Goal: Task Accomplishment & Management: Use online tool/utility

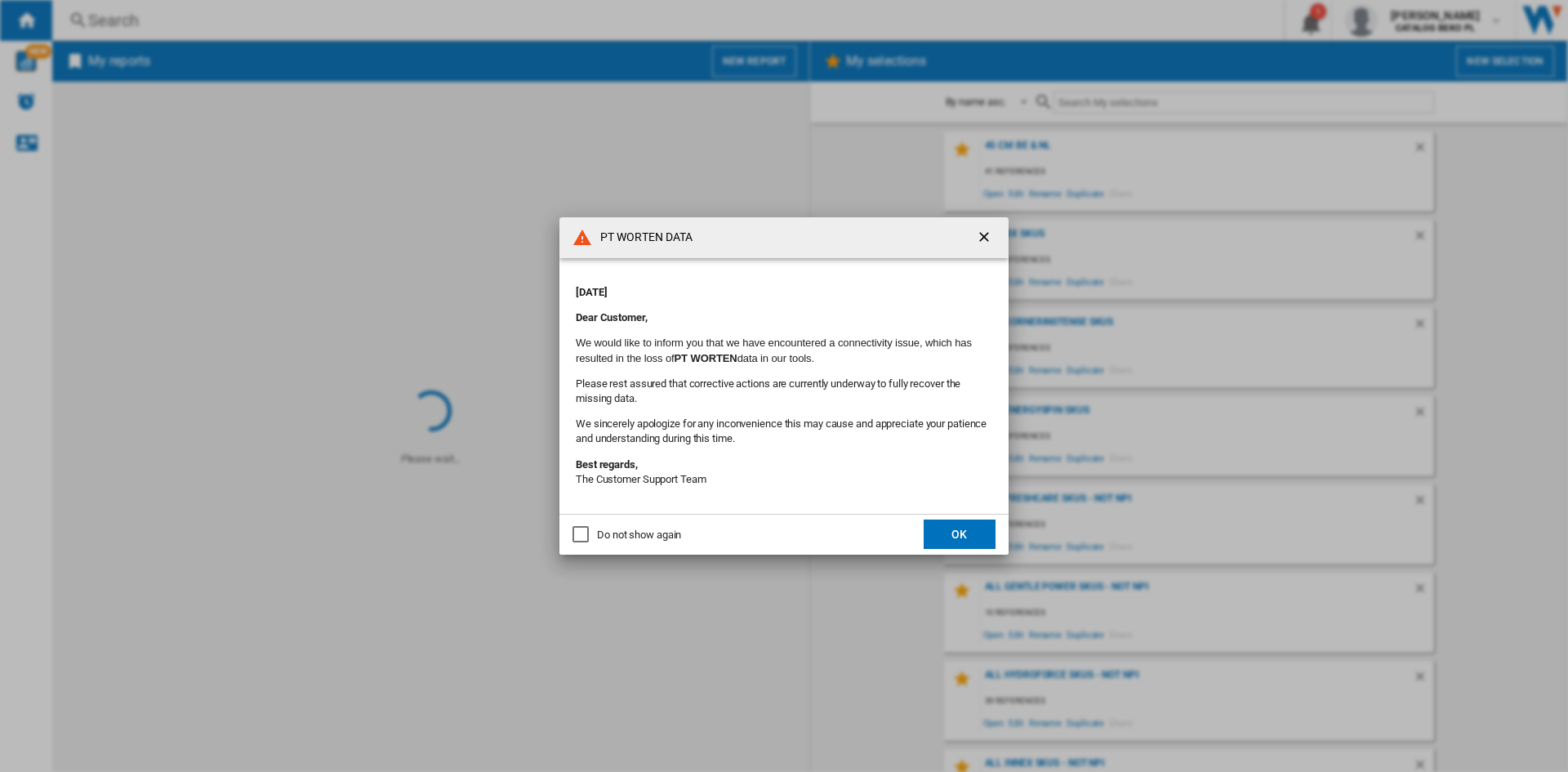
drag, startPoint x: 653, startPoint y: 531, endPoint x: 820, endPoint y: 538, distance: 167.1
click at [653, 531] on div "Do not show again" at bounding box center [639, 534] width 84 height 14
click at [978, 540] on button "OK" at bounding box center [960, 533] width 72 height 29
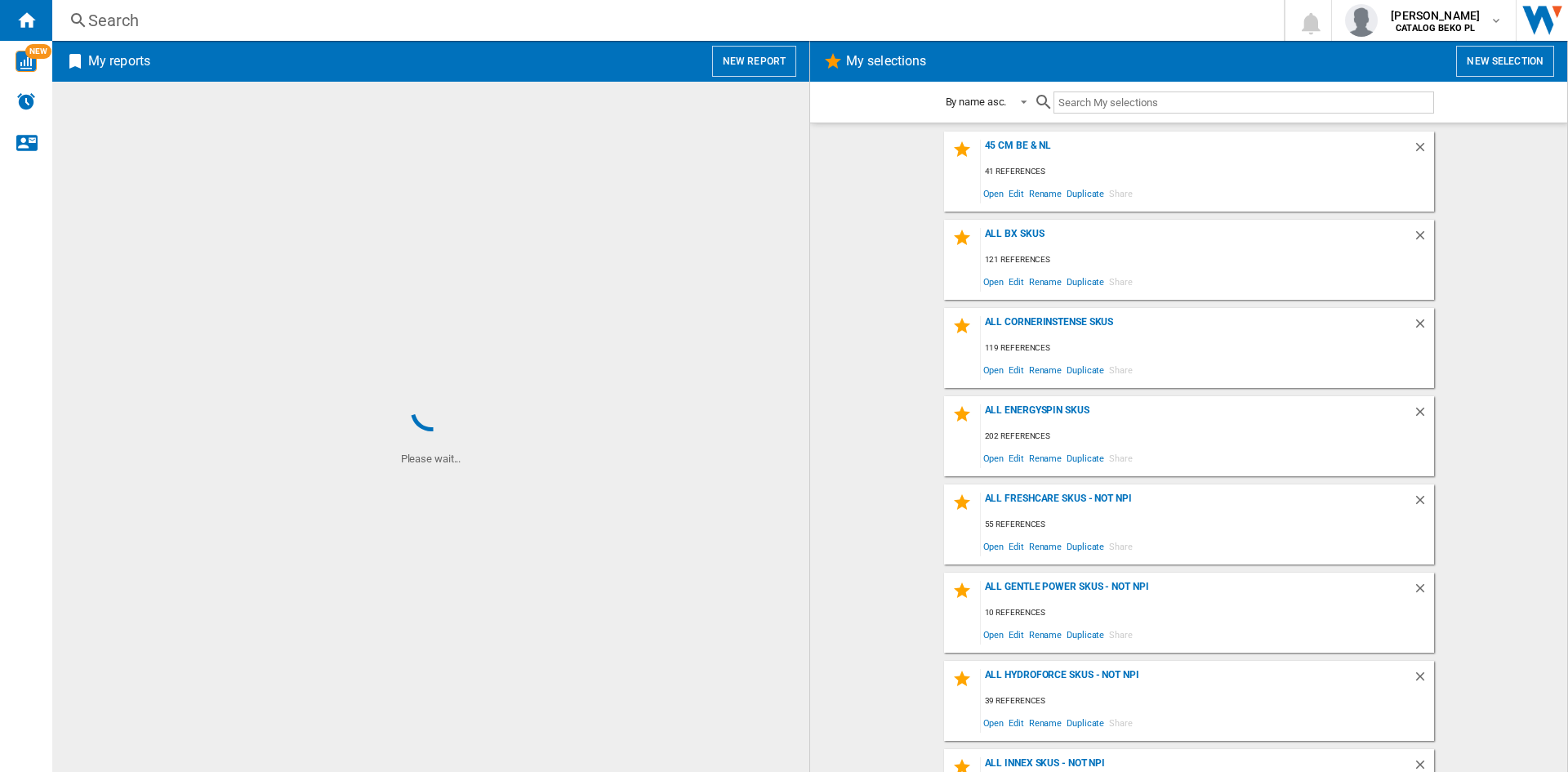
click at [902, 249] on wk-selection "all bx skus 121 references Open Edit Rename Duplicate Share" at bounding box center [1189, 259] width 724 height 80
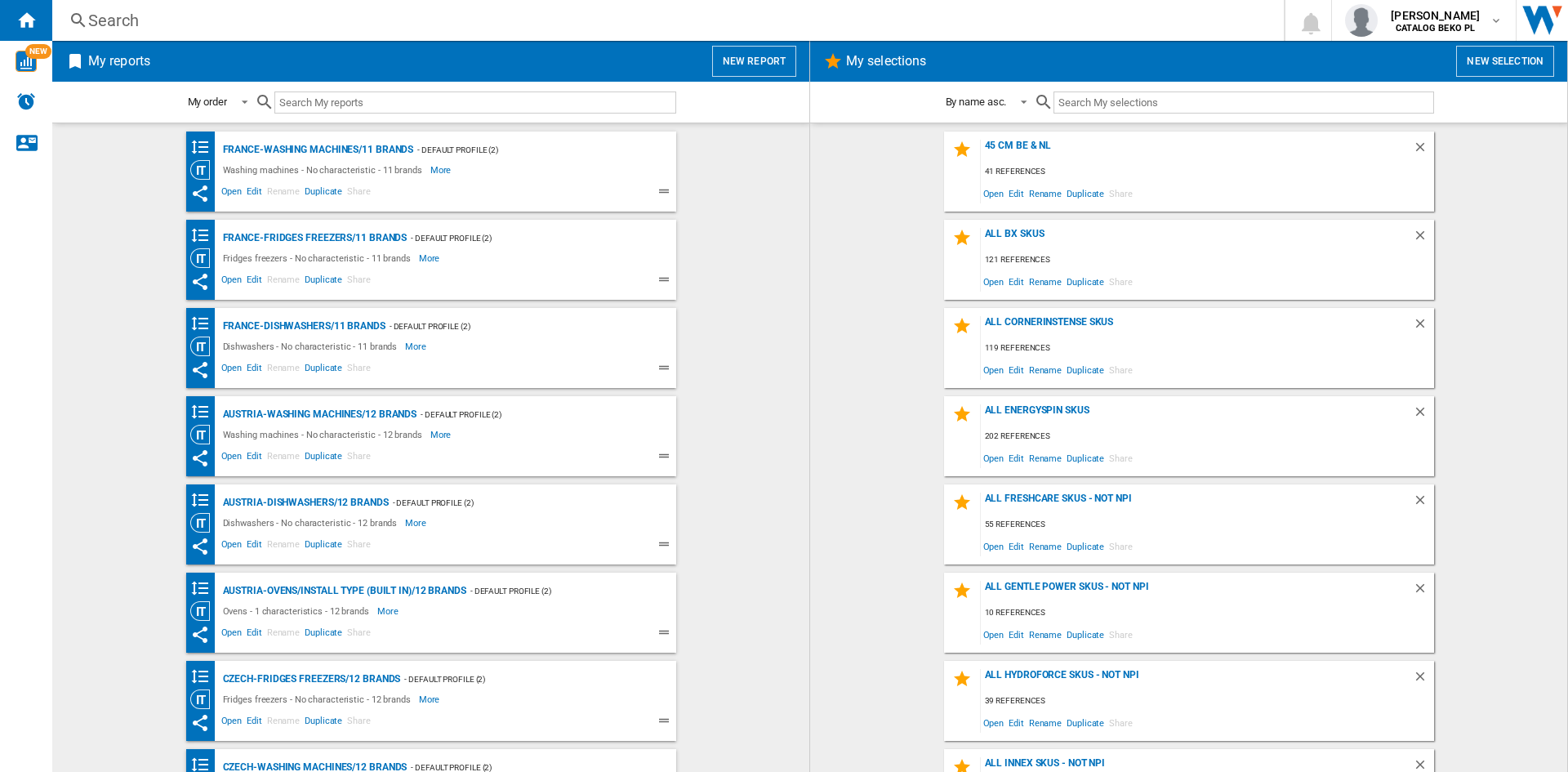
click at [755, 60] on button "New report" at bounding box center [755, 60] width 84 height 31
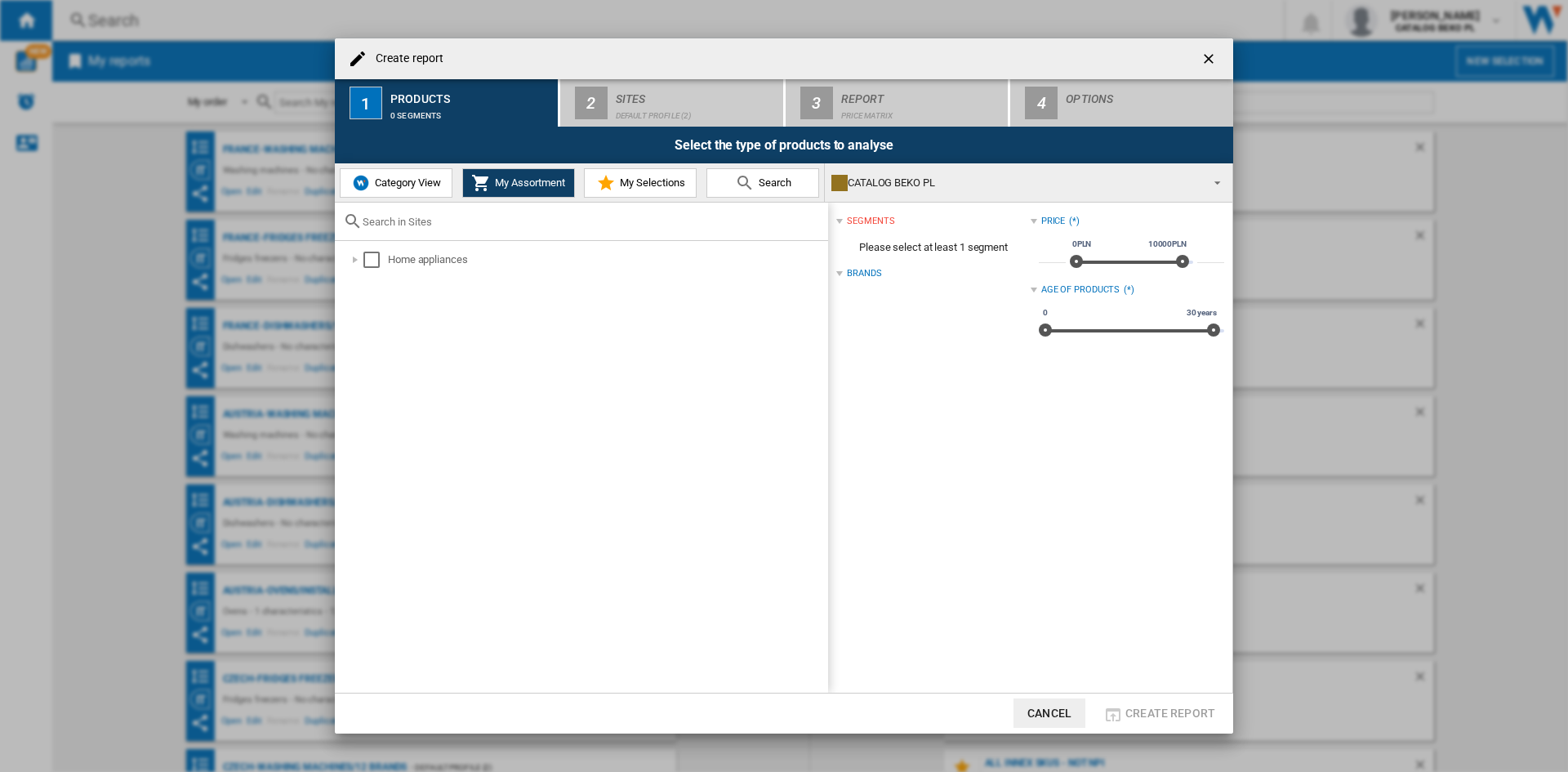
click at [635, 183] on span "My Selections" at bounding box center [650, 182] width 70 height 13
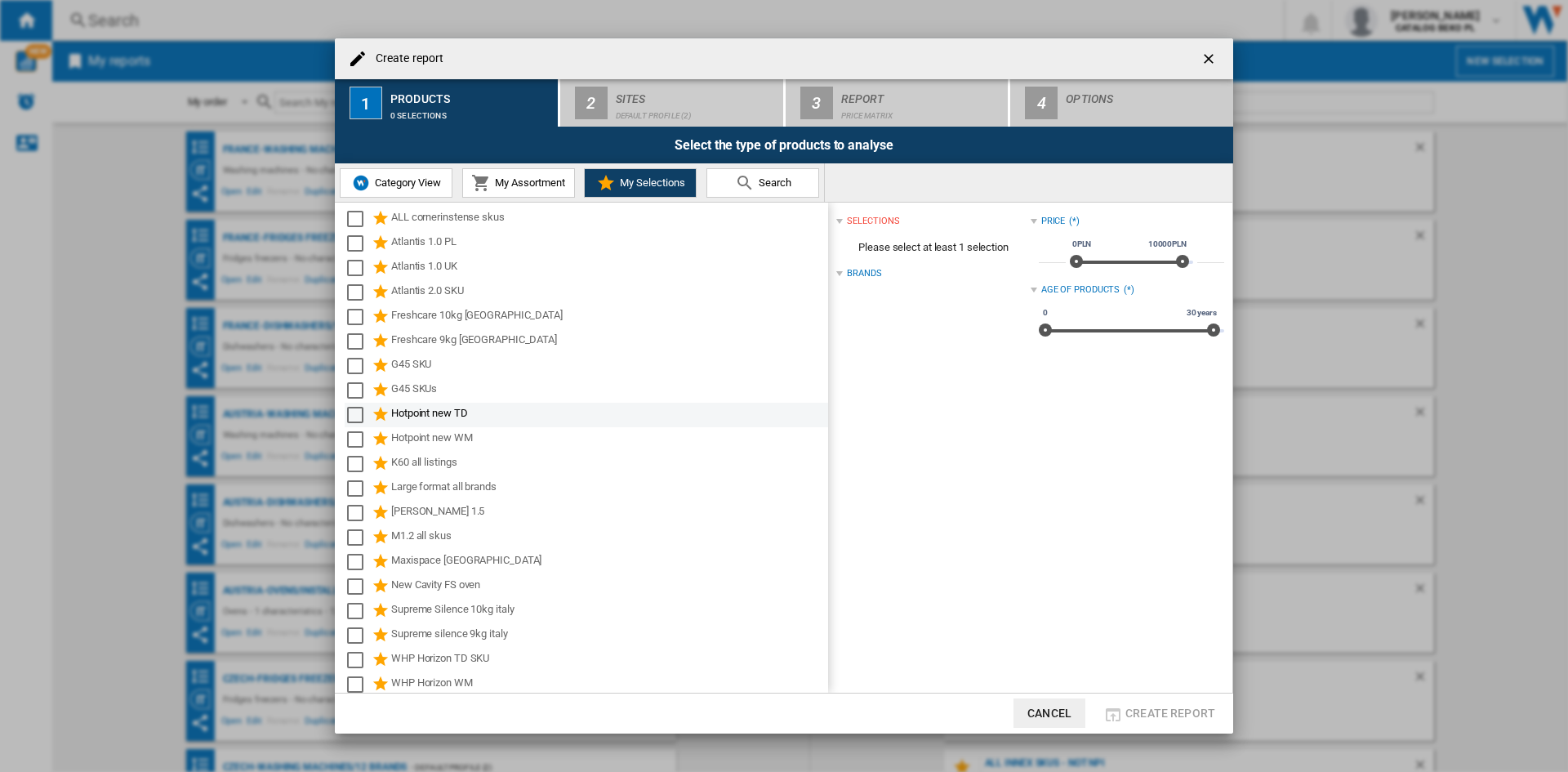
scroll to position [81, 0]
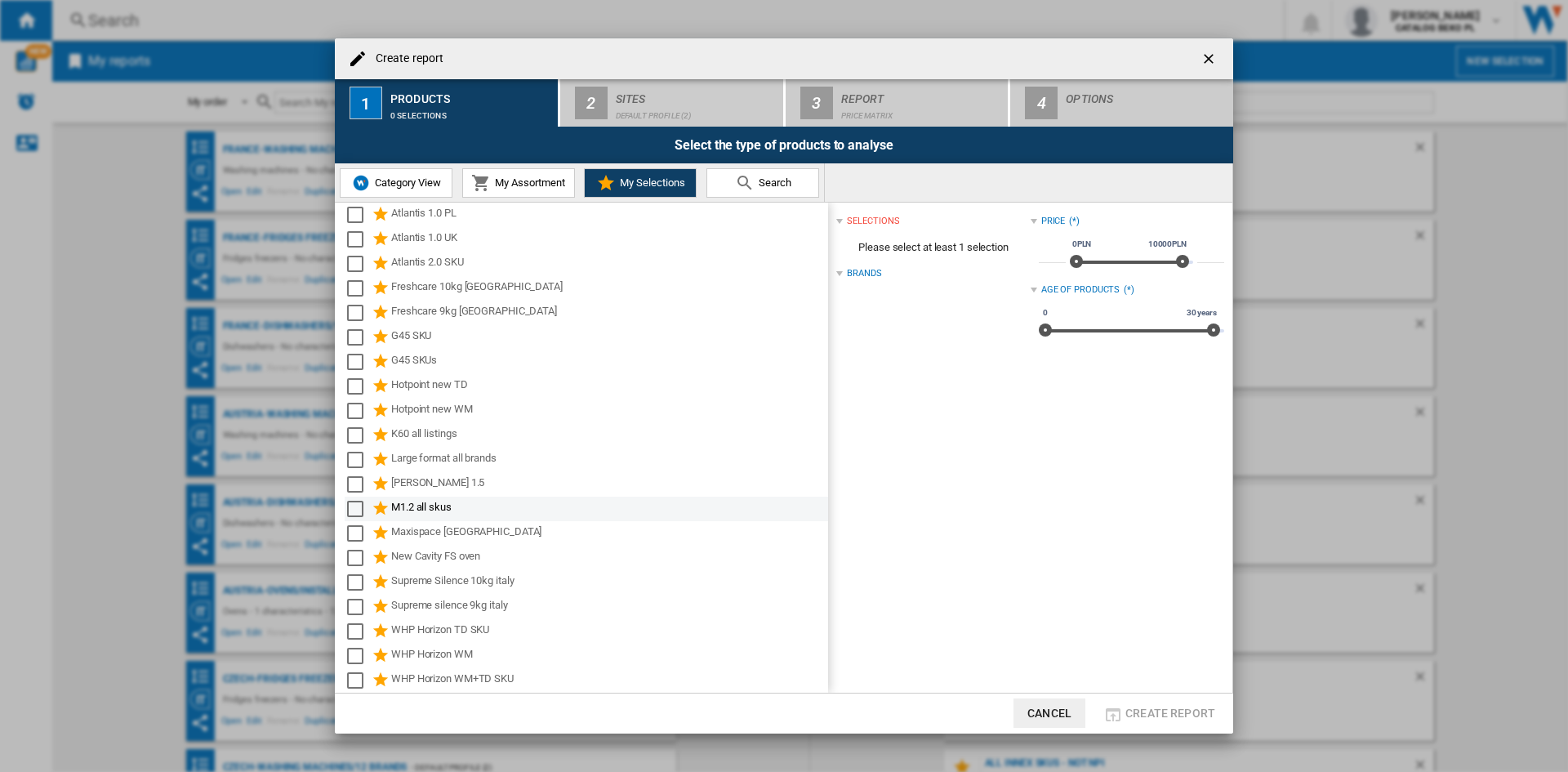
click at [359, 507] on div "Select" at bounding box center [355, 508] width 16 height 16
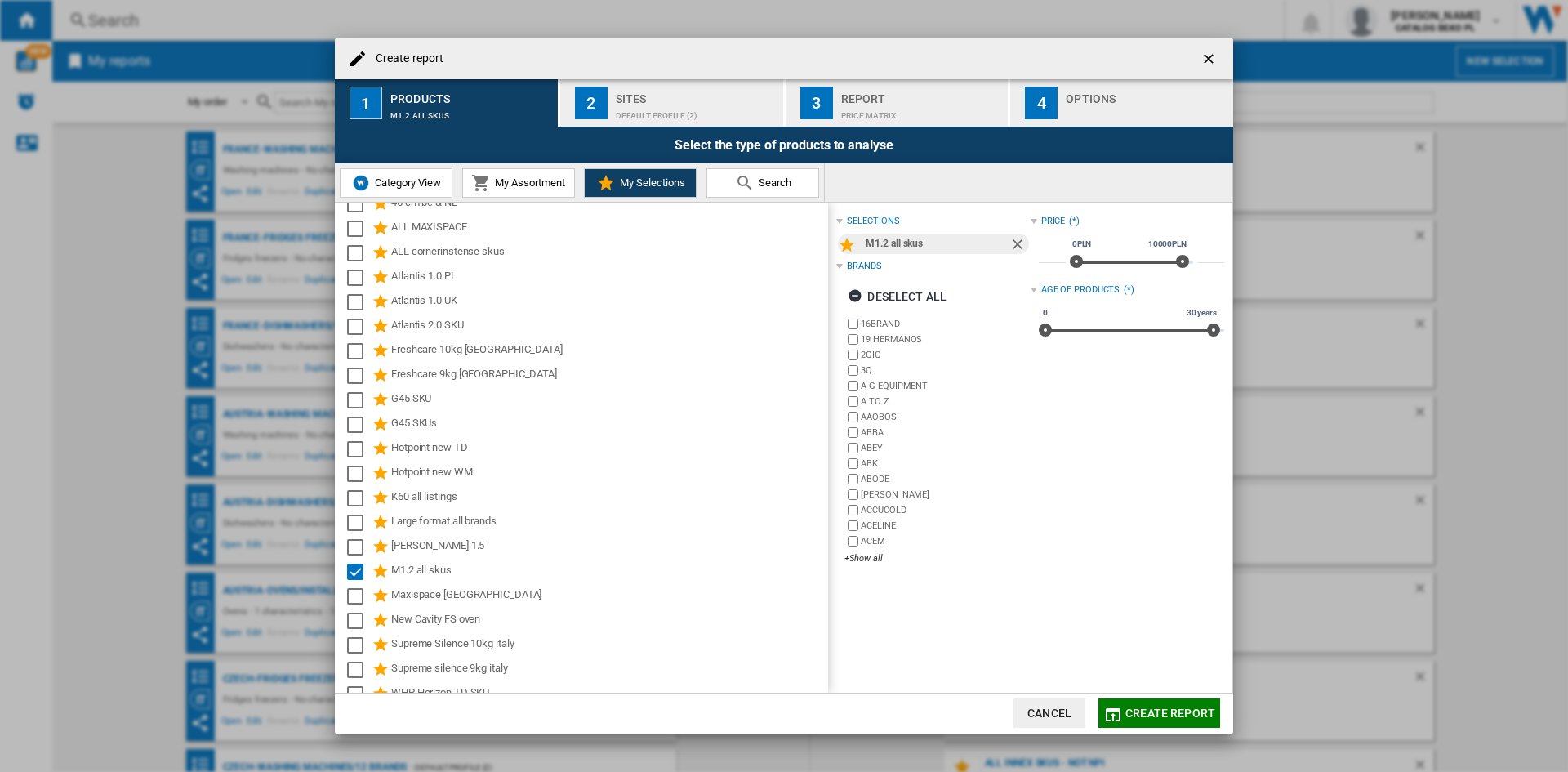
scroll to position [0, 0]
click at [351, 591] on div "Select" at bounding box center [355, 590] width 16 height 16
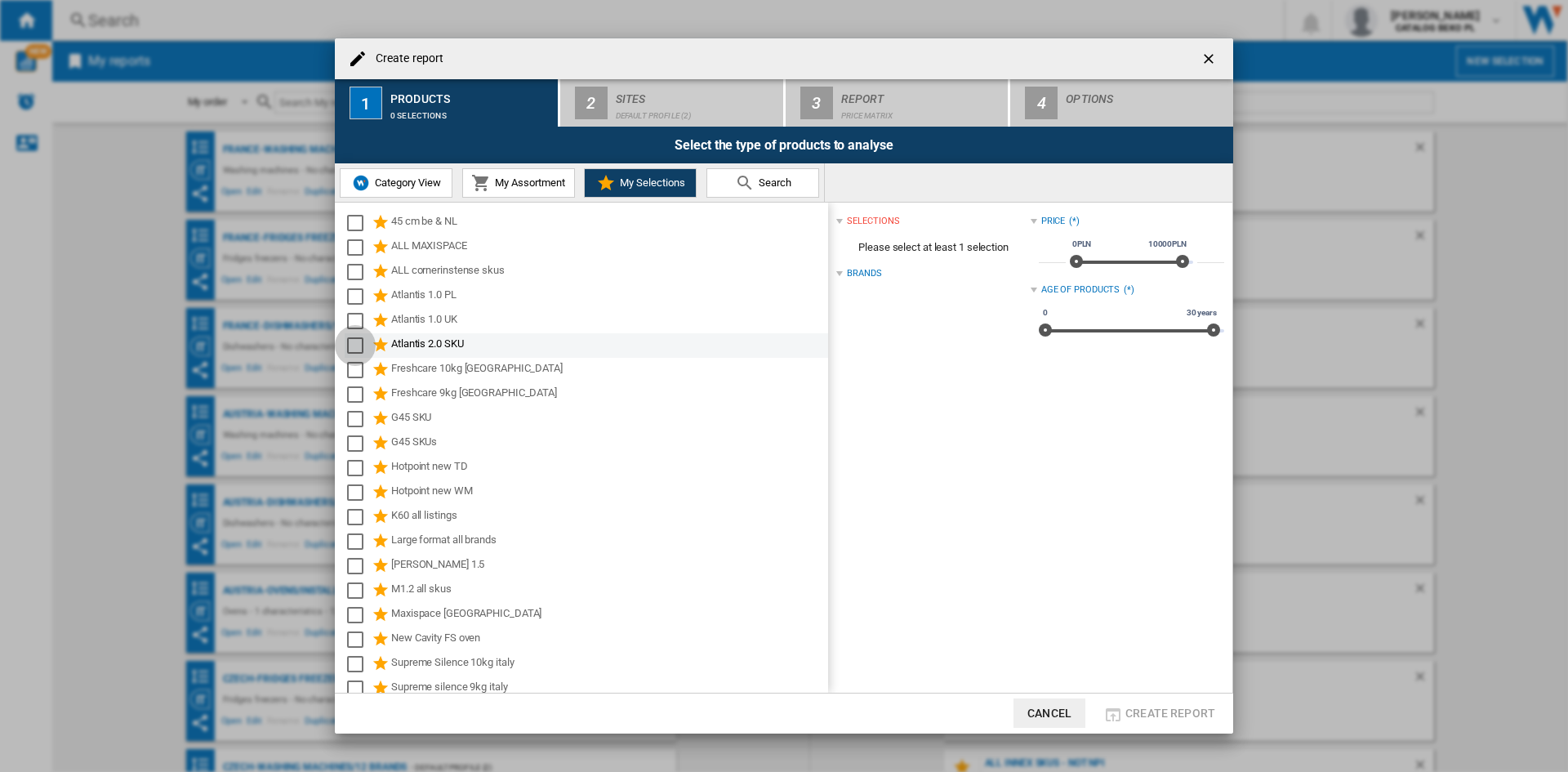
click at [359, 344] on div "Select" at bounding box center [355, 344] width 16 height 16
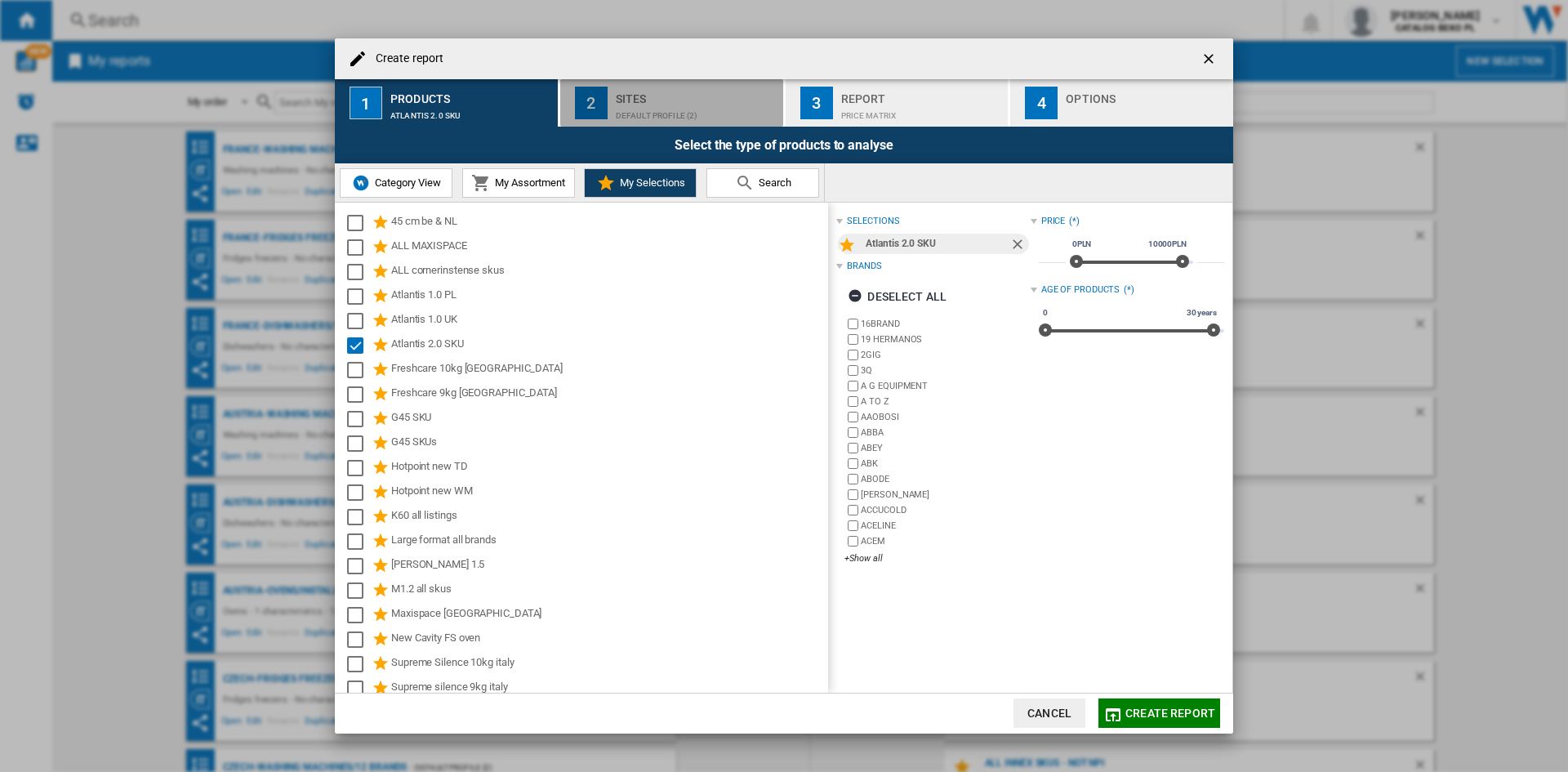
click at [716, 84] on button "2 Sites Default profile (2)" at bounding box center [672, 102] width 224 height 47
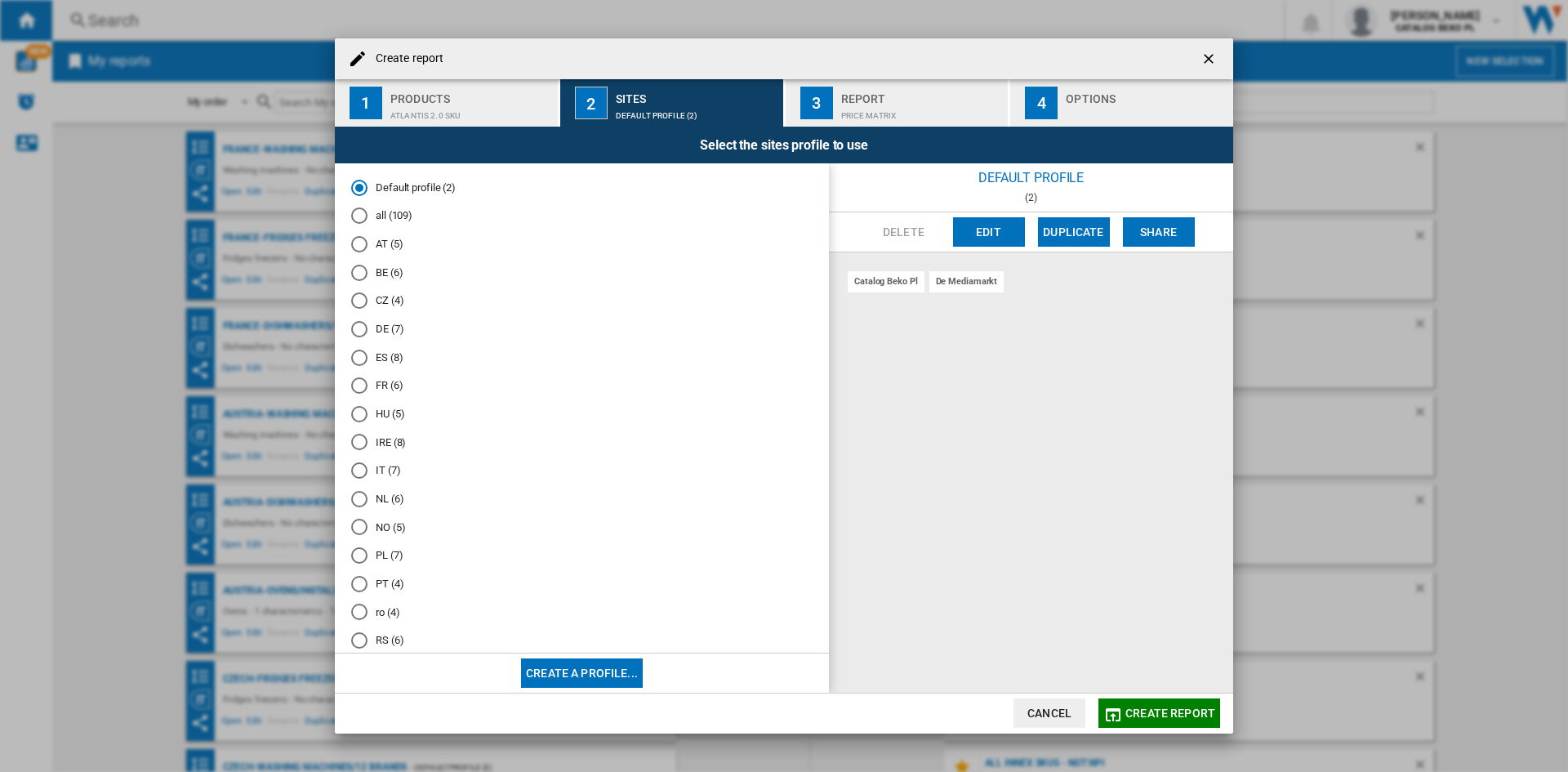
click at [372, 217] on md-radio-button "all (109)" at bounding box center [581, 216] width 461 height 15
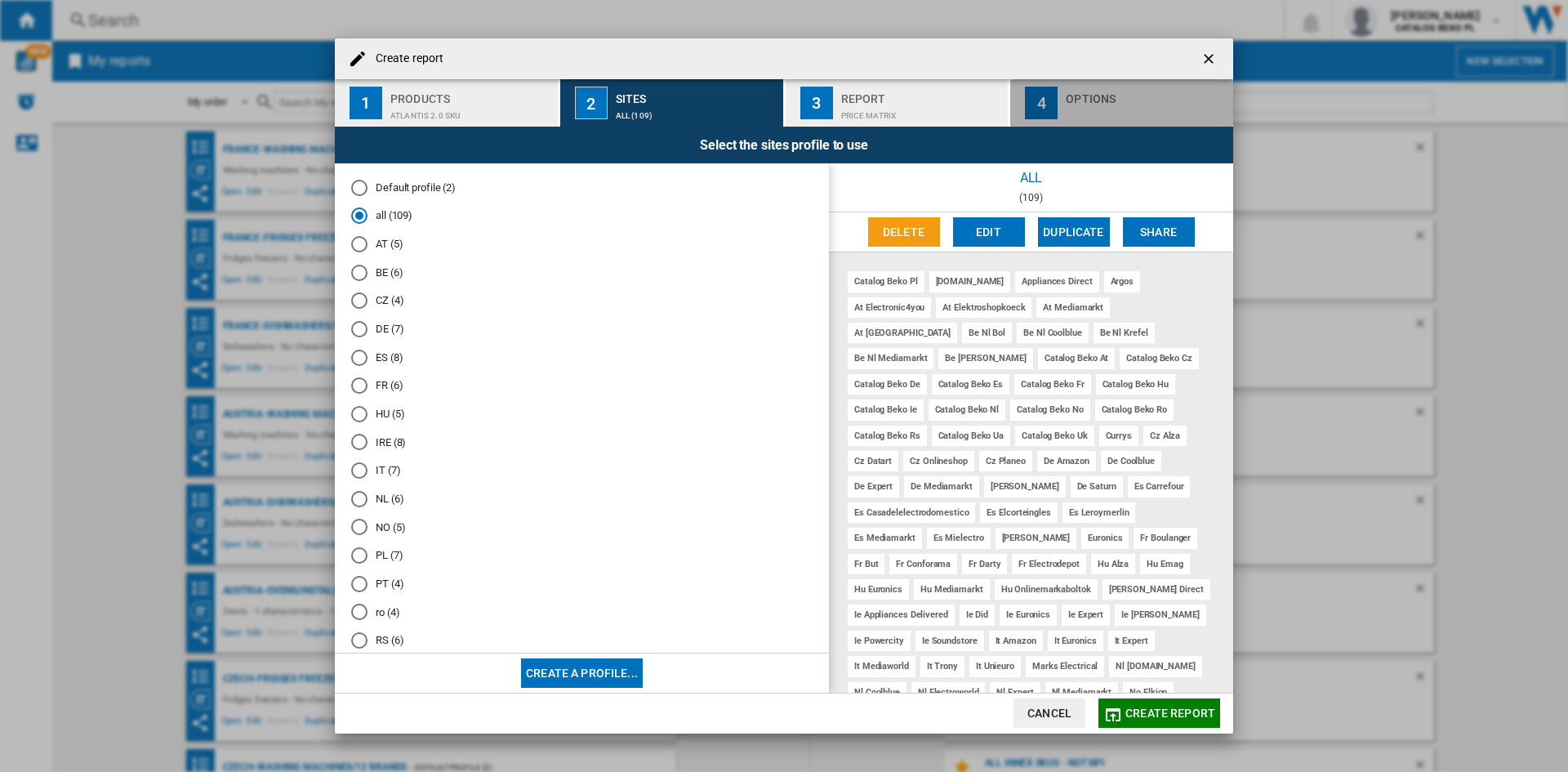
click at [1103, 103] on div "button" at bounding box center [1146, 111] width 160 height 17
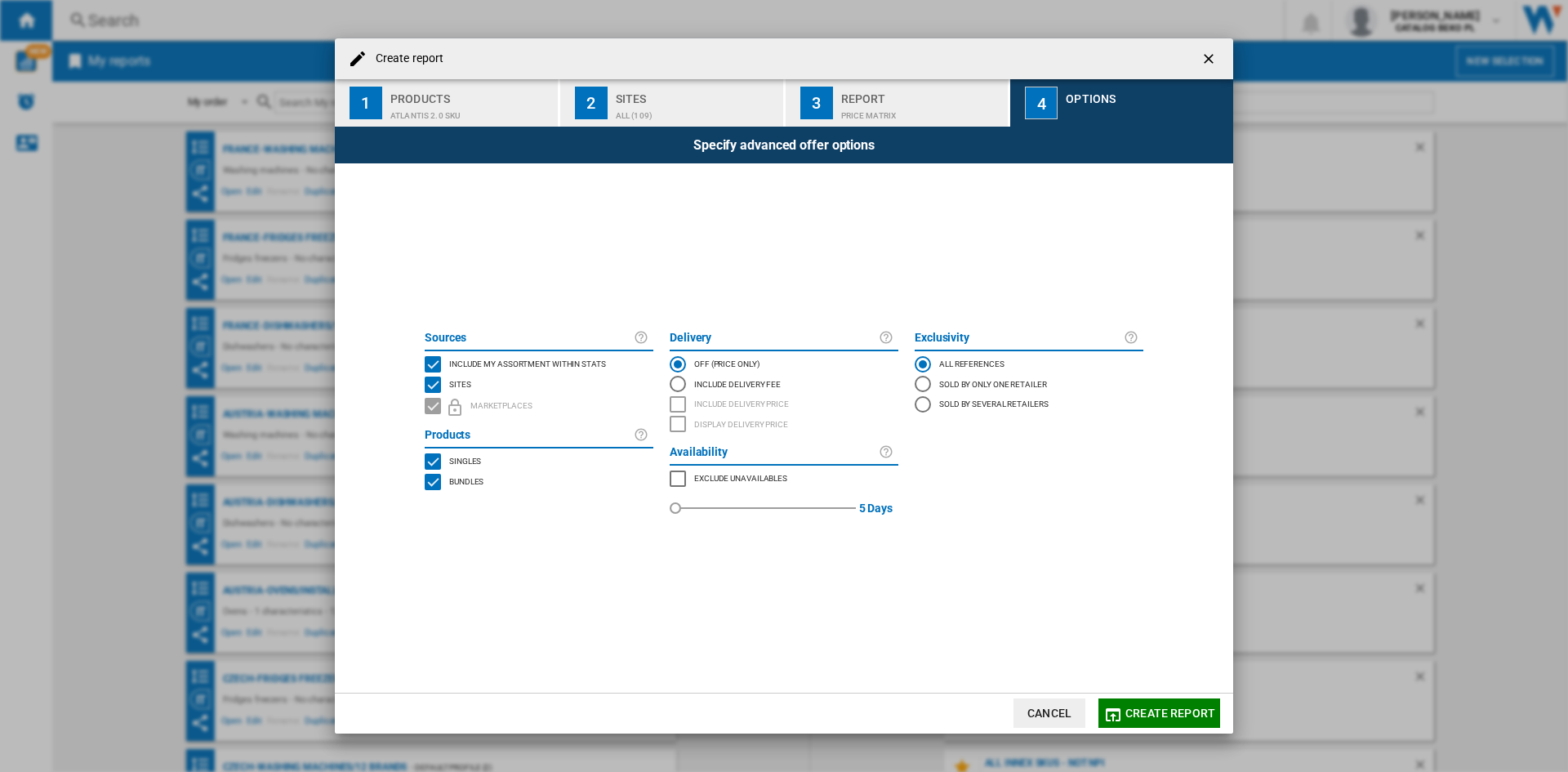
click at [556, 369] on div "Include my assortment within stats" at bounding box center [525, 364] width 160 height 16
click at [1190, 710] on span "Create report" at bounding box center [1170, 713] width 90 height 13
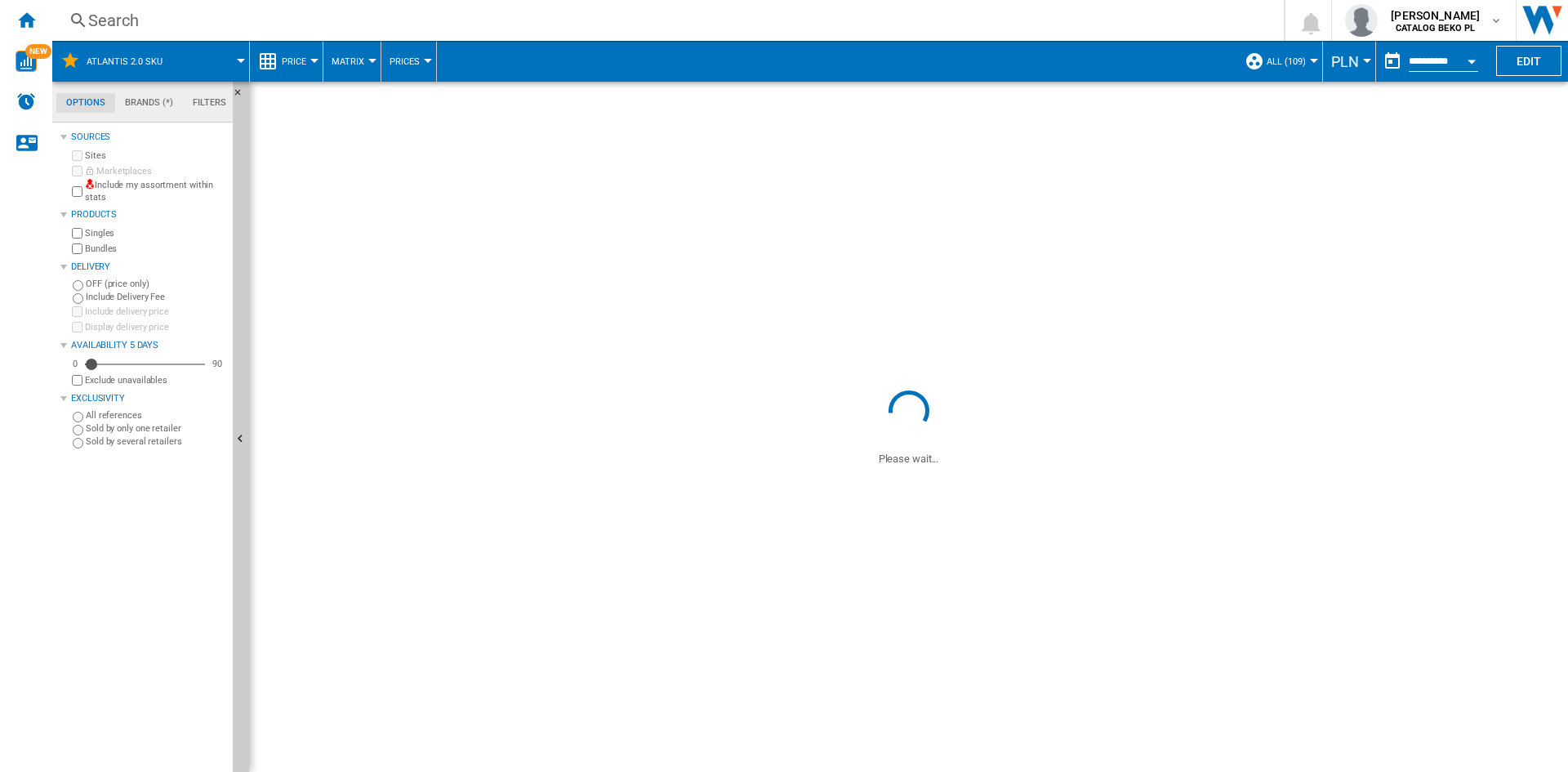
click at [1350, 60] on span "PLN" at bounding box center [1344, 61] width 28 height 17
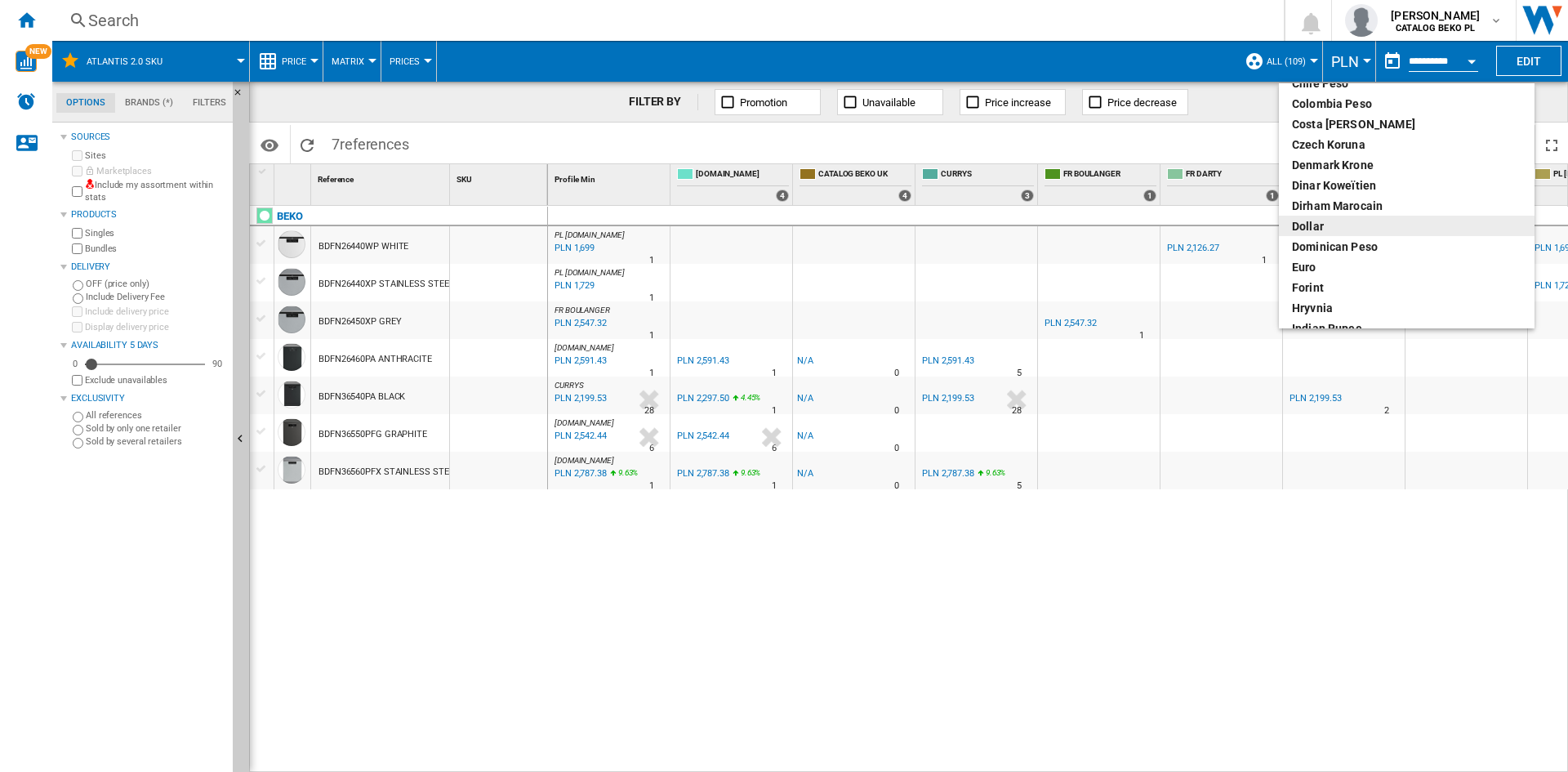
scroll to position [163, 0]
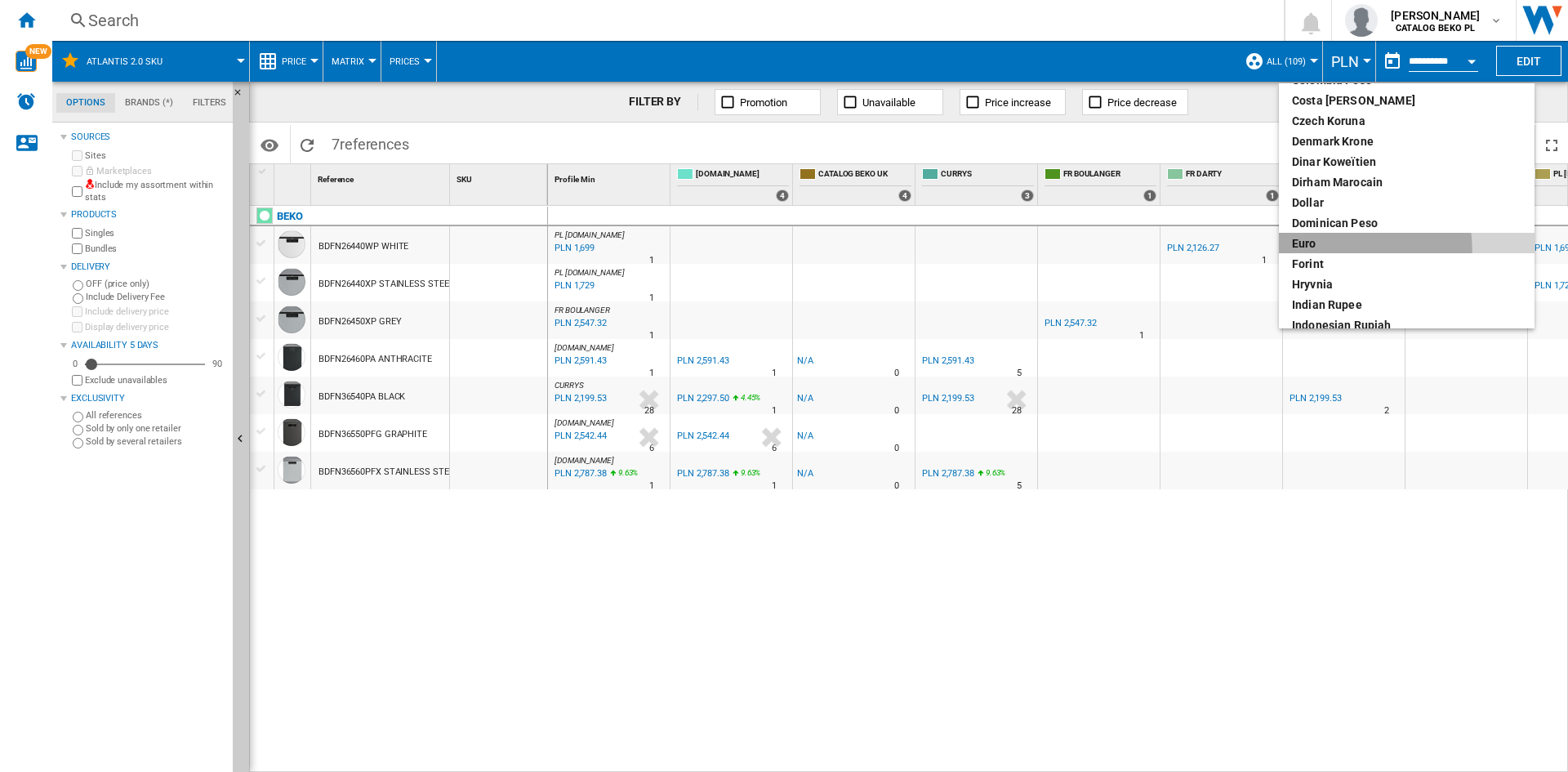
click at [1330, 249] on div "euro" at bounding box center [1407, 243] width 229 height 16
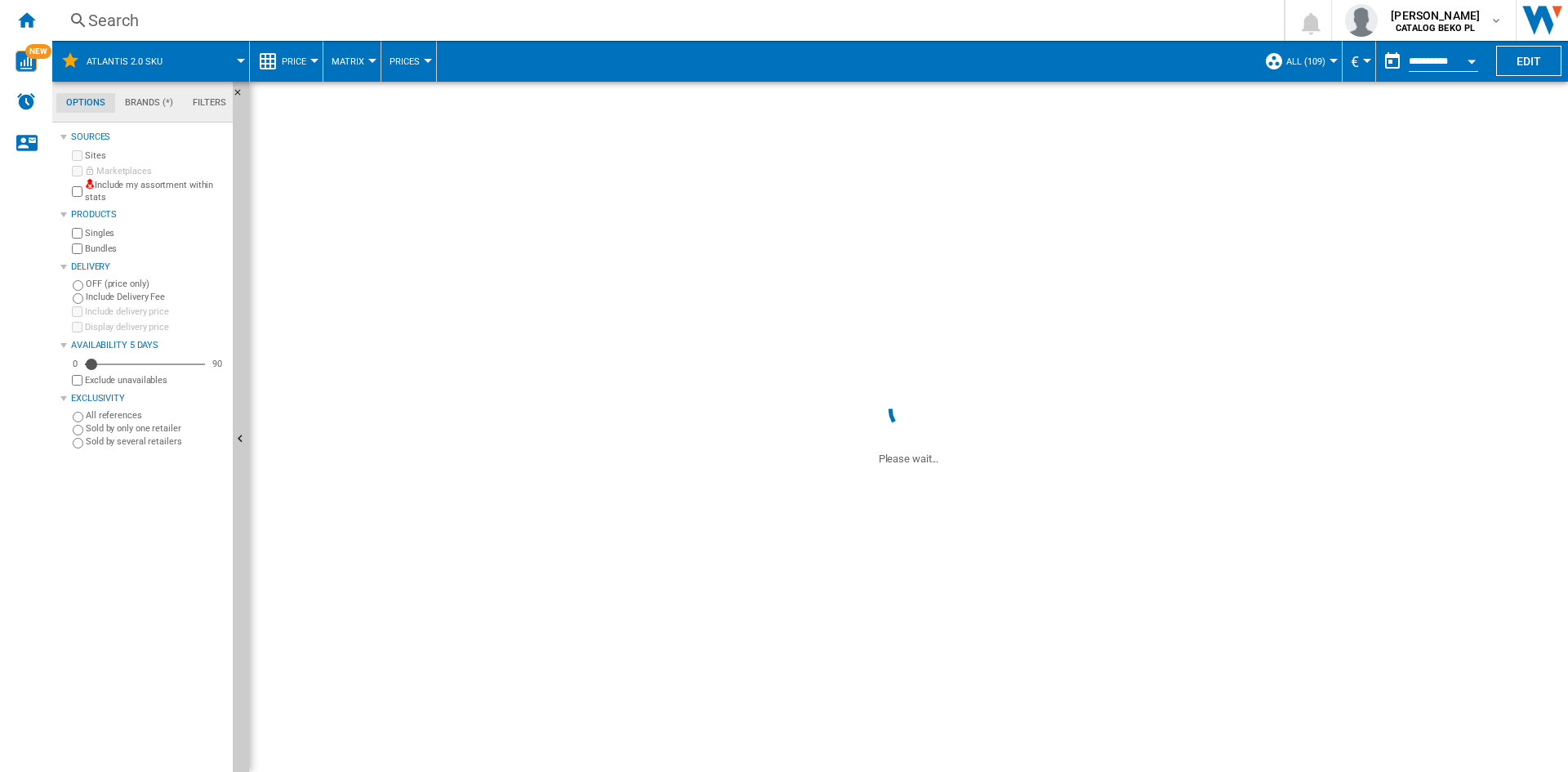
click at [294, 79] on button "Price" at bounding box center [297, 61] width 33 height 41
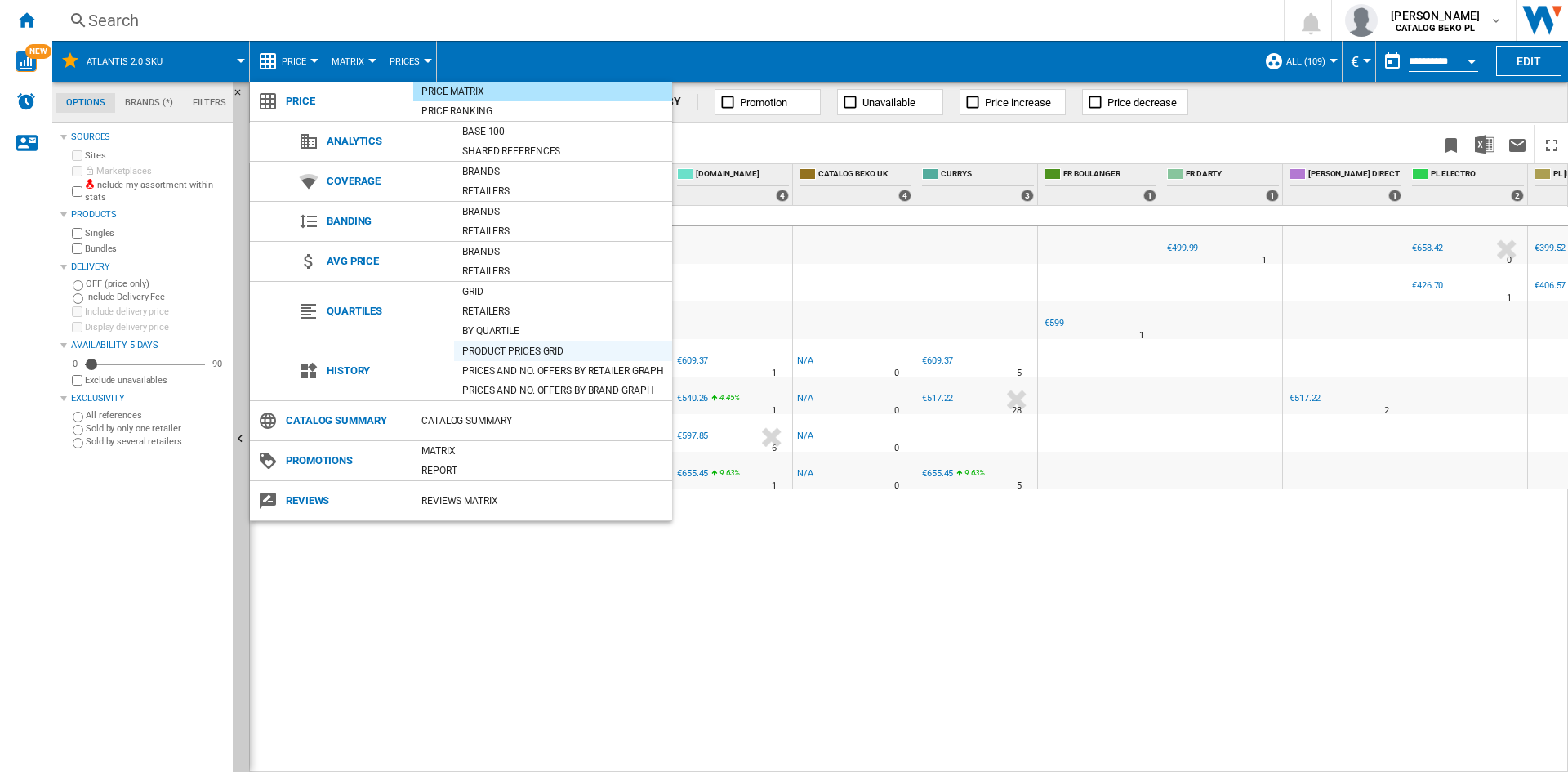
click at [506, 345] on div "Product prices grid" at bounding box center [563, 350] width 218 height 16
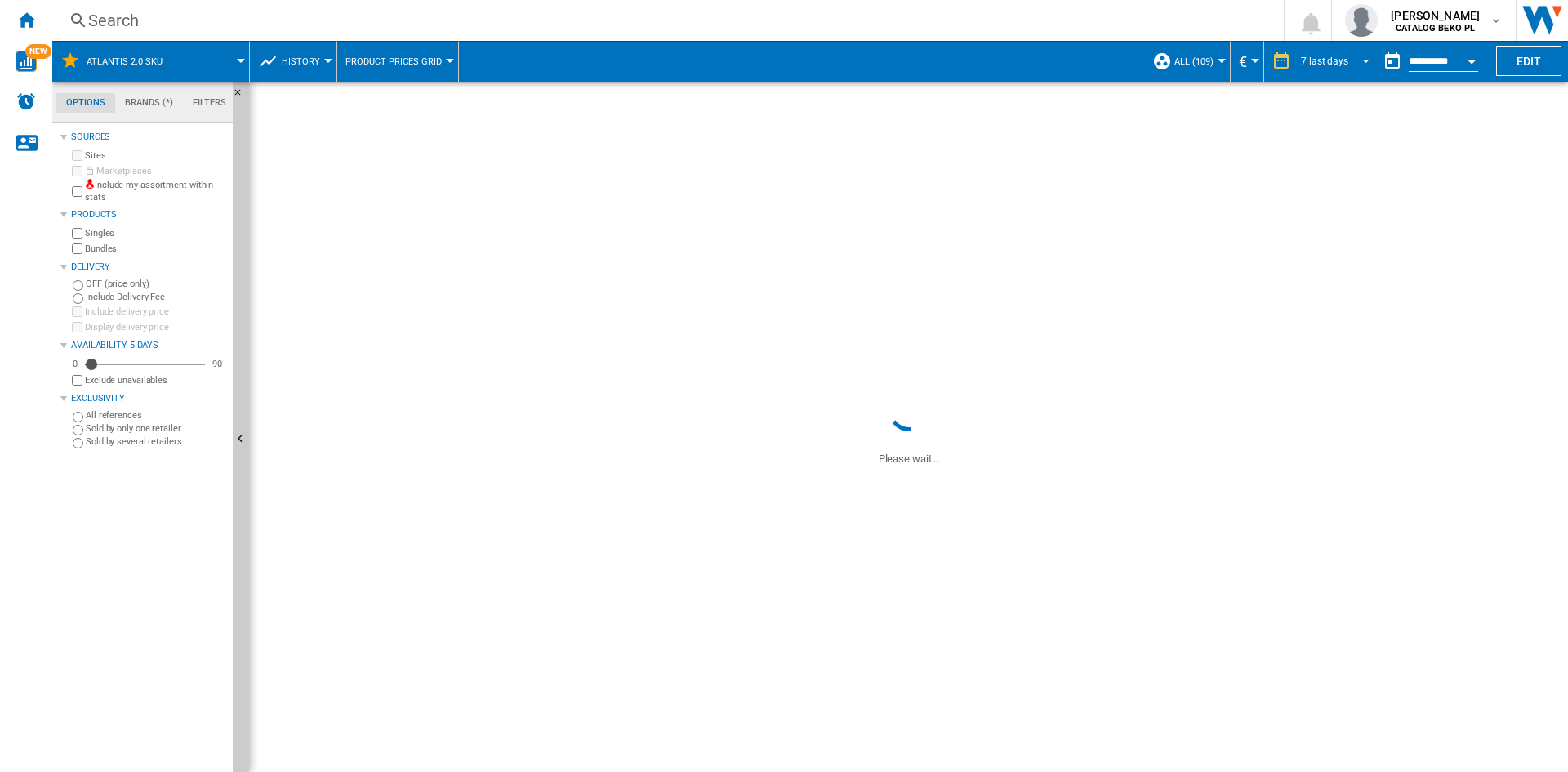
click at [1330, 66] on span "7 last days" at bounding box center [1324, 61] width 47 height 14
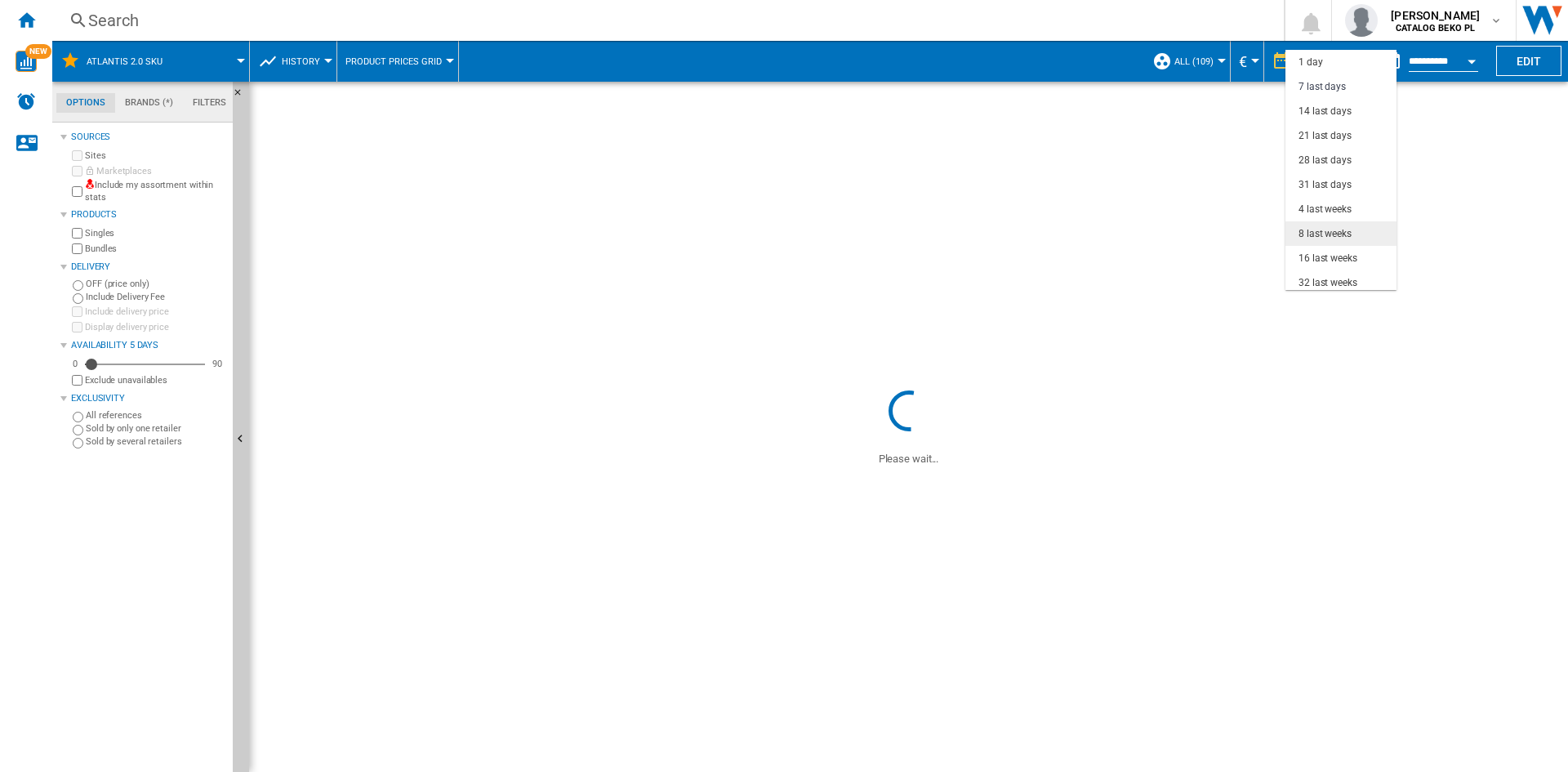
scroll to position [24, 0]
click at [1339, 260] on div "32 last weeks" at bounding box center [1329, 258] width 59 height 14
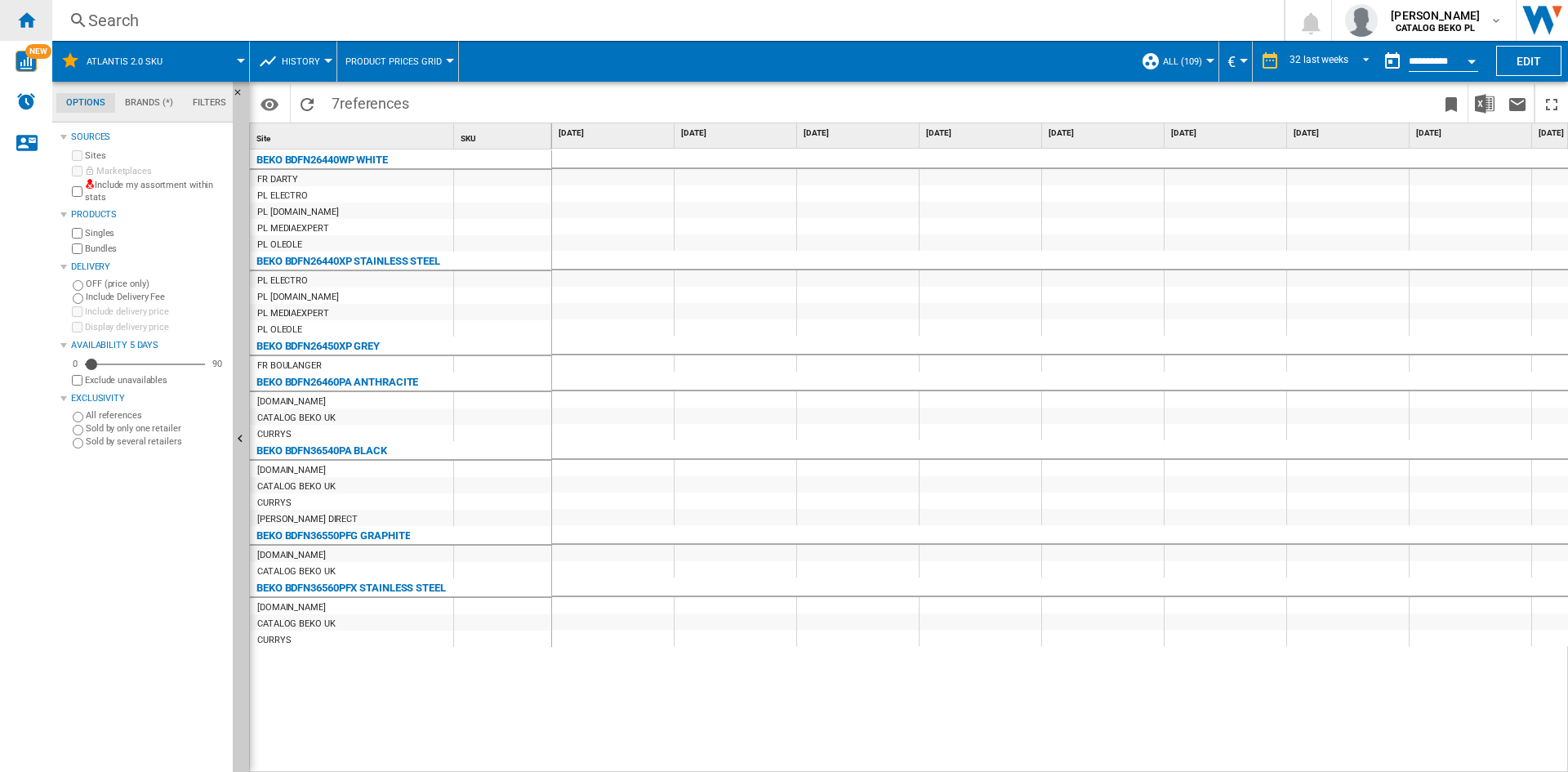
click at [20, 18] on ng-md-icon "Home" at bounding box center [25, 19] width 19 height 19
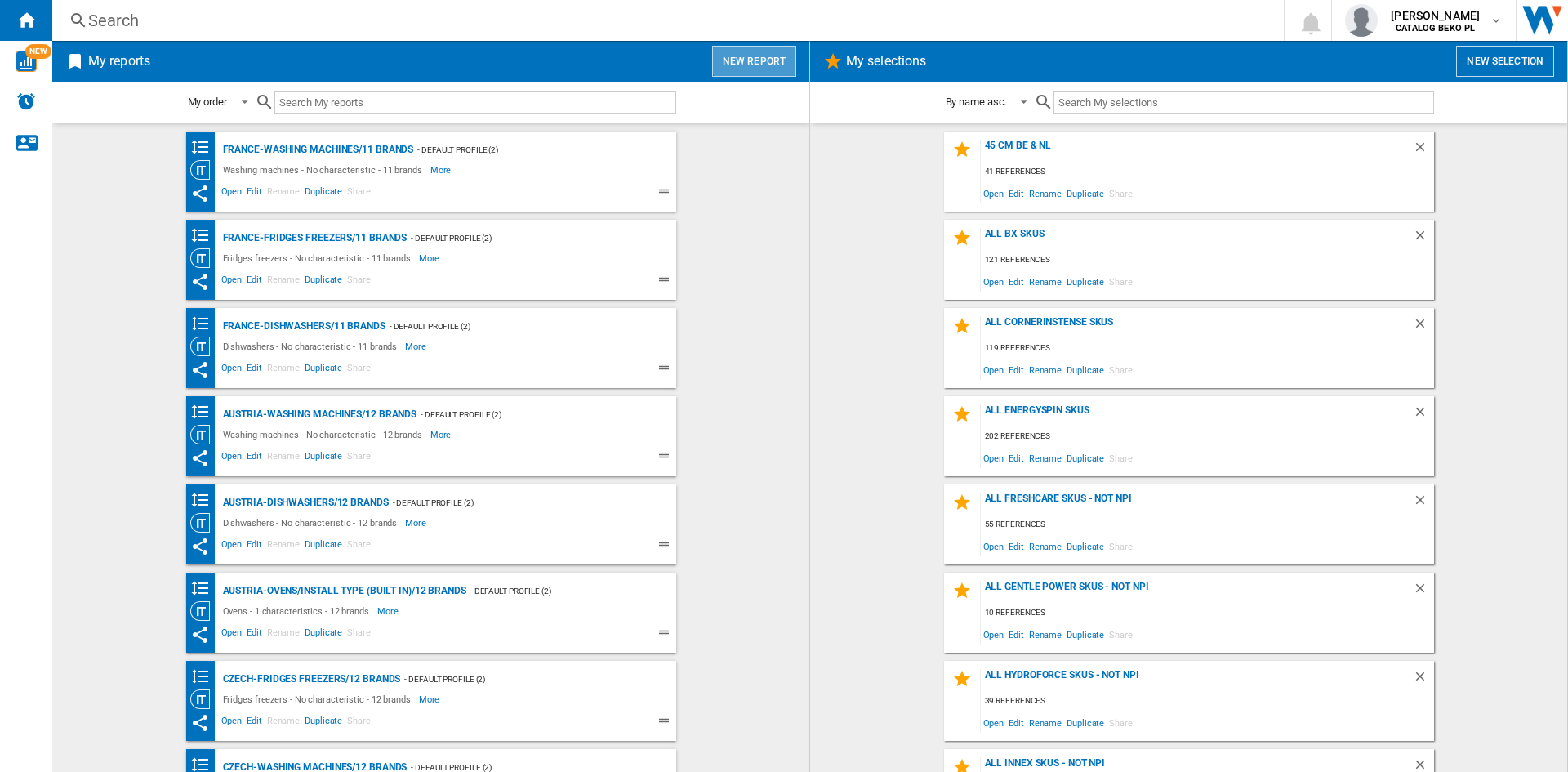
click at [763, 60] on button "New report" at bounding box center [755, 60] width 84 height 31
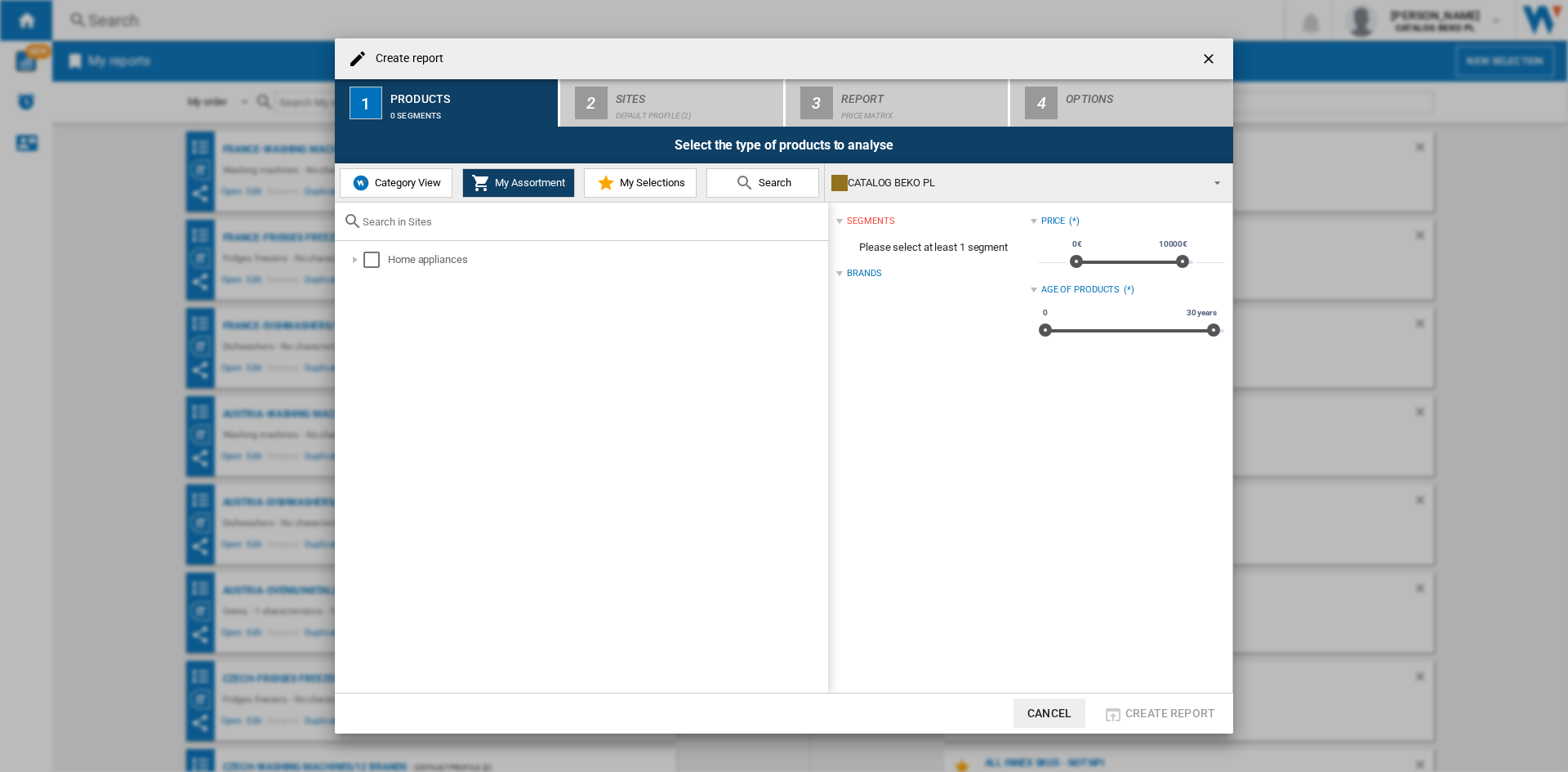
click at [612, 185] on md-icon "Create report ..." at bounding box center [606, 182] width 19 height 19
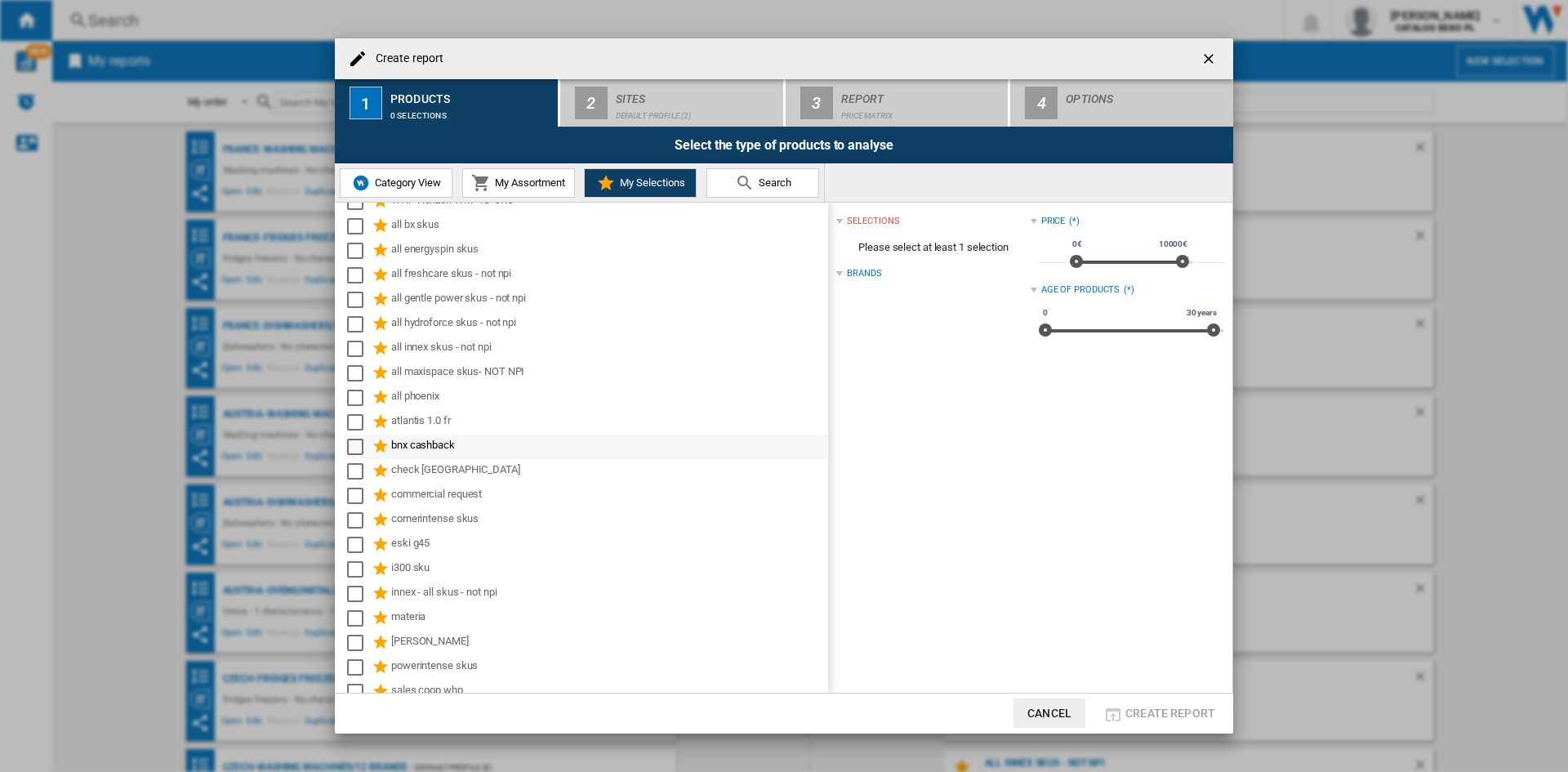
scroll to position [571, 0]
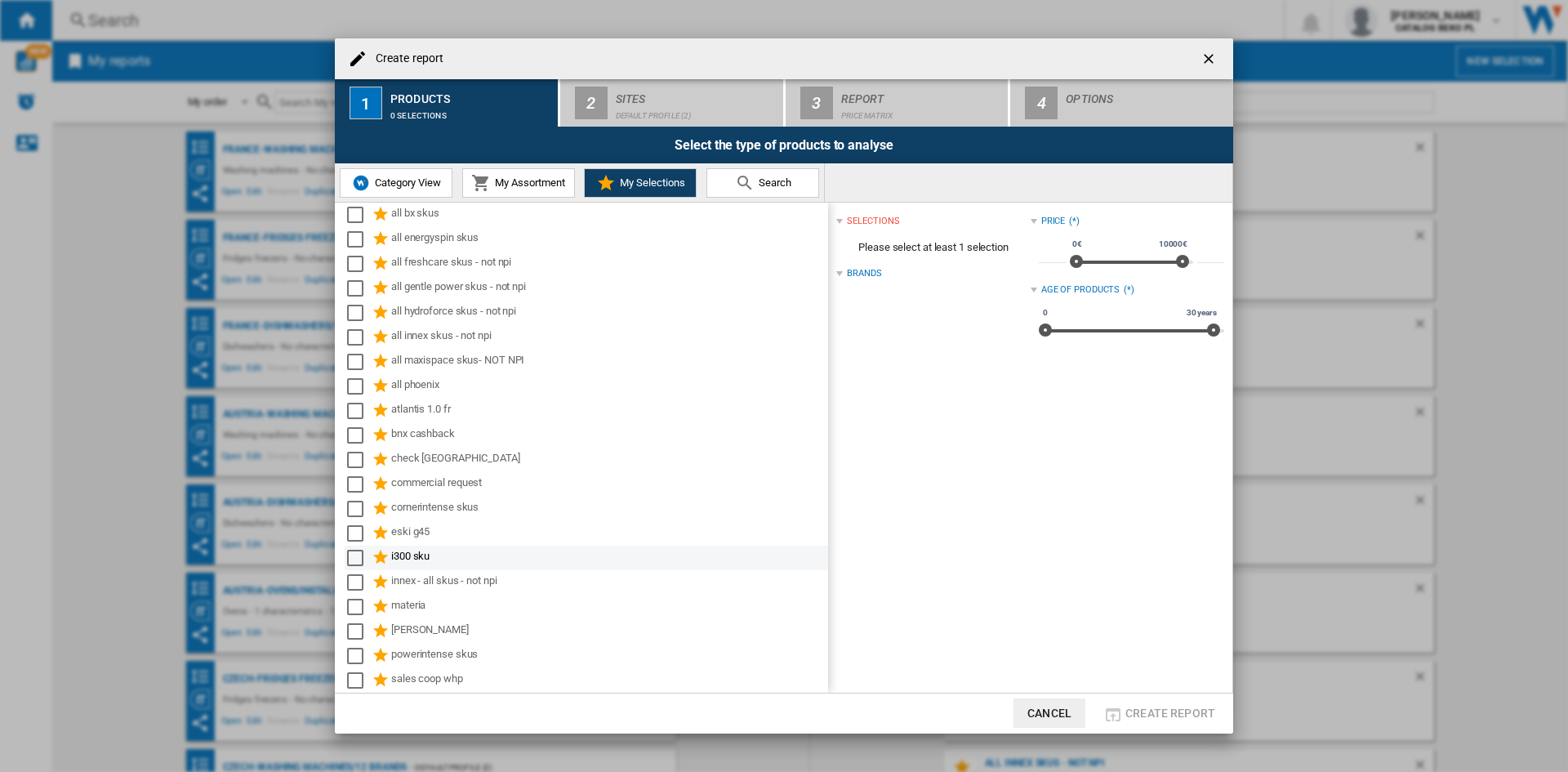
click at [418, 548] on div "i300 sku" at bounding box center [608, 557] width 434 height 19
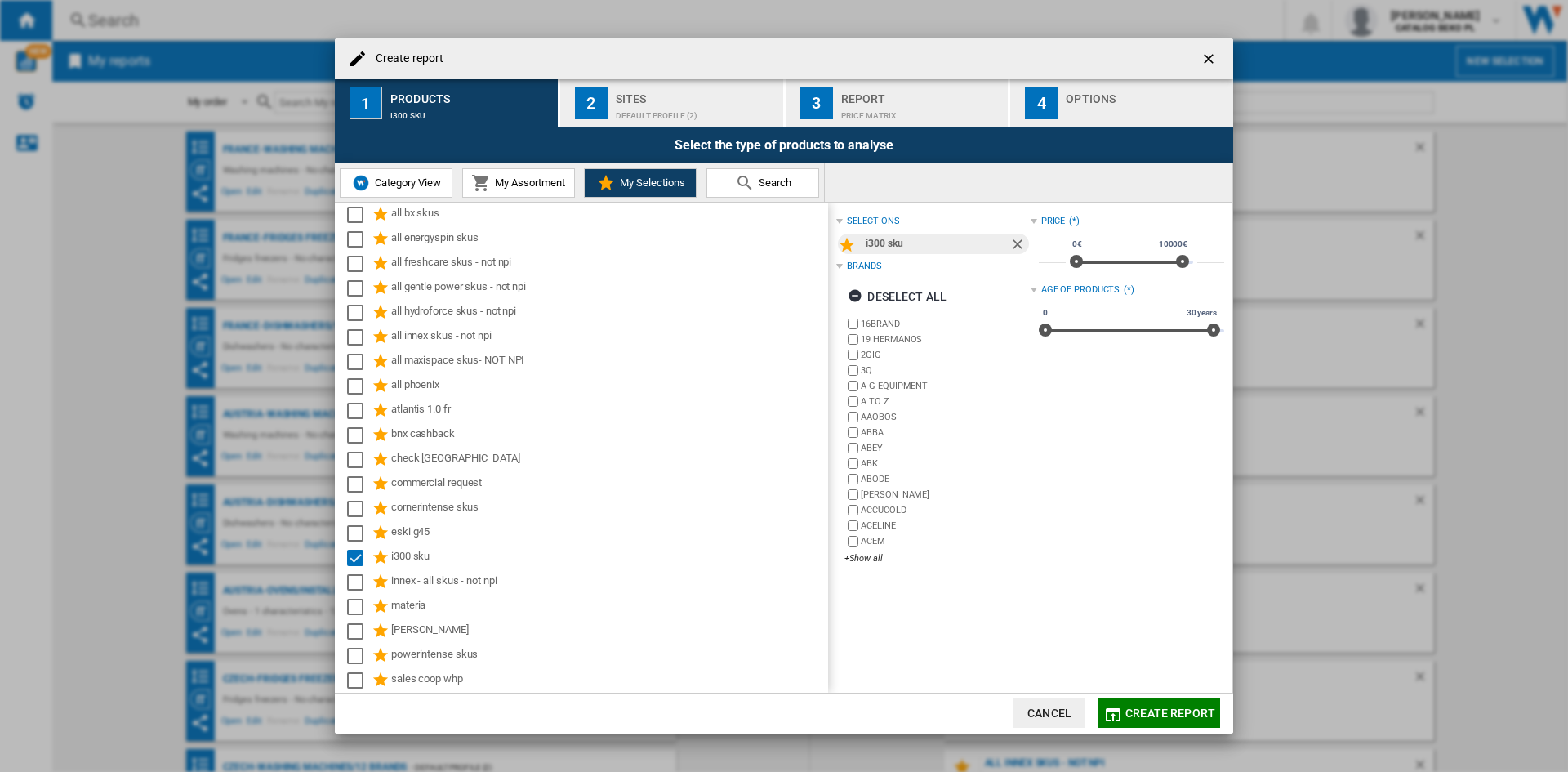
click at [716, 94] on div "Sites" at bounding box center [696, 94] width 160 height 17
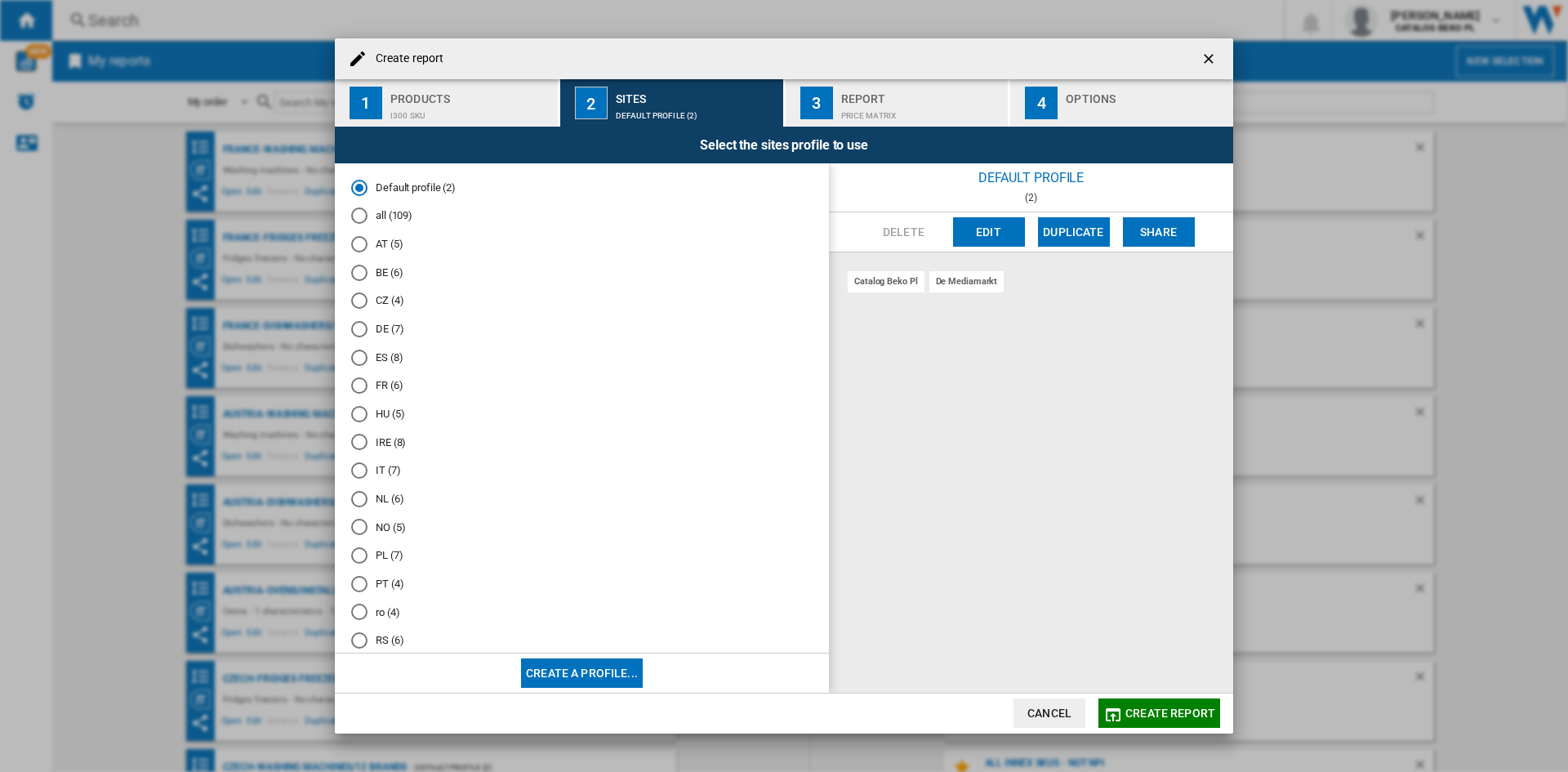
click at [398, 206] on md-radio-group "Default profile (2) all (109) AT (5) BE (6) CZ (4) DE (7) ES (8) FR (6) HU (5) …" at bounding box center [581, 449] width 461 height 538
click at [398, 213] on md-radio-button "all (109)" at bounding box center [581, 216] width 461 height 15
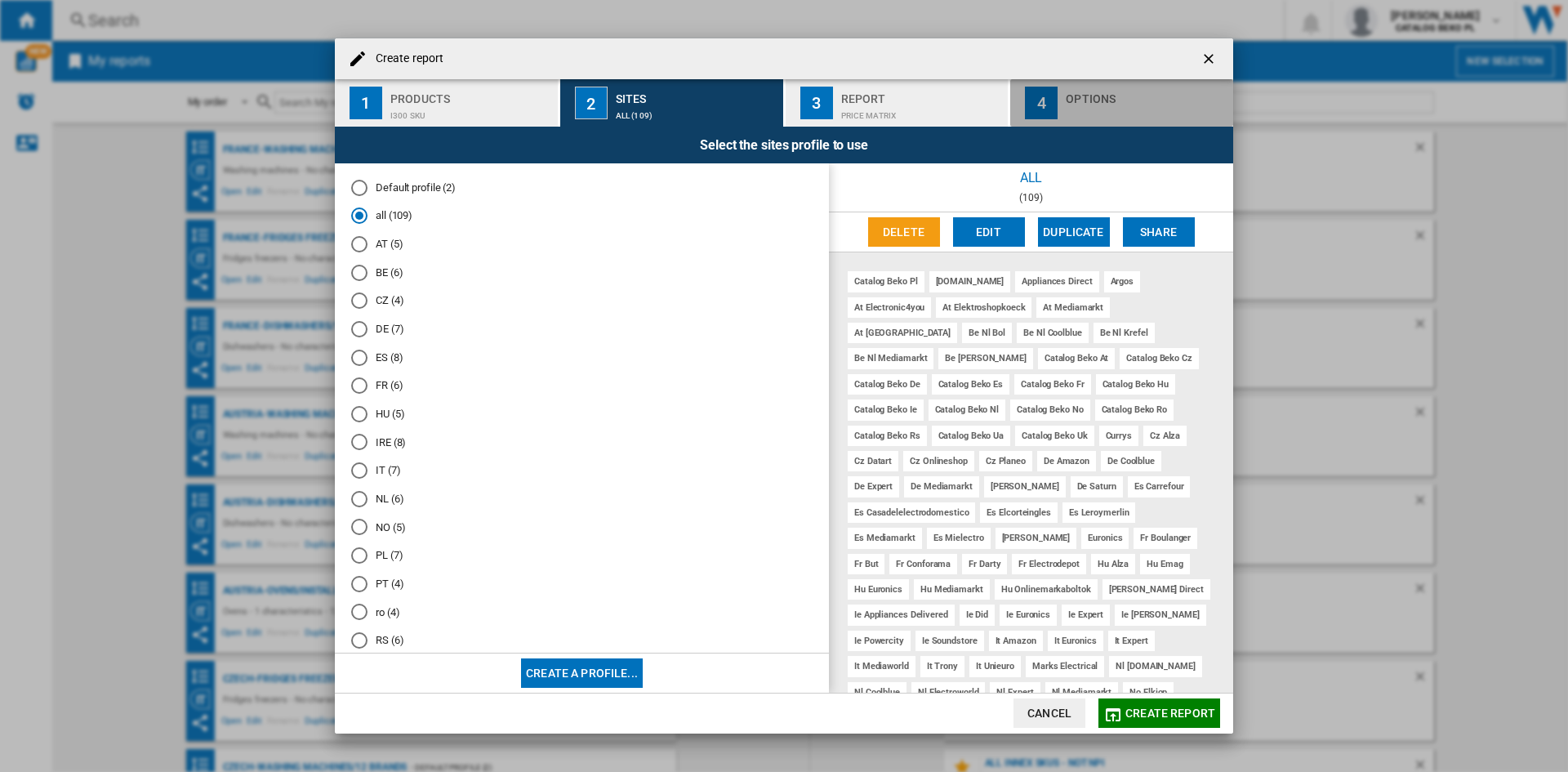
click at [1087, 86] on div "Options" at bounding box center [1146, 94] width 160 height 17
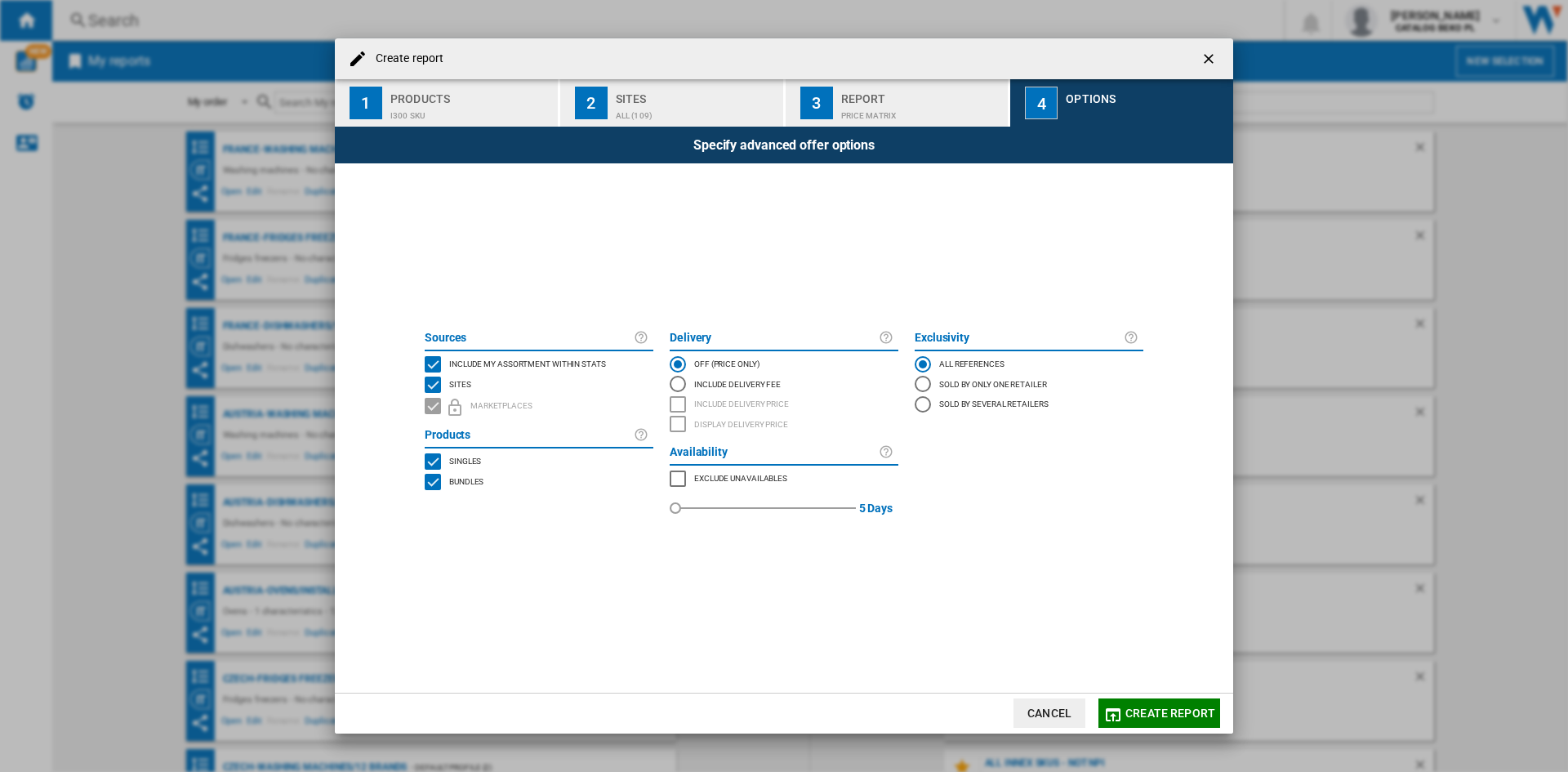
click at [519, 365] on span "Include my assortment within stats" at bounding box center [528, 363] width 157 height 12
click at [1187, 702] on button "Create report" at bounding box center [1159, 712] width 122 height 29
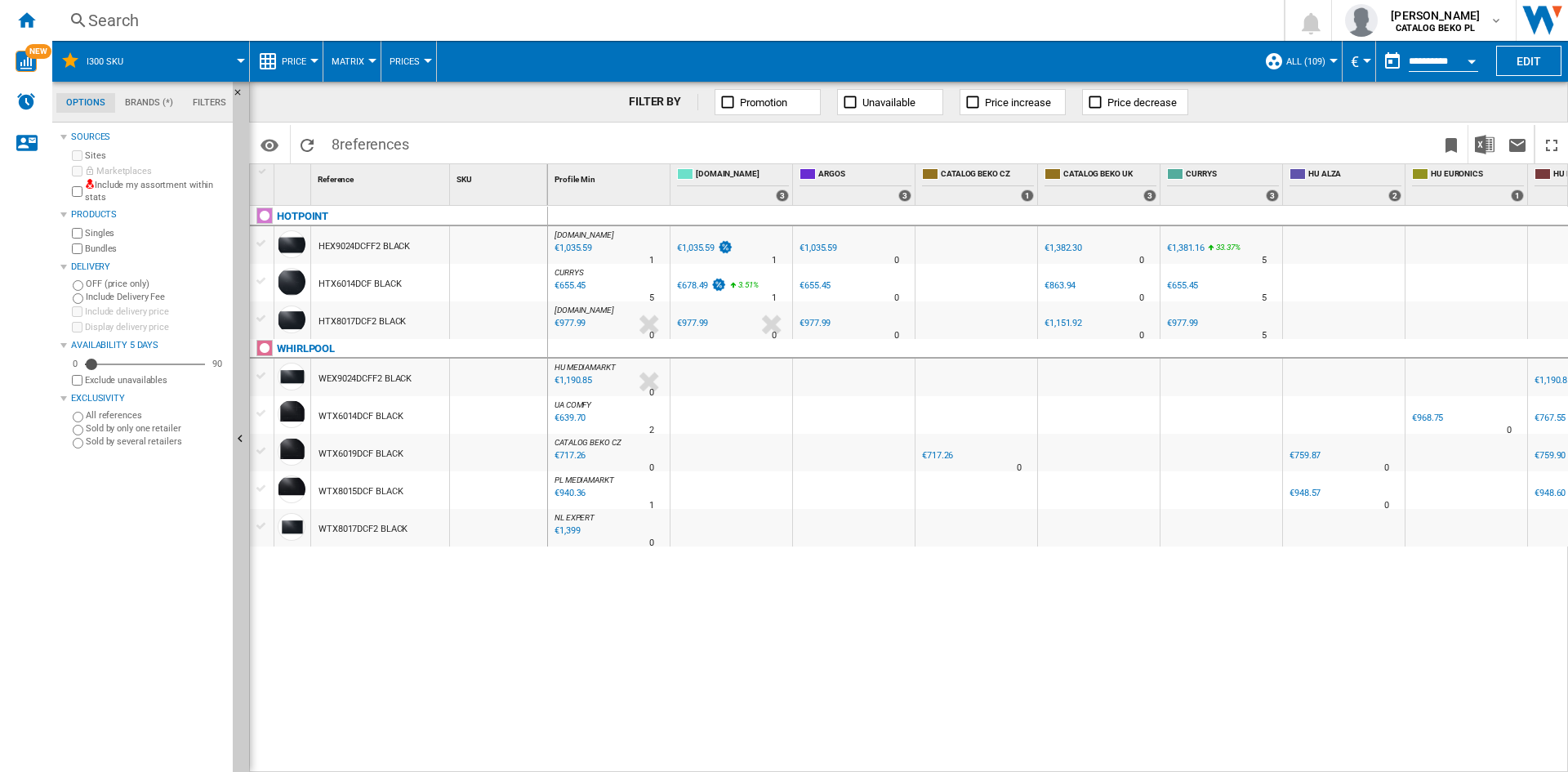
click at [297, 57] on span "Price" at bounding box center [293, 61] width 24 height 11
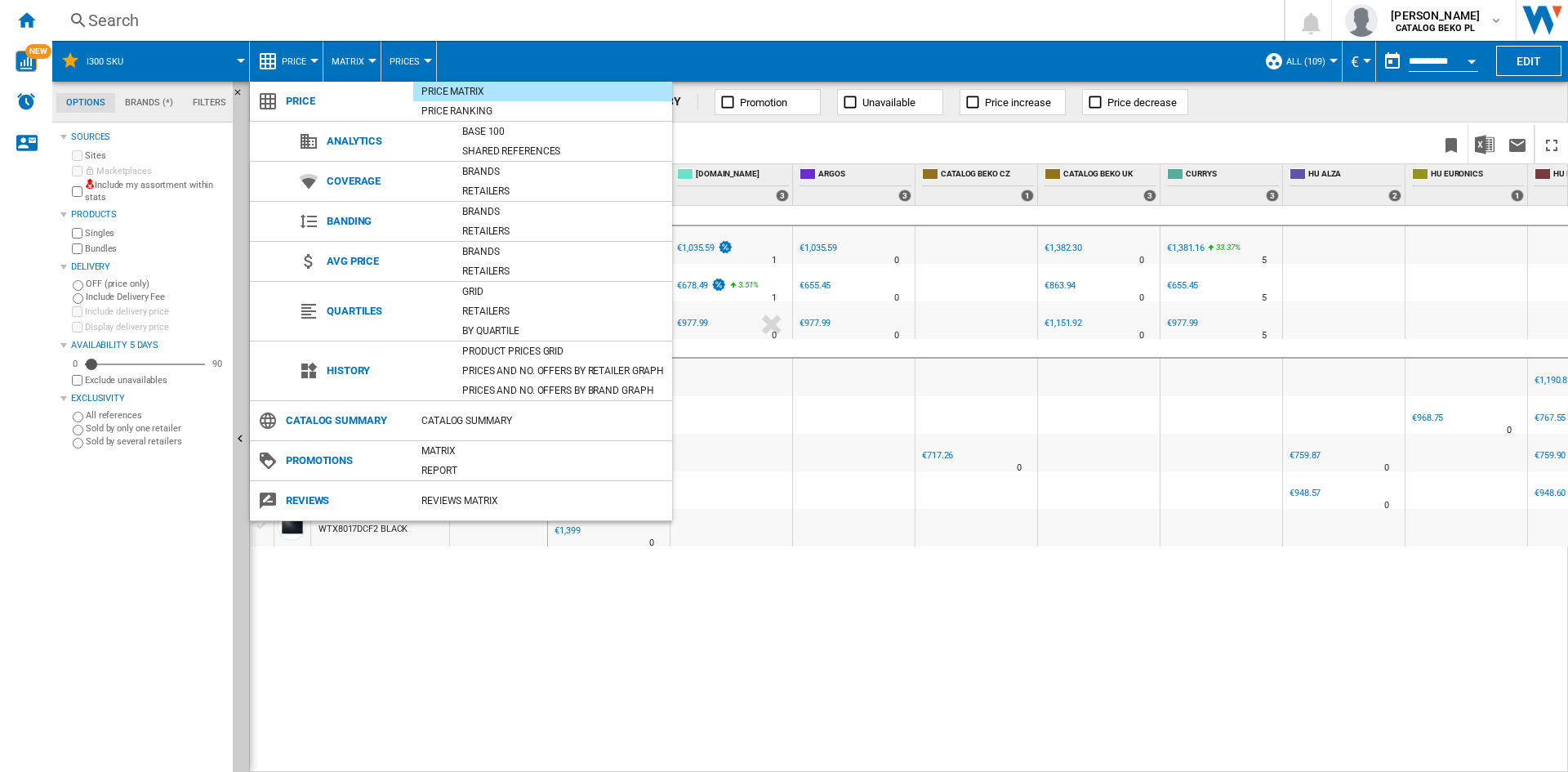
click at [868, 418] on md-backdrop at bounding box center [784, 386] width 1568 height 772
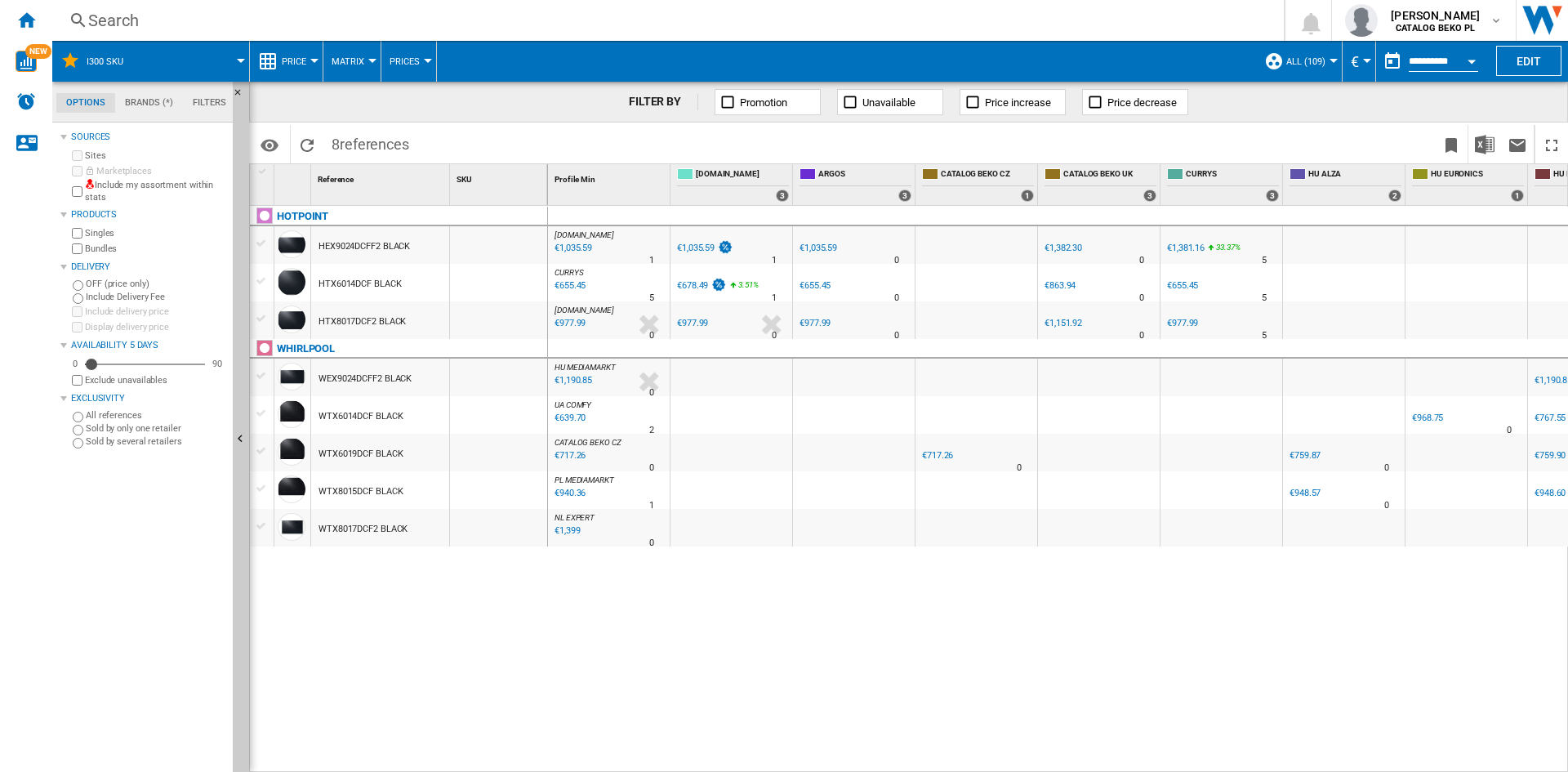
click at [302, 71] on button "Price" at bounding box center [297, 61] width 33 height 41
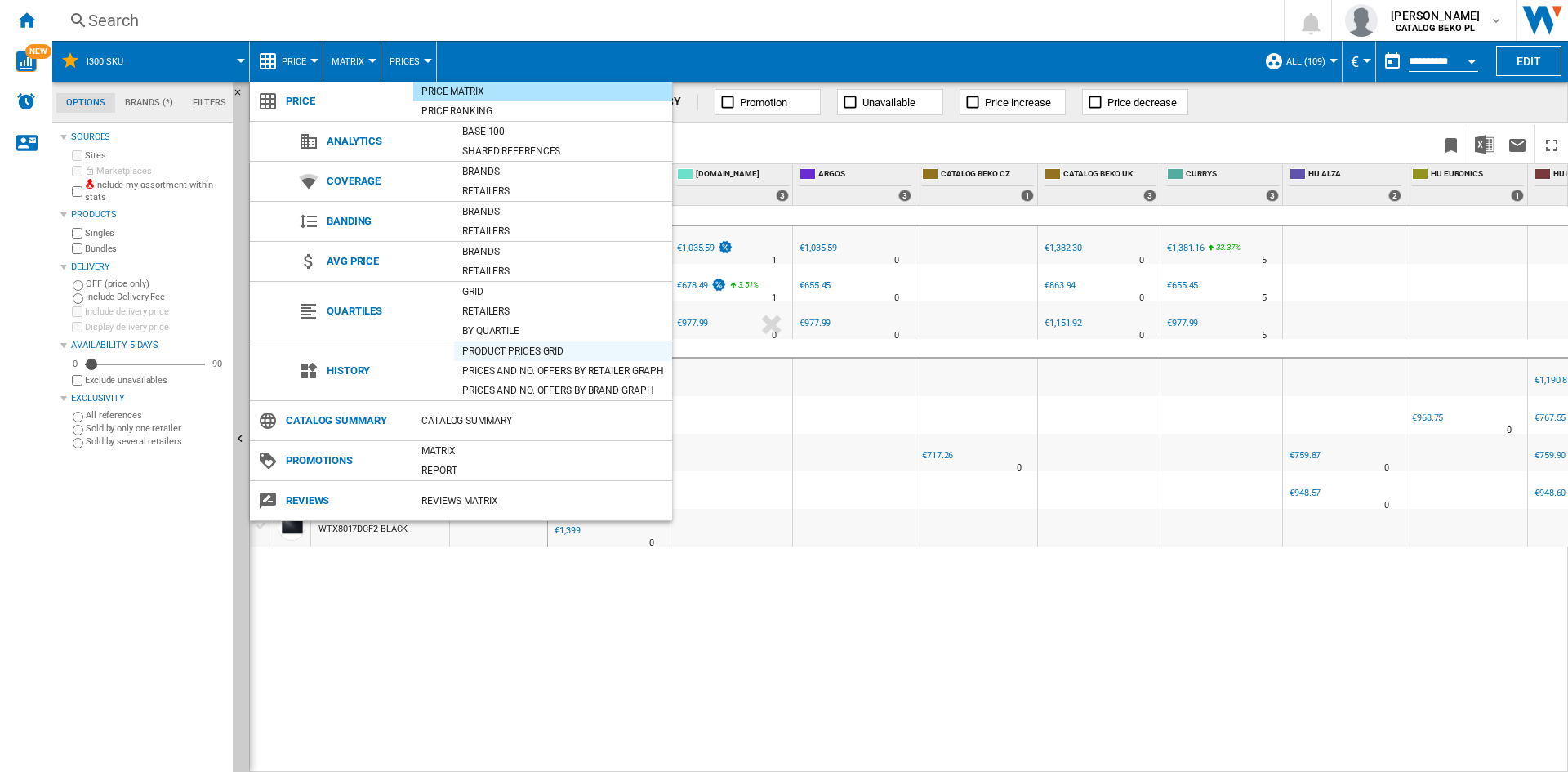
click at [515, 353] on div "Product prices grid" at bounding box center [563, 350] width 218 height 16
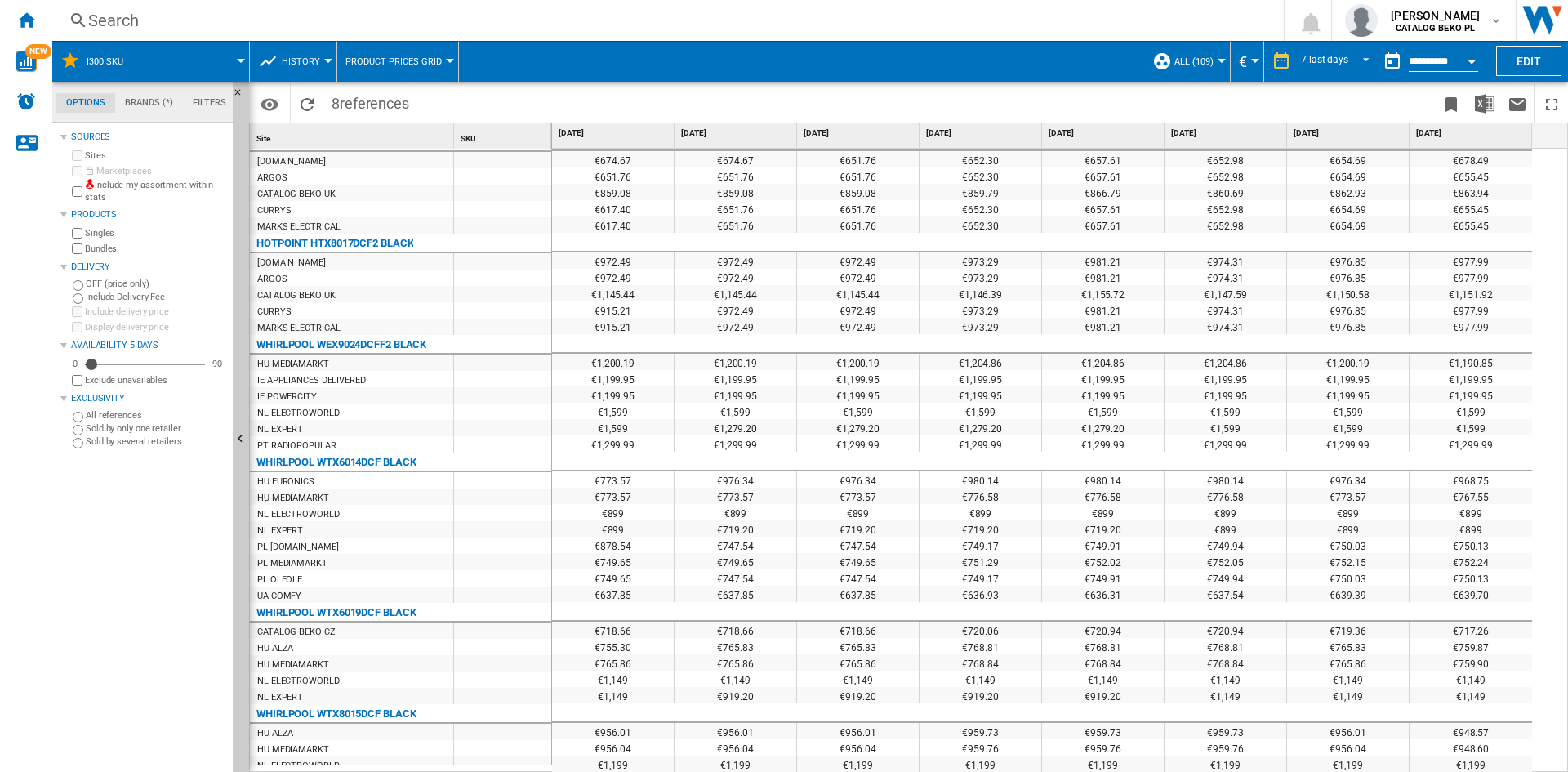
scroll to position [234, 0]
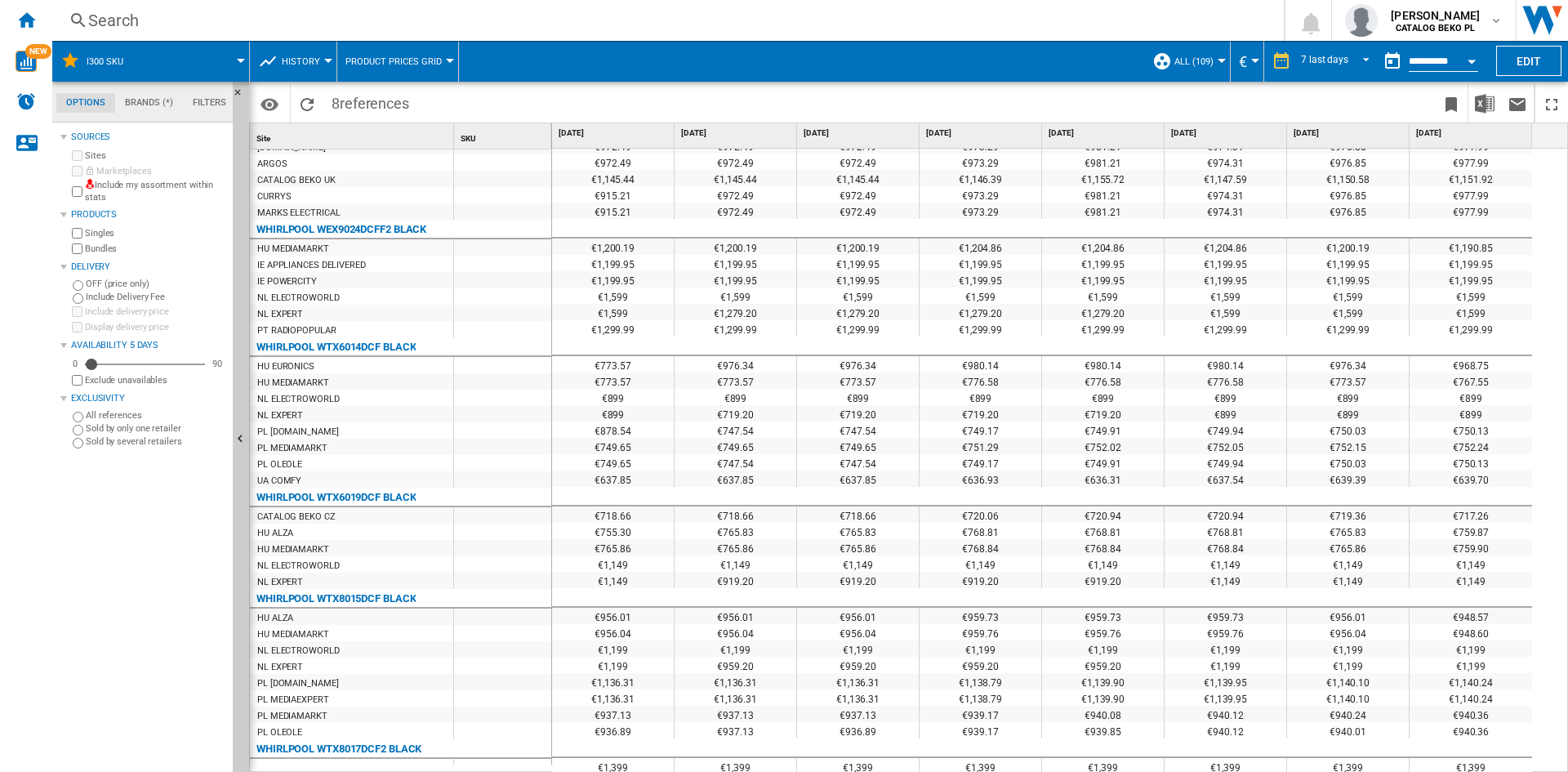
click at [308, 70] on button "History" at bounding box center [304, 61] width 46 height 41
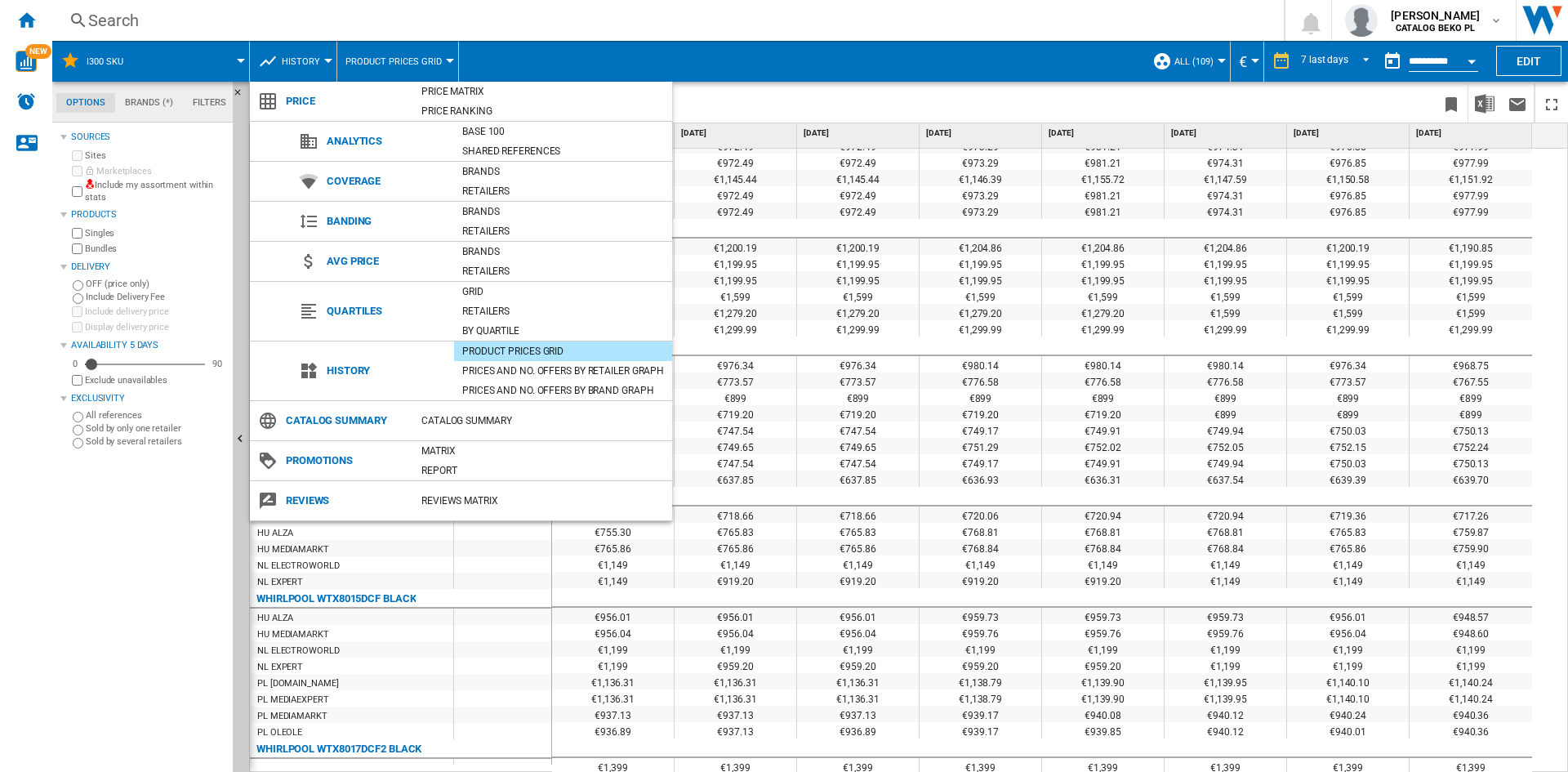
click at [1370, 48] on md-backdrop at bounding box center [784, 386] width 1568 height 772
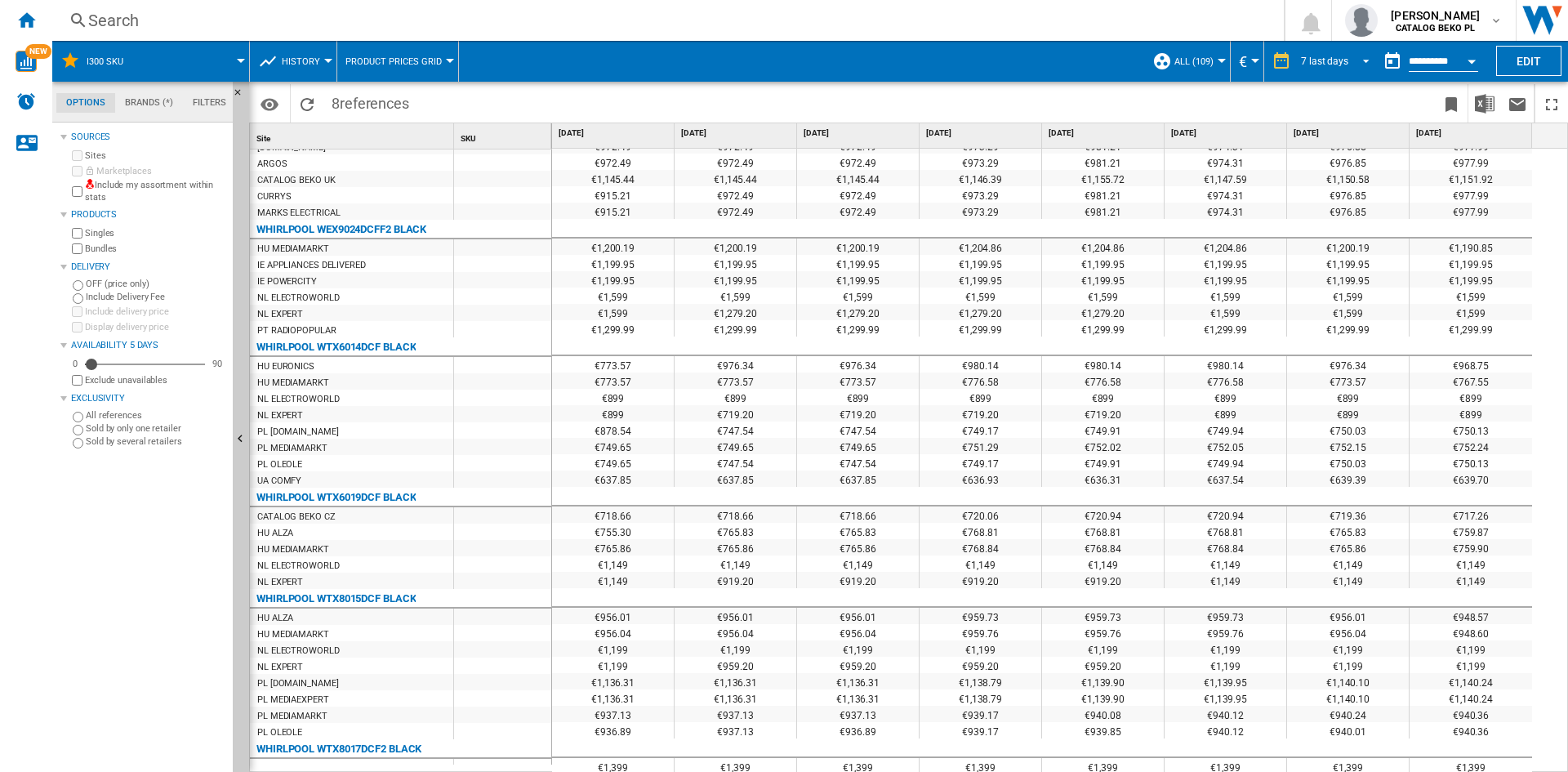
click at [1367, 52] on span "REPORTS.WIZARD.STEPS.REPORT.STEPS.REPORT_OPTIONS.PERIOD: 7 last days" at bounding box center [1361, 59] width 19 height 14
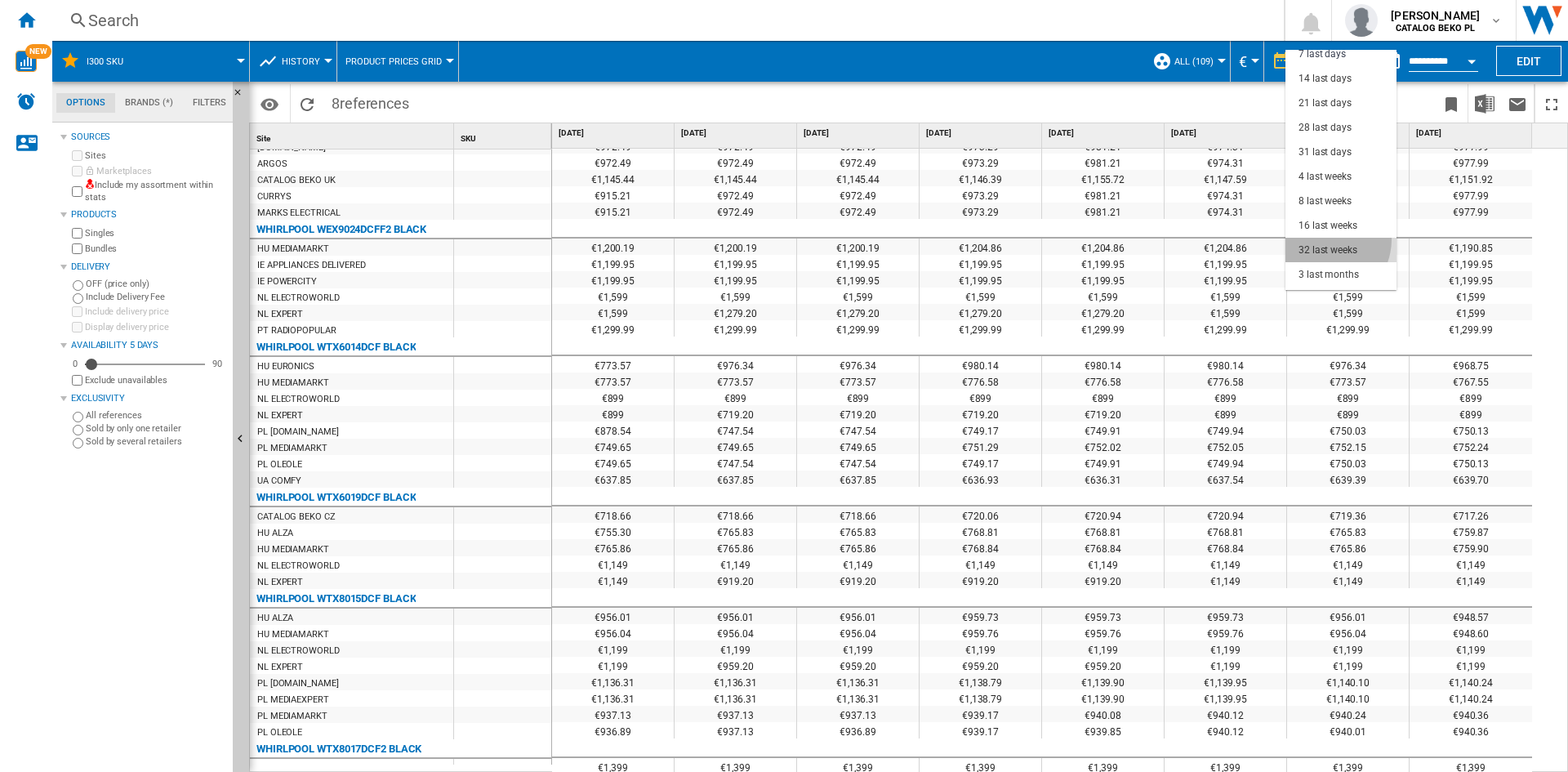
click at [1320, 239] on md-option "32 last weeks" at bounding box center [1341, 249] width 111 height 24
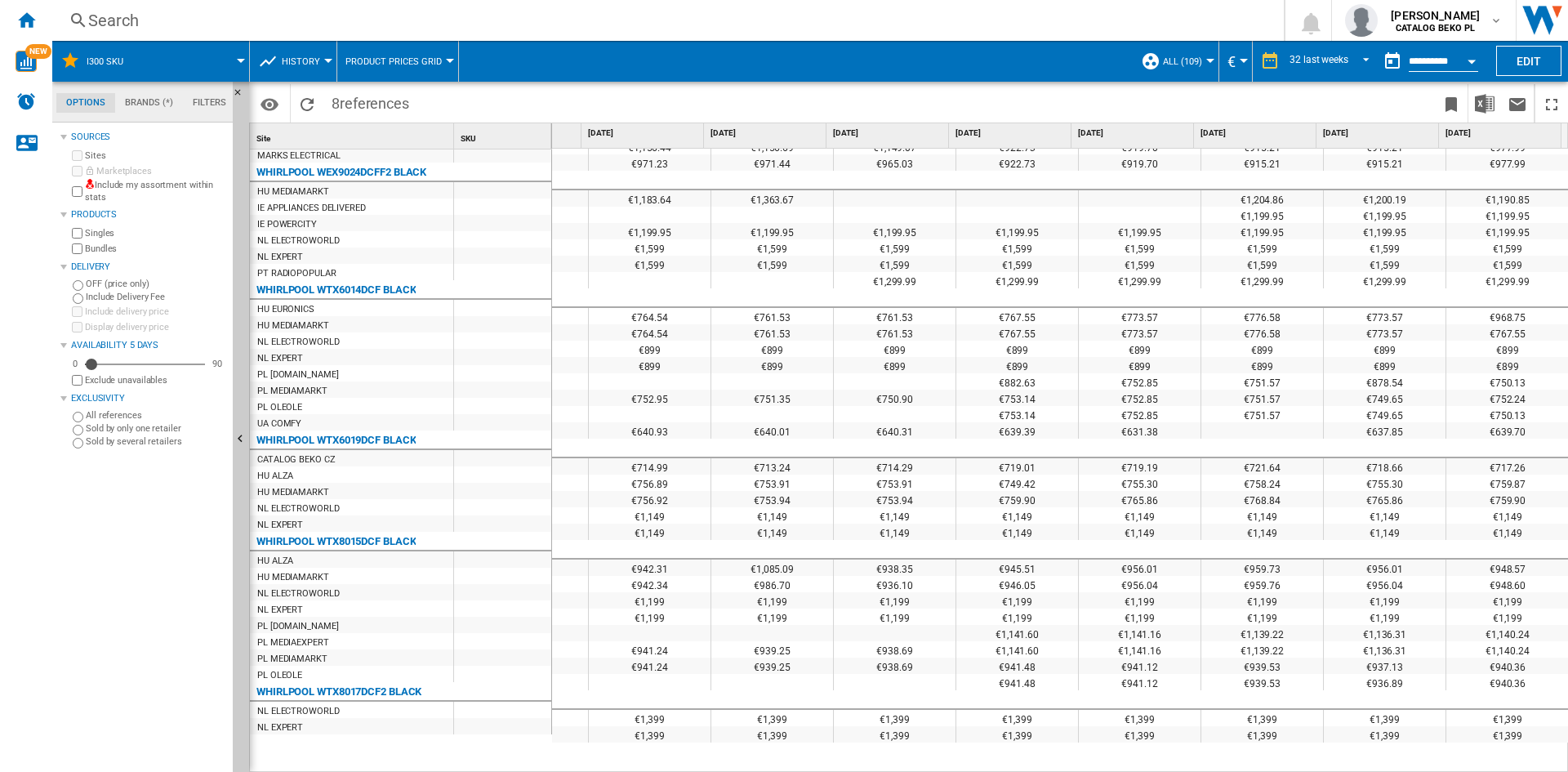
click at [118, 599] on div "Sources Sites Marketplaces Include my assortment within stats Products Singles …" at bounding box center [143, 449] width 166 height 645
drag, startPoint x: 118, startPoint y: 599, endPoint x: 103, endPoint y: 566, distance: 36.2
click at [103, 566] on div "Sources Sites Marketplaces Include my assortment within stats Products Singles …" at bounding box center [143, 449] width 166 height 645
drag, startPoint x: 213, startPoint y: 547, endPoint x: 176, endPoint y: 546, distance: 37.0
click at [176, 546] on div "Sources Sites Marketplaces Include my assortment within stats Products Singles …" at bounding box center [143, 449] width 166 height 645
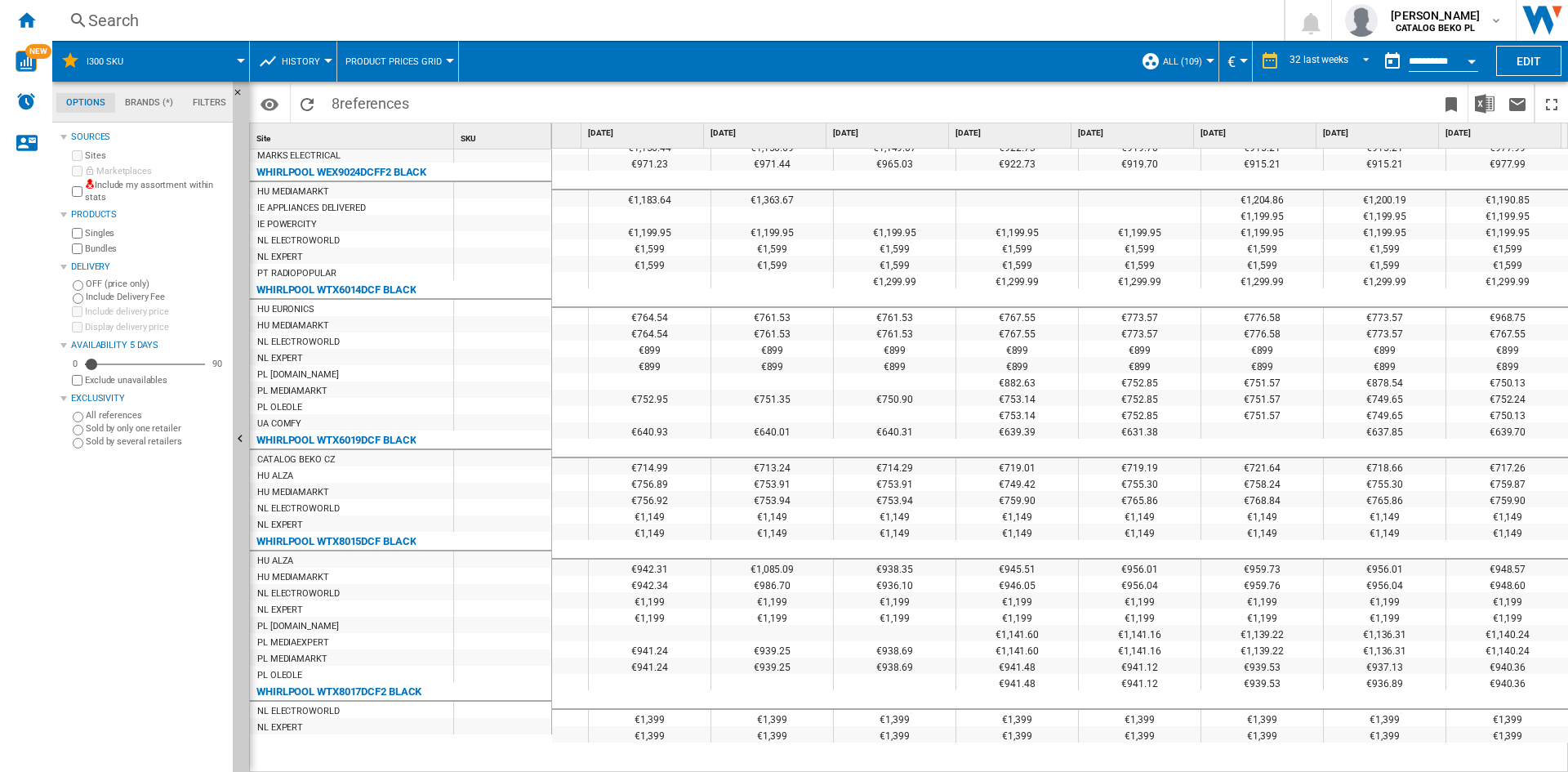
drag, startPoint x: 199, startPoint y: 558, endPoint x: 172, endPoint y: 553, distance: 27.5
click at [172, 553] on div "Sources Sites Marketplaces Include my assortment within stats Products Singles …" at bounding box center [143, 449] width 166 height 645
drag, startPoint x: 217, startPoint y: 549, endPoint x: 166, endPoint y: 536, distance: 52.6
click at [166, 536] on div "Sources Sites Marketplaces Include my assortment within stats Products Singles …" at bounding box center [143, 449] width 166 height 645
drag, startPoint x: 203, startPoint y: 528, endPoint x: 160, endPoint y: 530, distance: 43.0
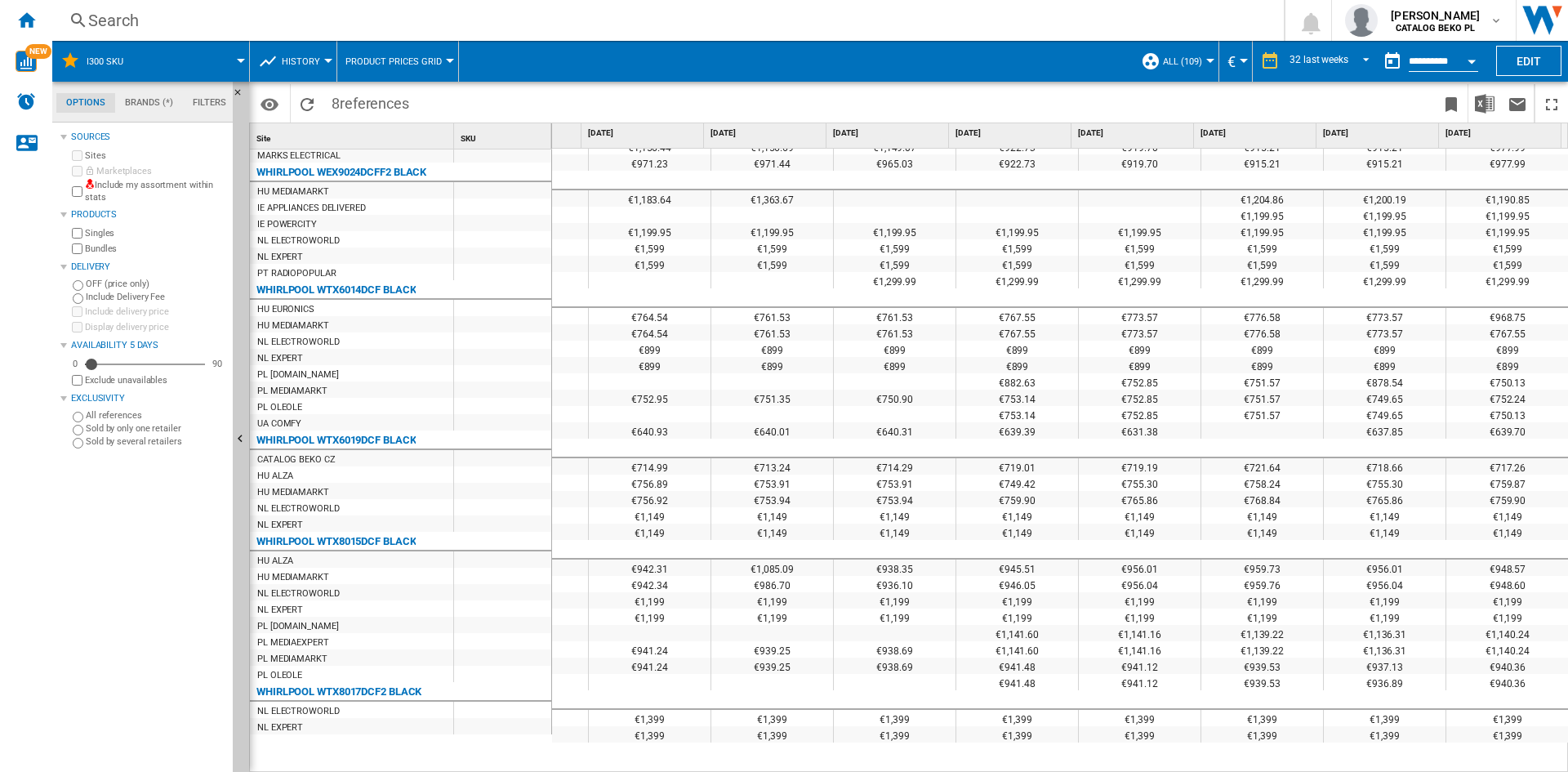
click at [160, 530] on div "Sources Sites Marketplaces Include my assortment within stats Products Singles …" at bounding box center [143, 449] width 166 height 645
click at [36, 24] on div "Home" at bounding box center [26, 20] width 52 height 41
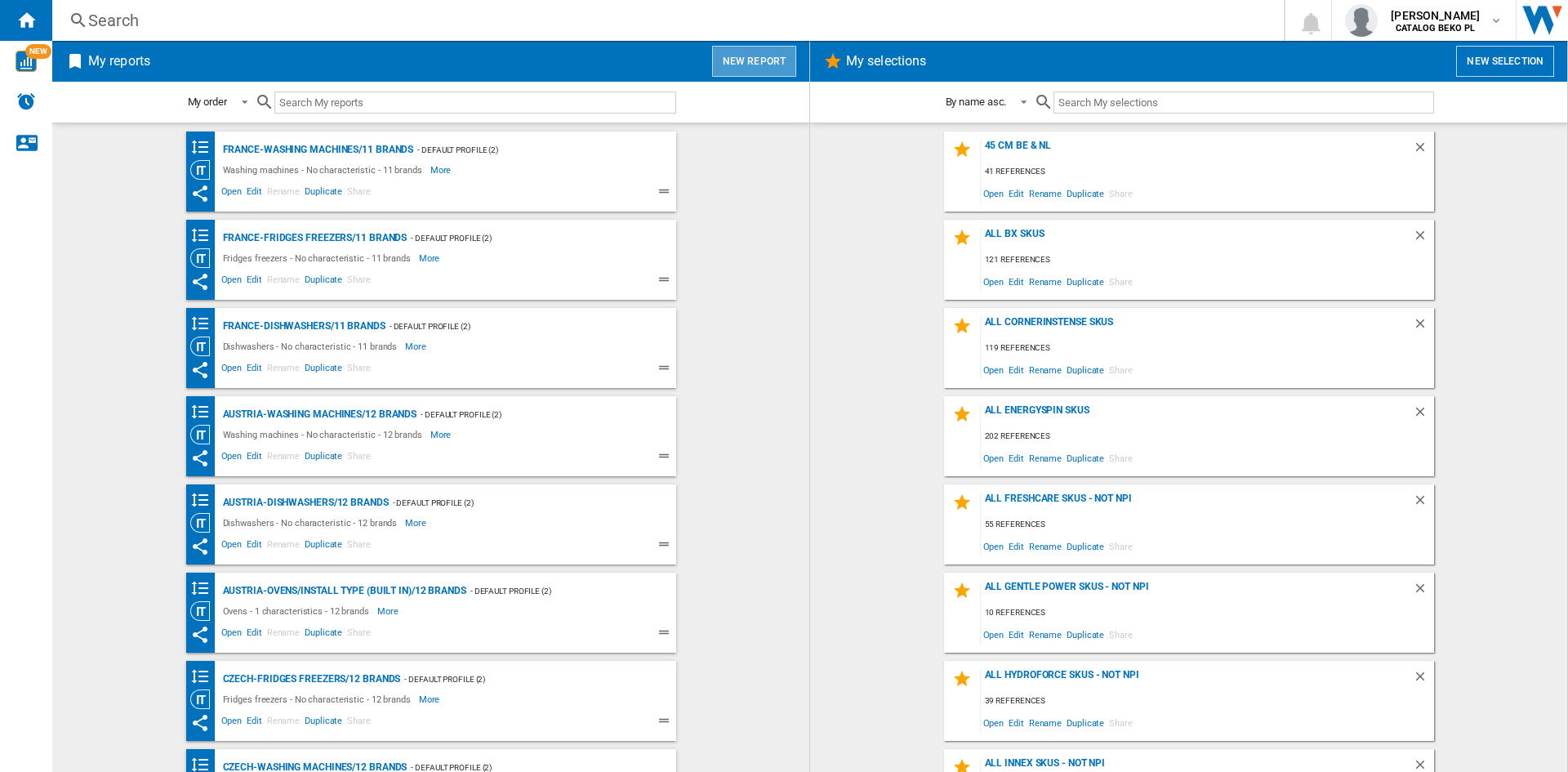
click at [772, 55] on button "New report" at bounding box center [755, 60] width 84 height 31
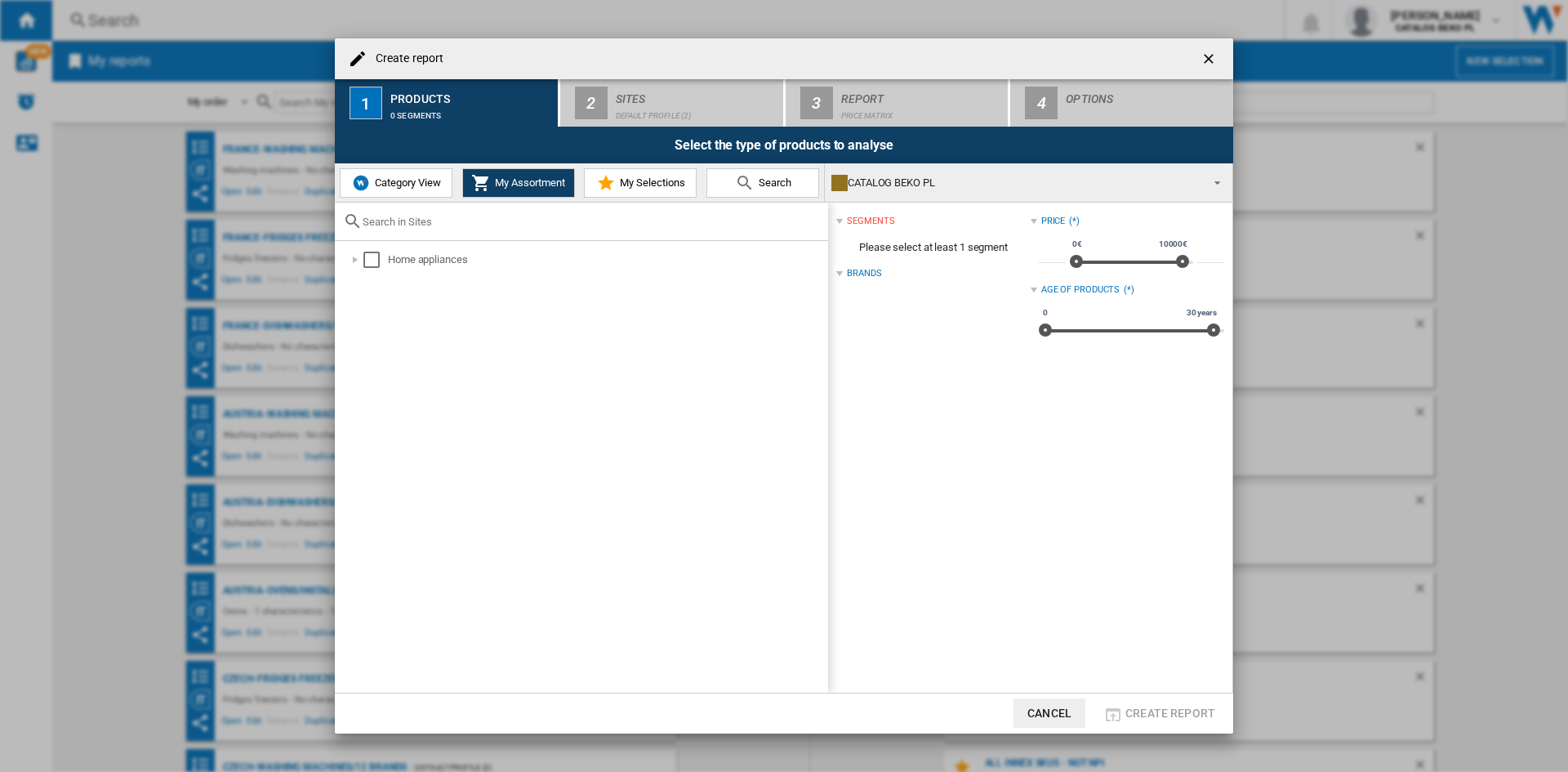
click at [392, 181] on span "Category View" at bounding box center [406, 182] width 71 height 13
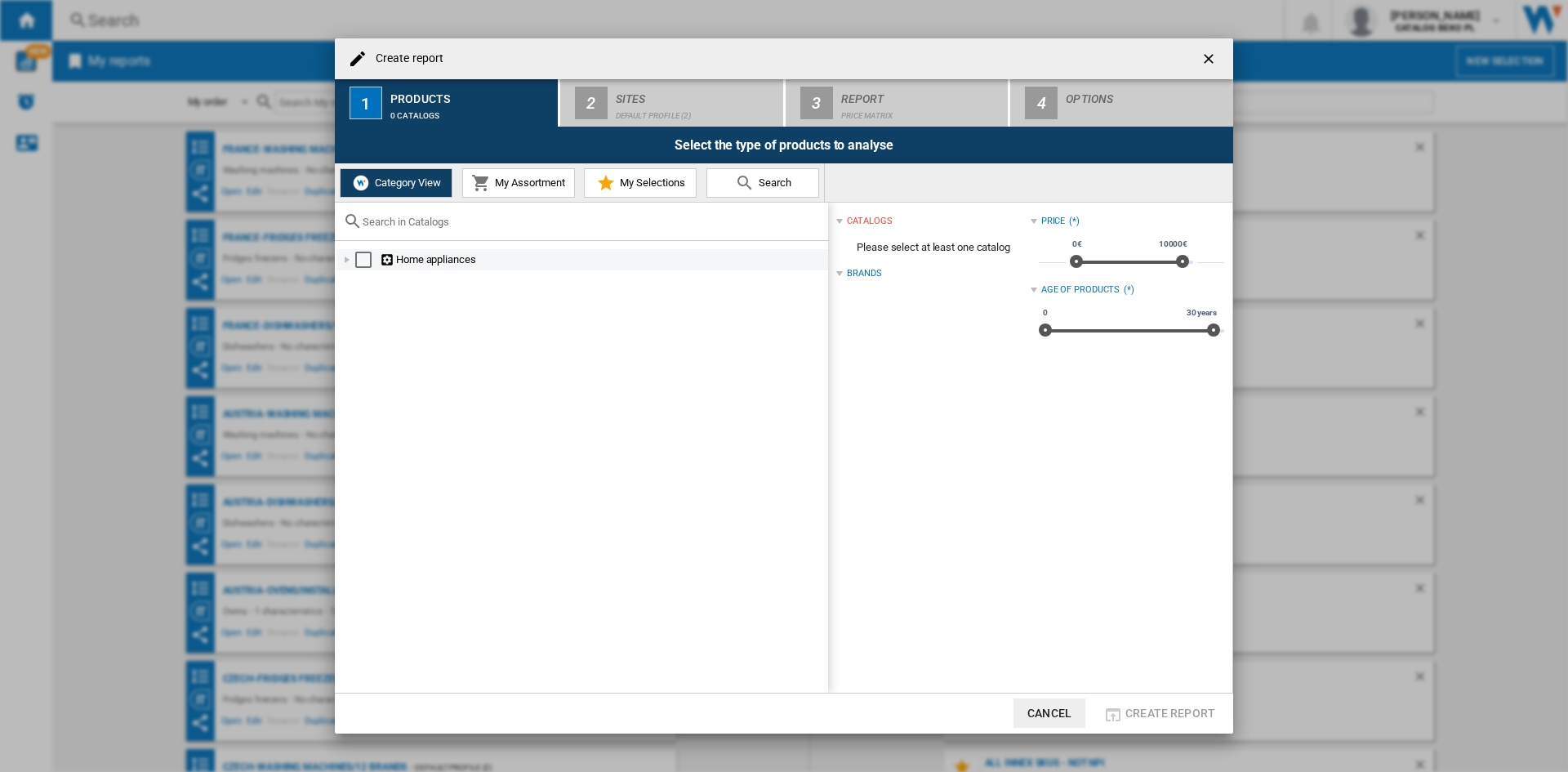
click at [341, 255] on div "Create report ..." at bounding box center [346, 259] width 16 height 16
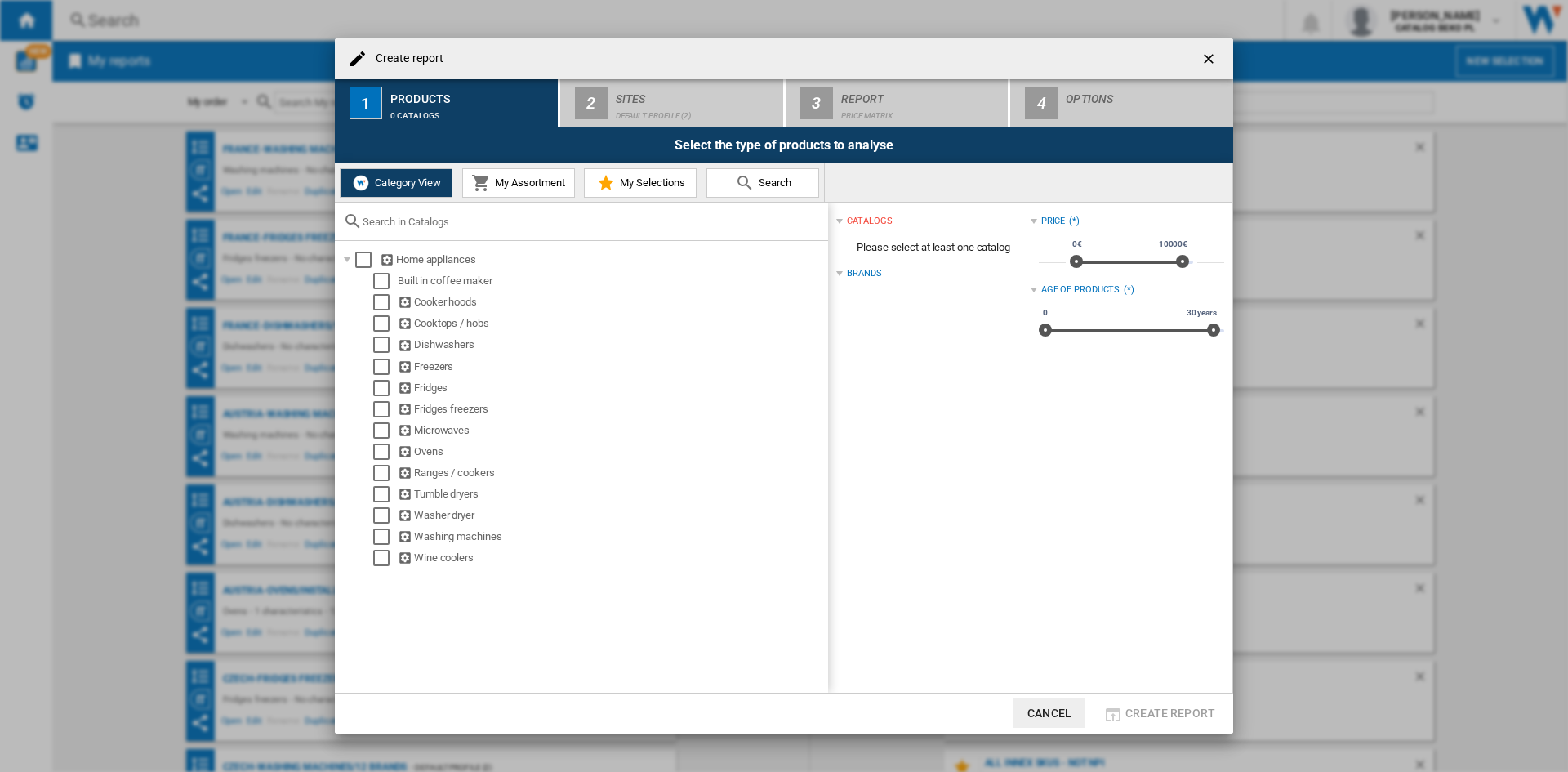
click at [661, 183] on span "My Selections" at bounding box center [650, 182] width 70 height 13
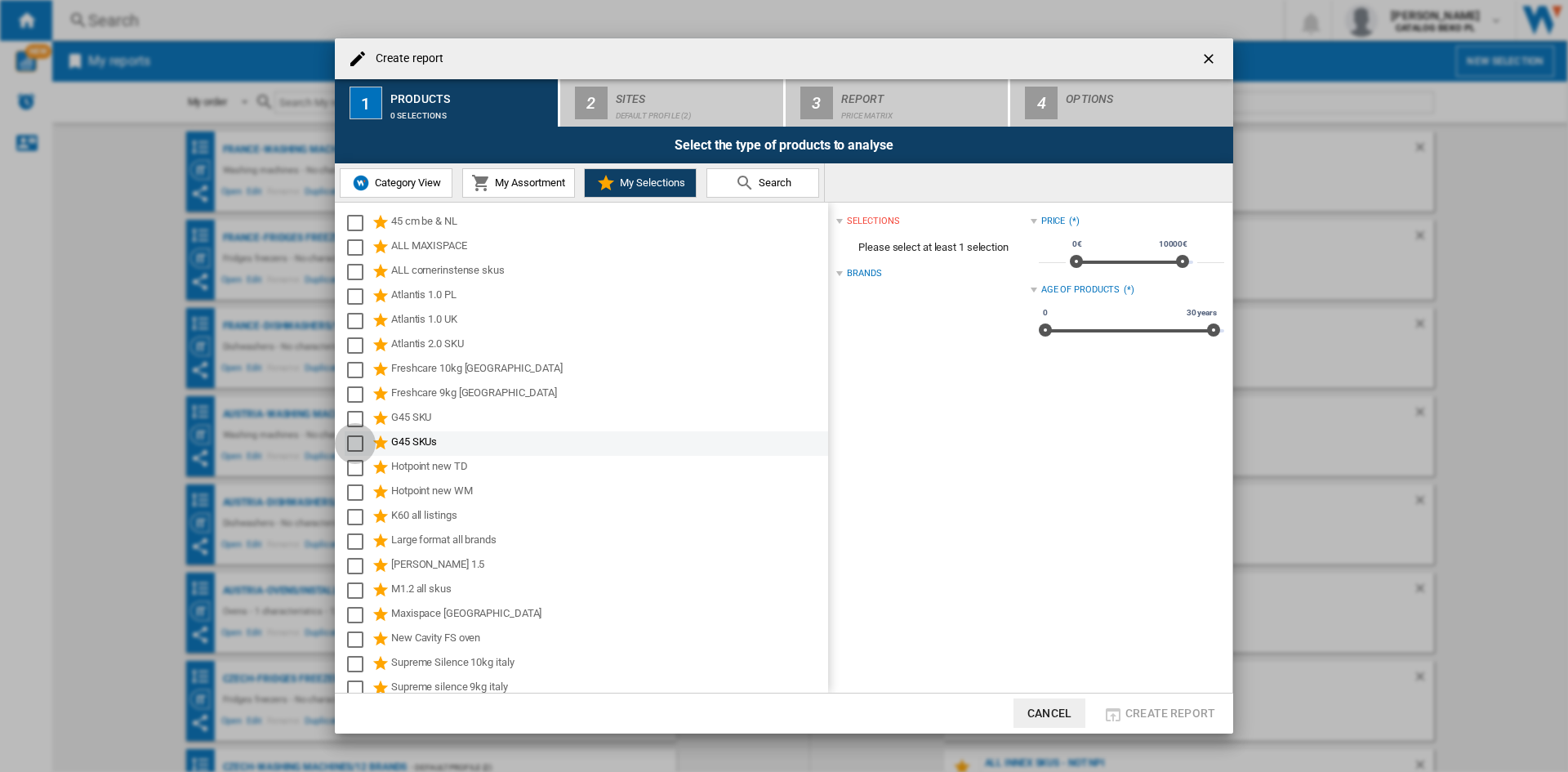
click at [356, 444] on div "Select" at bounding box center [355, 443] width 16 height 16
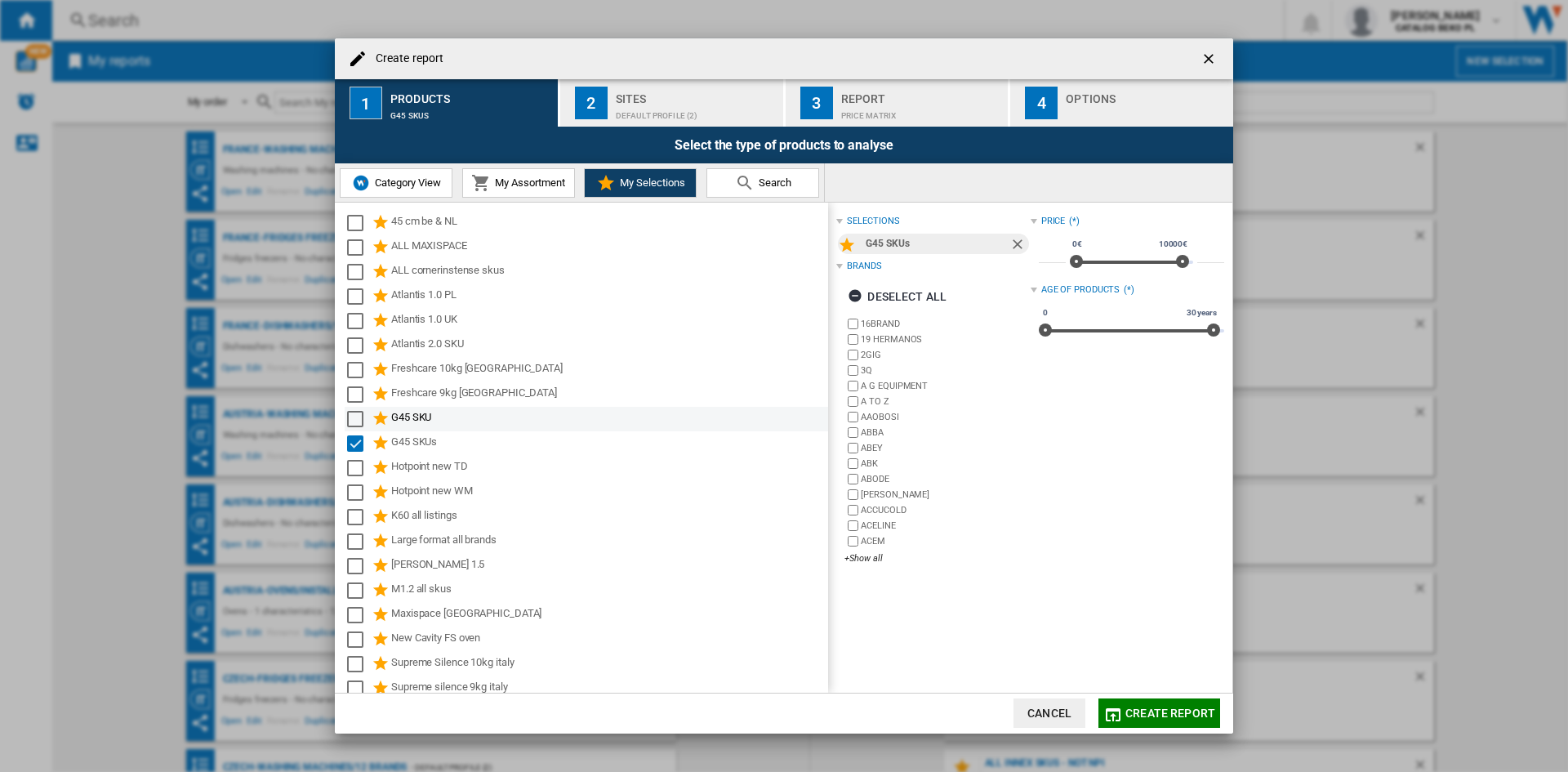
click at [355, 421] on div "Select" at bounding box center [355, 418] width 16 height 16
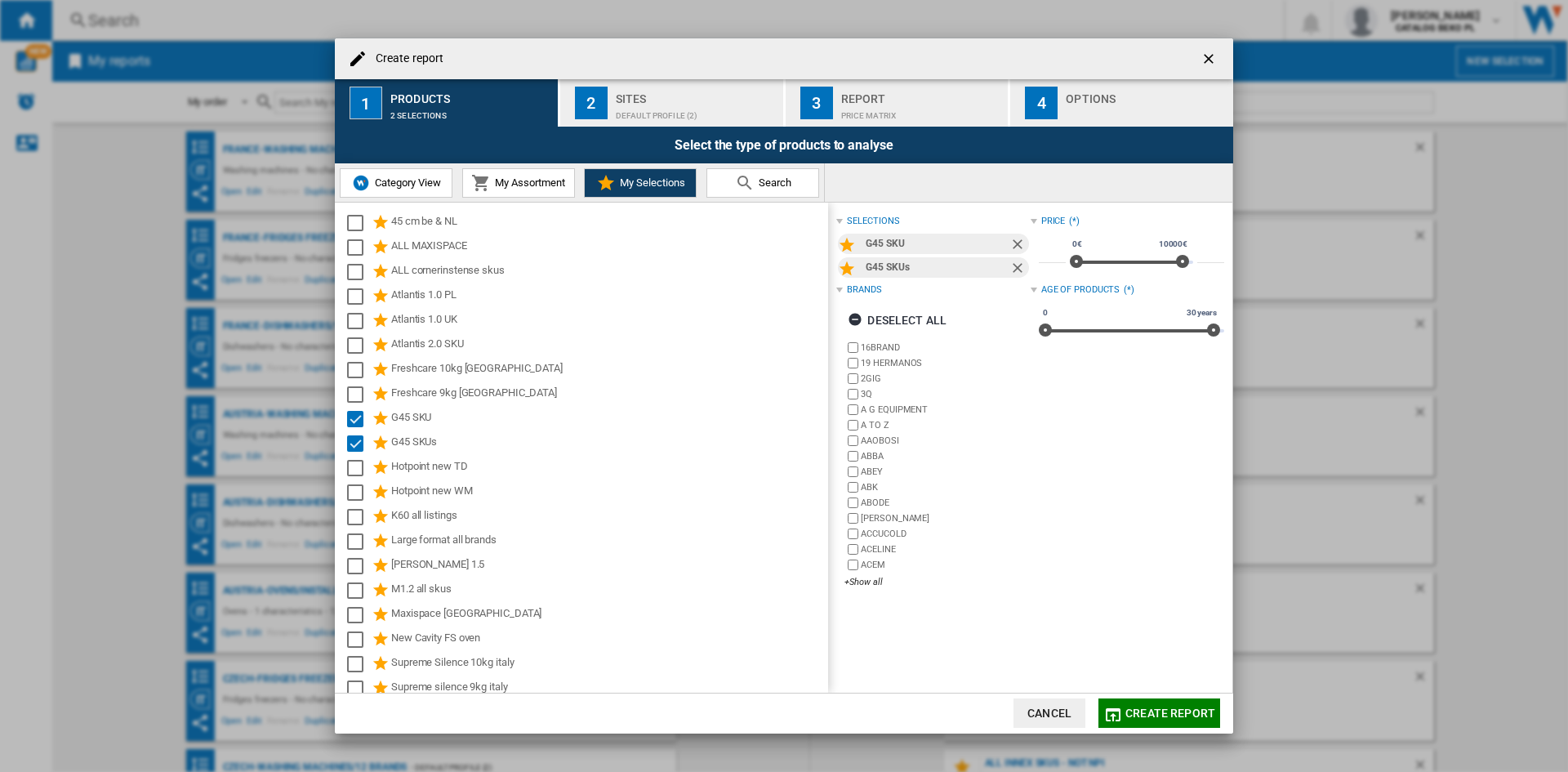
click at [685, 105] on div "Default profile (2)" at bounding box center [696, 111] width 160 height 17
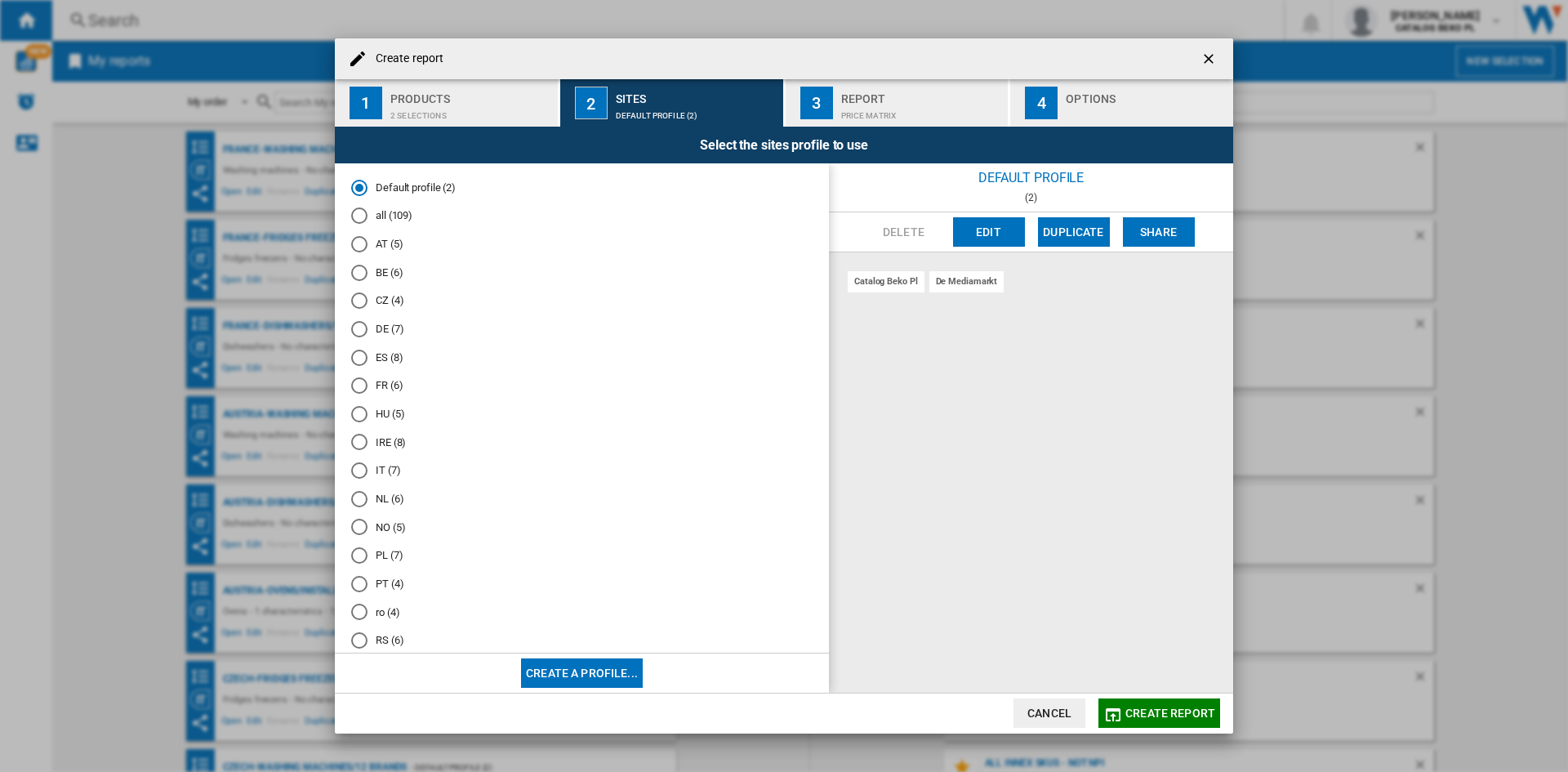
click at [385, 381] on md-radio-button "FR (6)" at bounding box center [581, 386] width 461 height 15
click at [1113, 87] on div "Options" at bounding box center [1146, 94] width 160 height 17
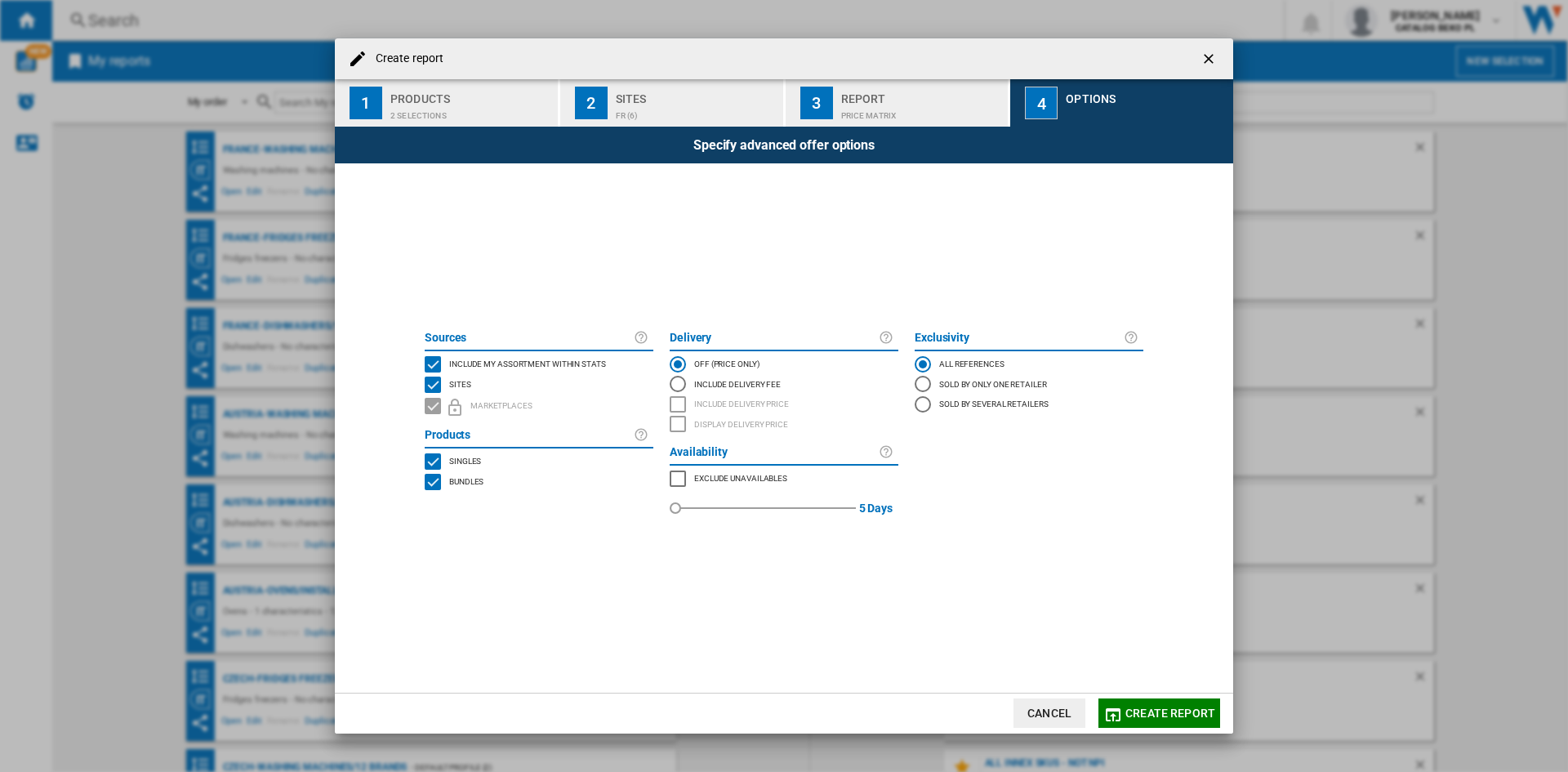
click at [519, 370] on div "Include my assortment within stats" at bounding box center [525, 364] width 160 height 16
click at [1165, 712] on span "Create report" at bounding box center [1170, 713] width 90 height 13
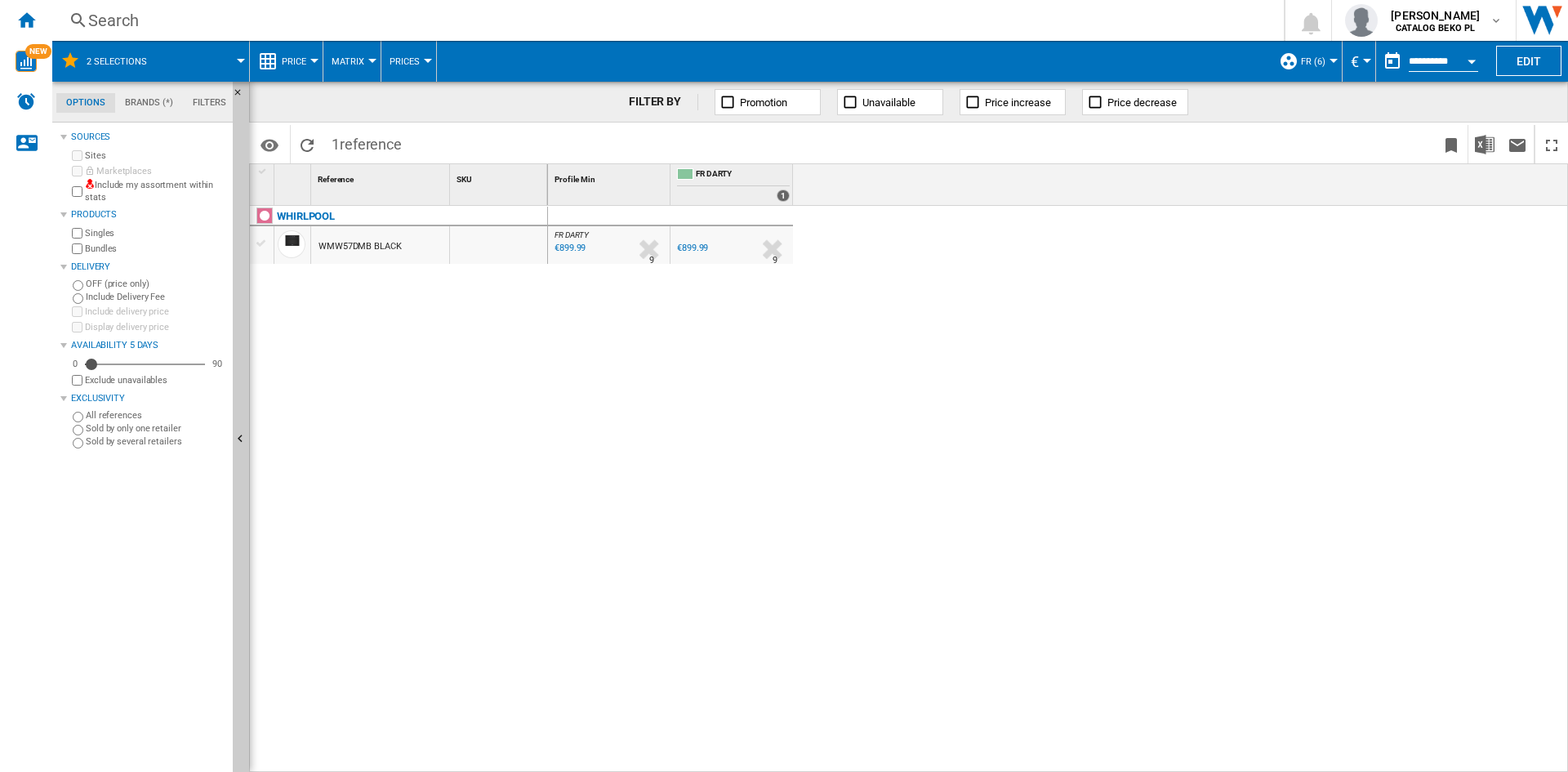
click at [312, 70] on button "Price" at bounding box center [297, 61] width 33 height 41
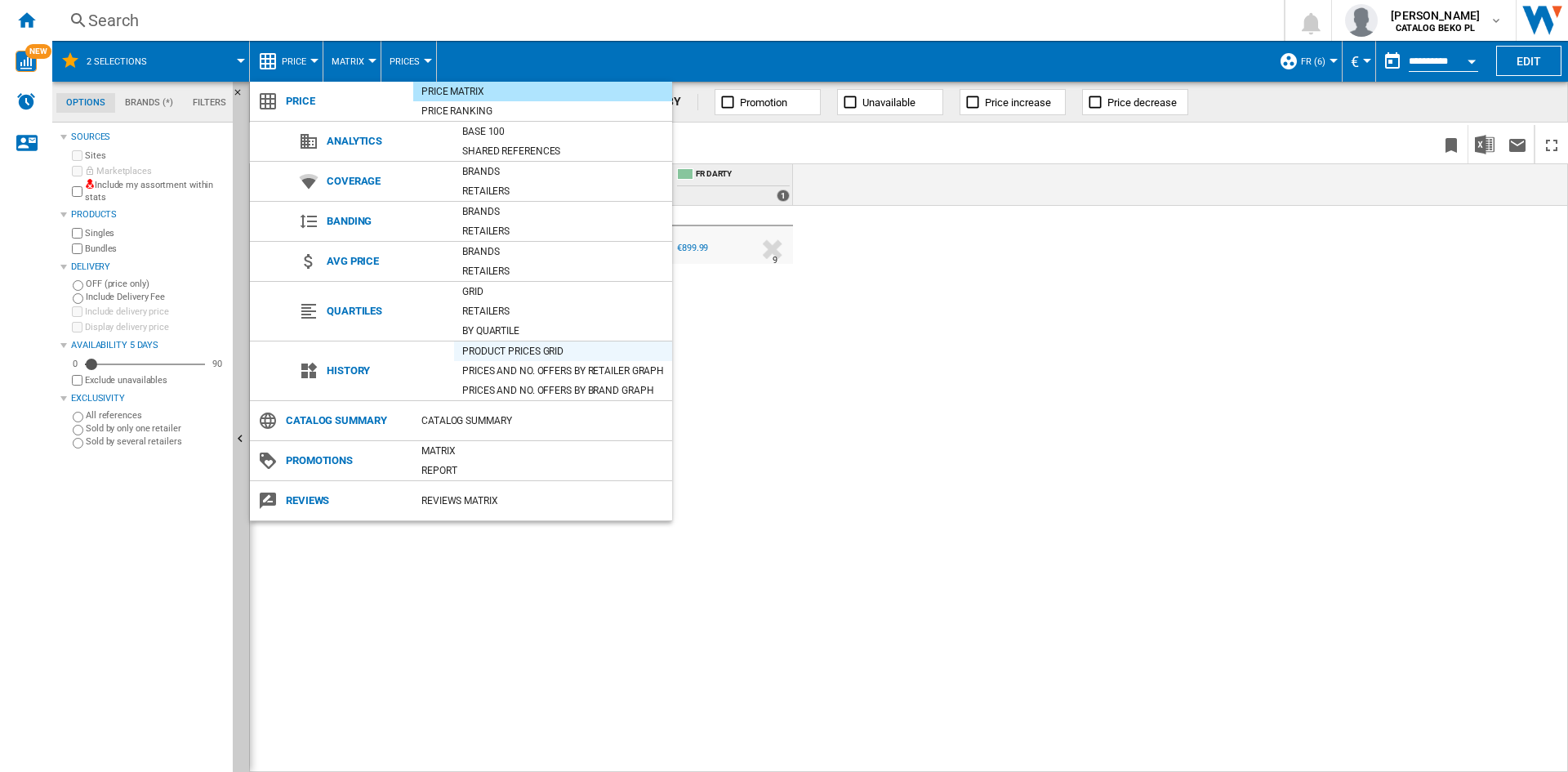
click at [518, 352] on div "Product prices grid" at bounding box center [563, 350] width 218 height 16
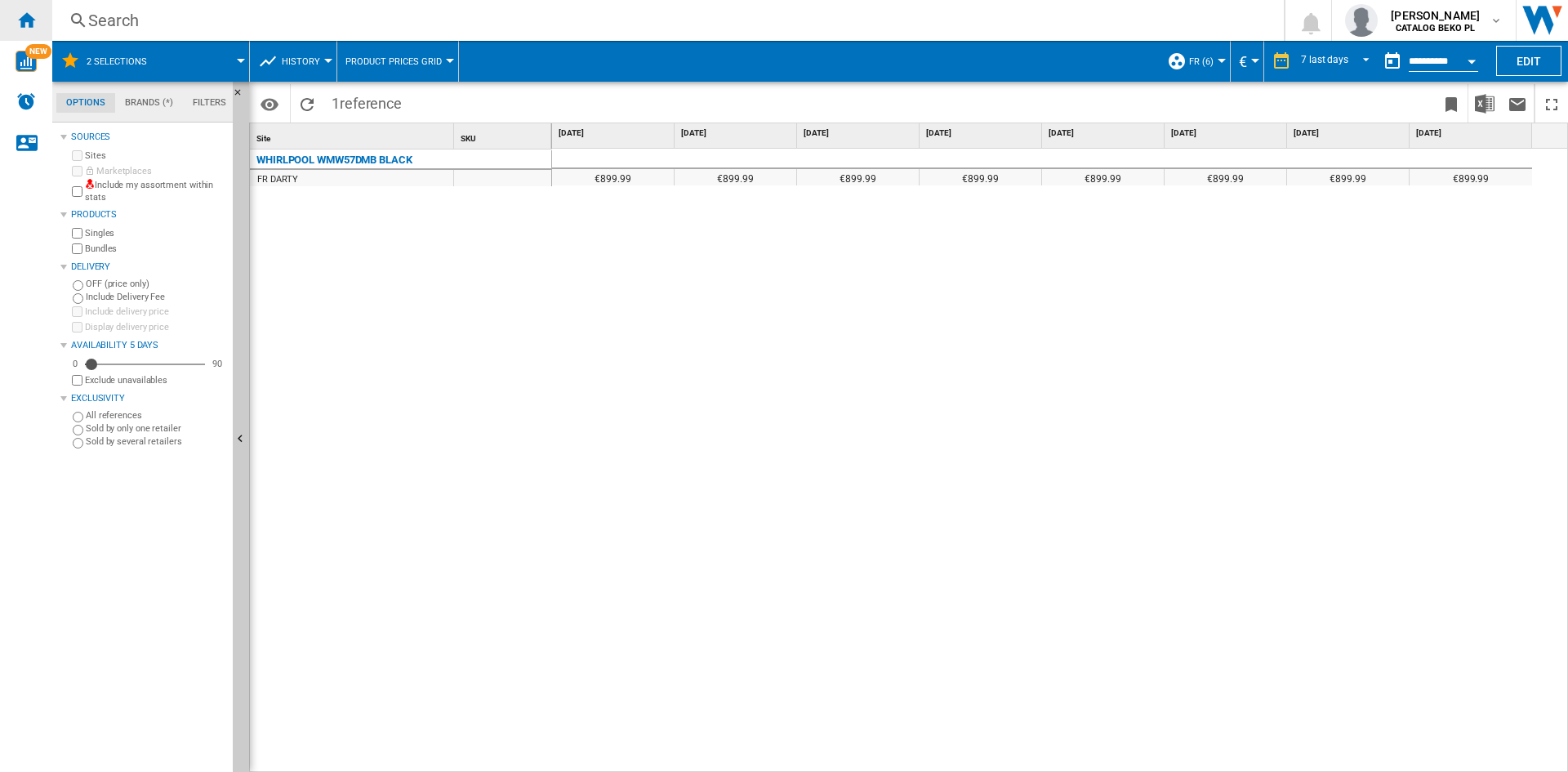
click at [24, 8] on div "Home" at bounding box center [26, 20] width 52 height 41
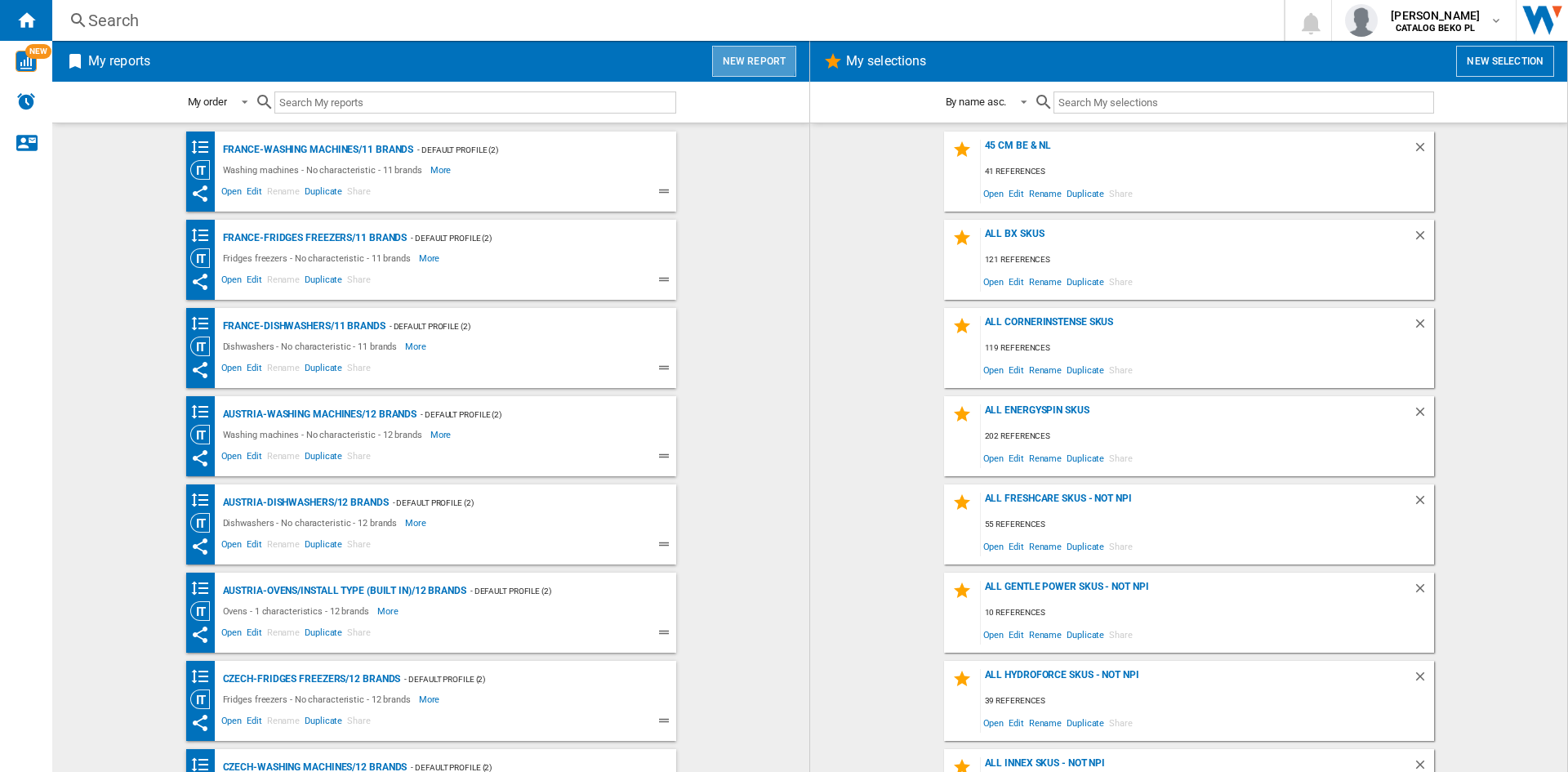
click at [734, 57] on button "New report" at bounding box center [755, 60] width 84 height 31
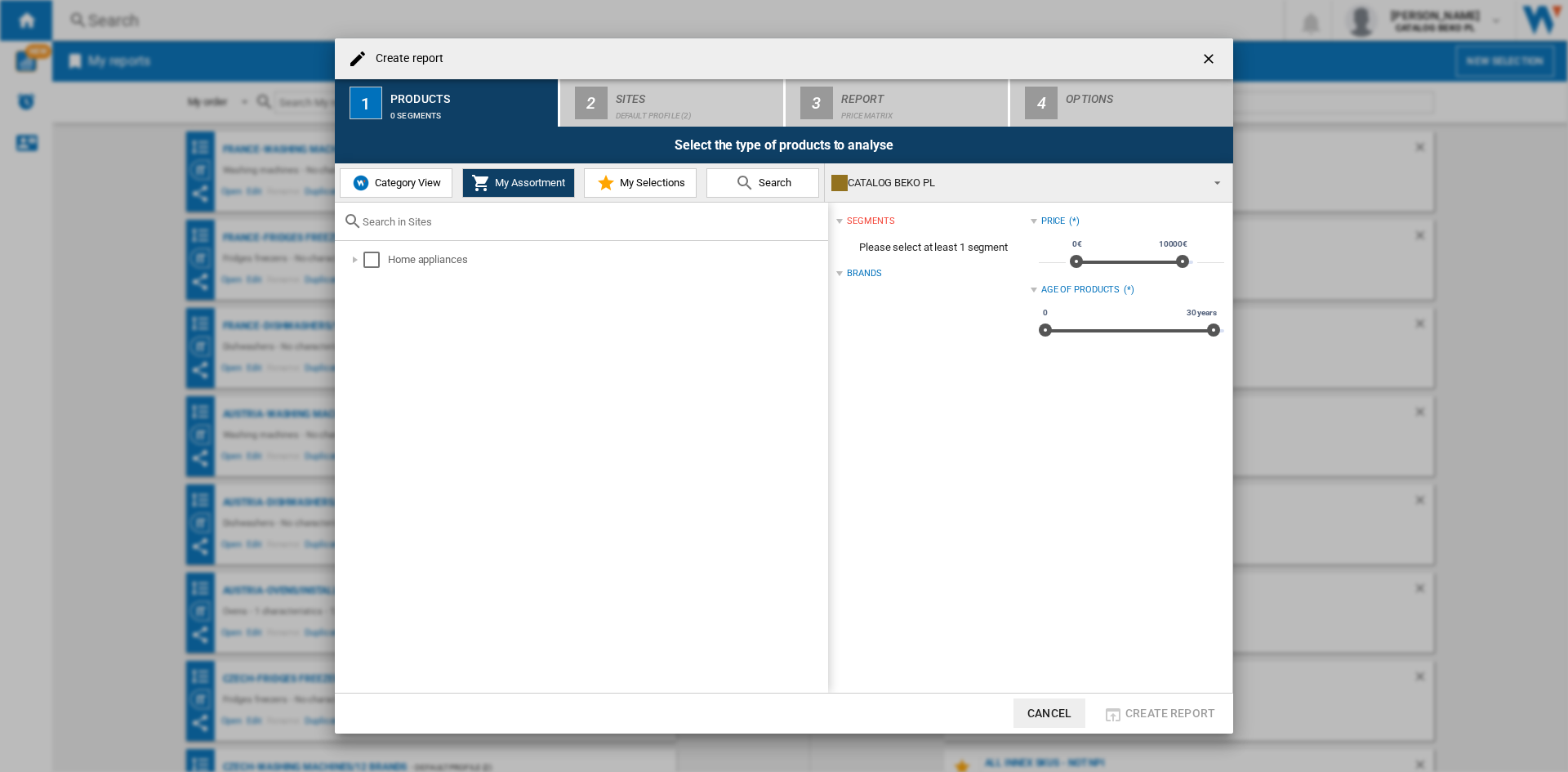
click at [608, 182] on md-icon "Create report ..." at bounding box center [606, 182] width 19 height 19
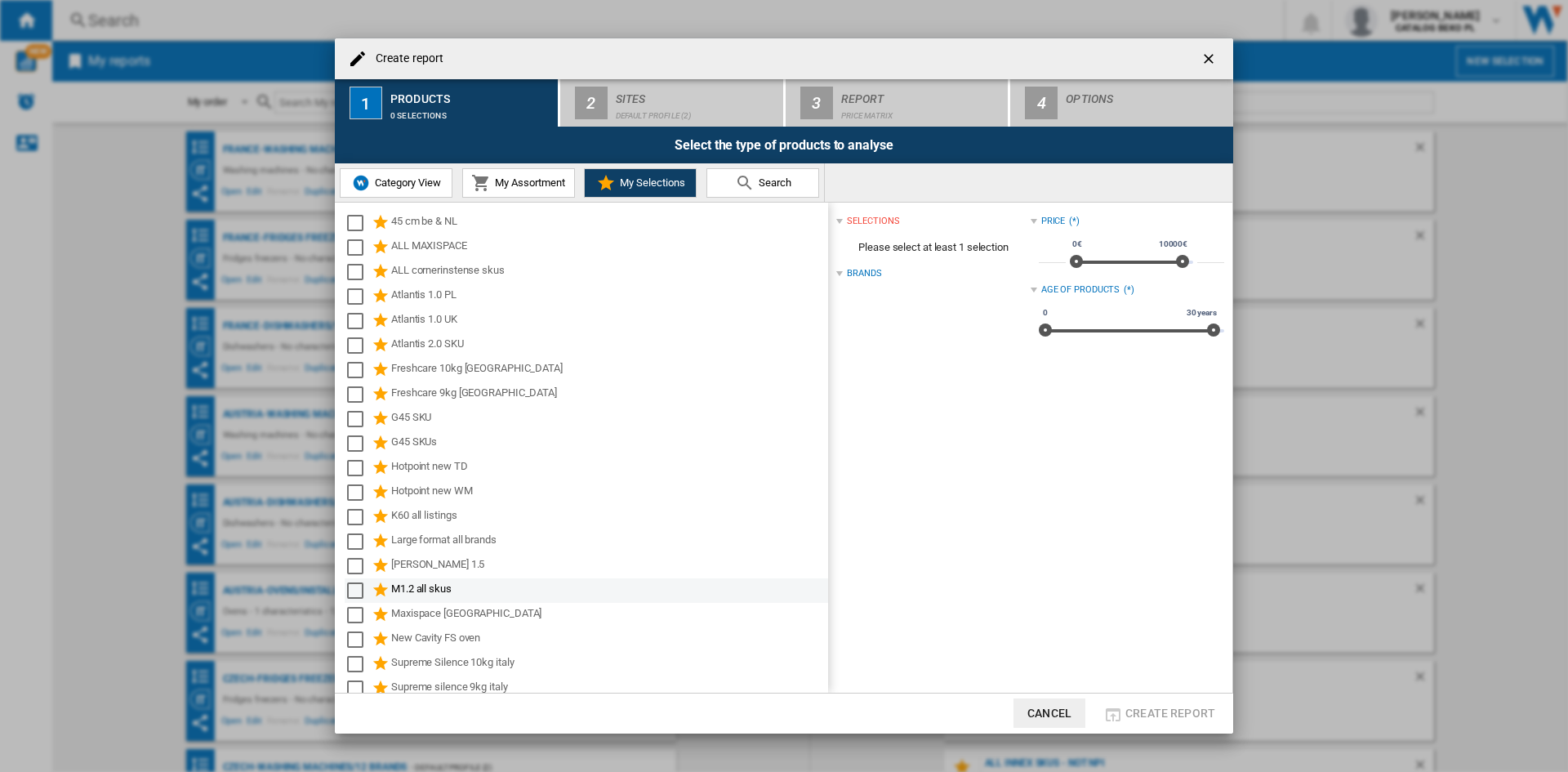
click at [355, 591] on div "Select" at bounding box center [355, 590] width 16 height 16
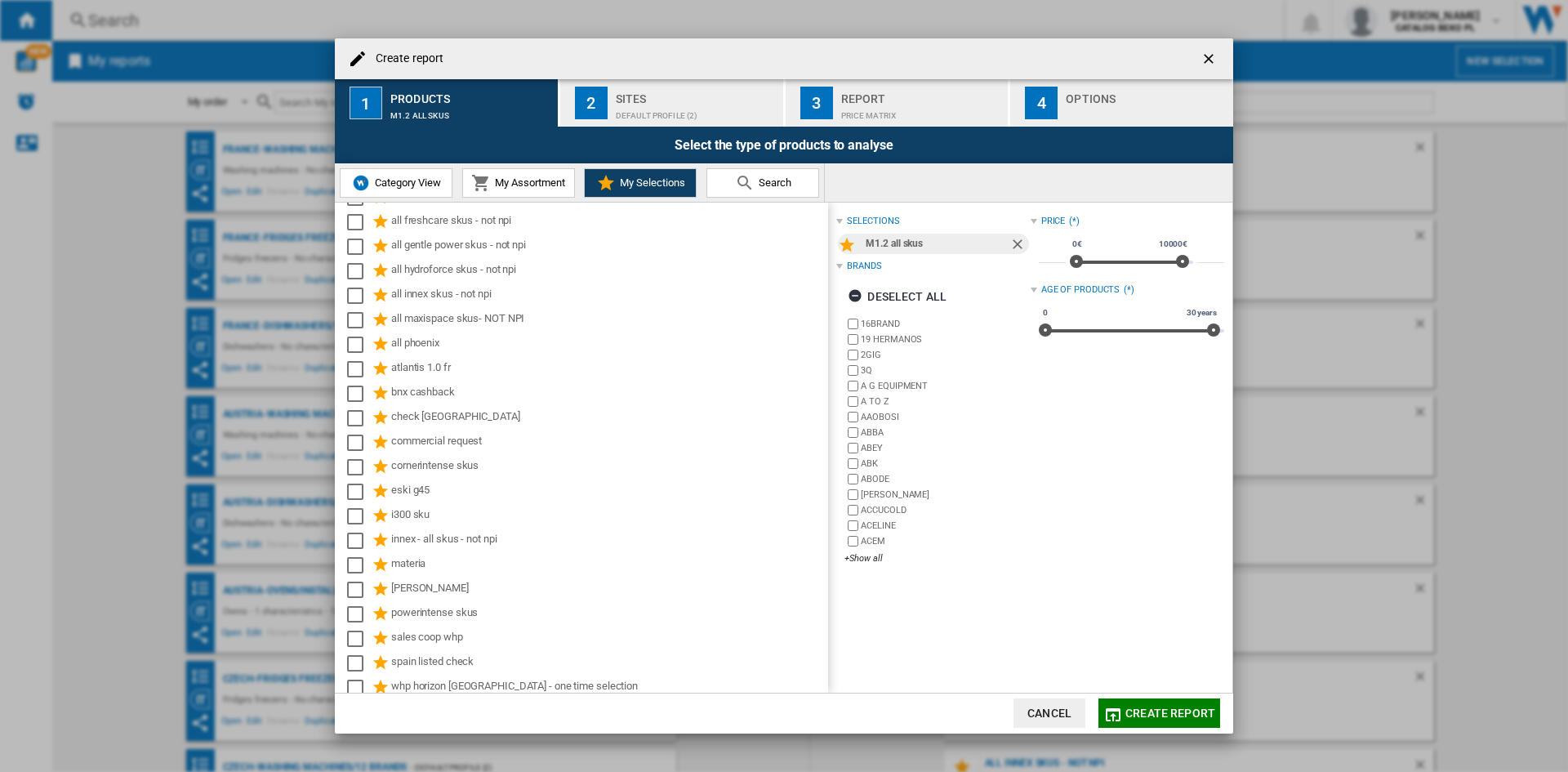
scroll to position [621, 0]
click at [681, 109] on div "Default profile (2)" at bounding box center [696, 111] width 160 height 17
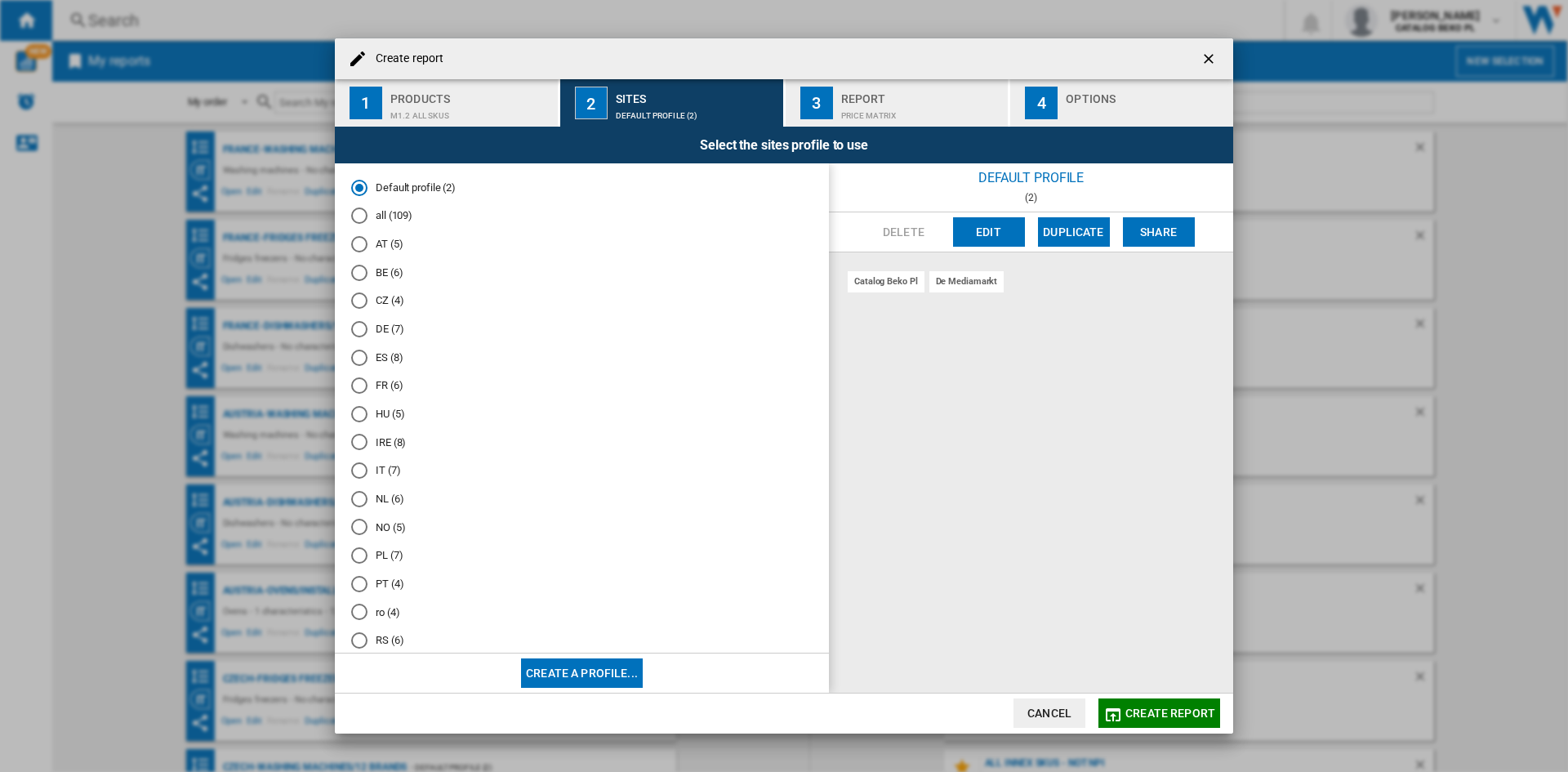
click at [376, 383] on md-radio-button "FR (6)" at bounding box center [581, 386] width 461 height 15
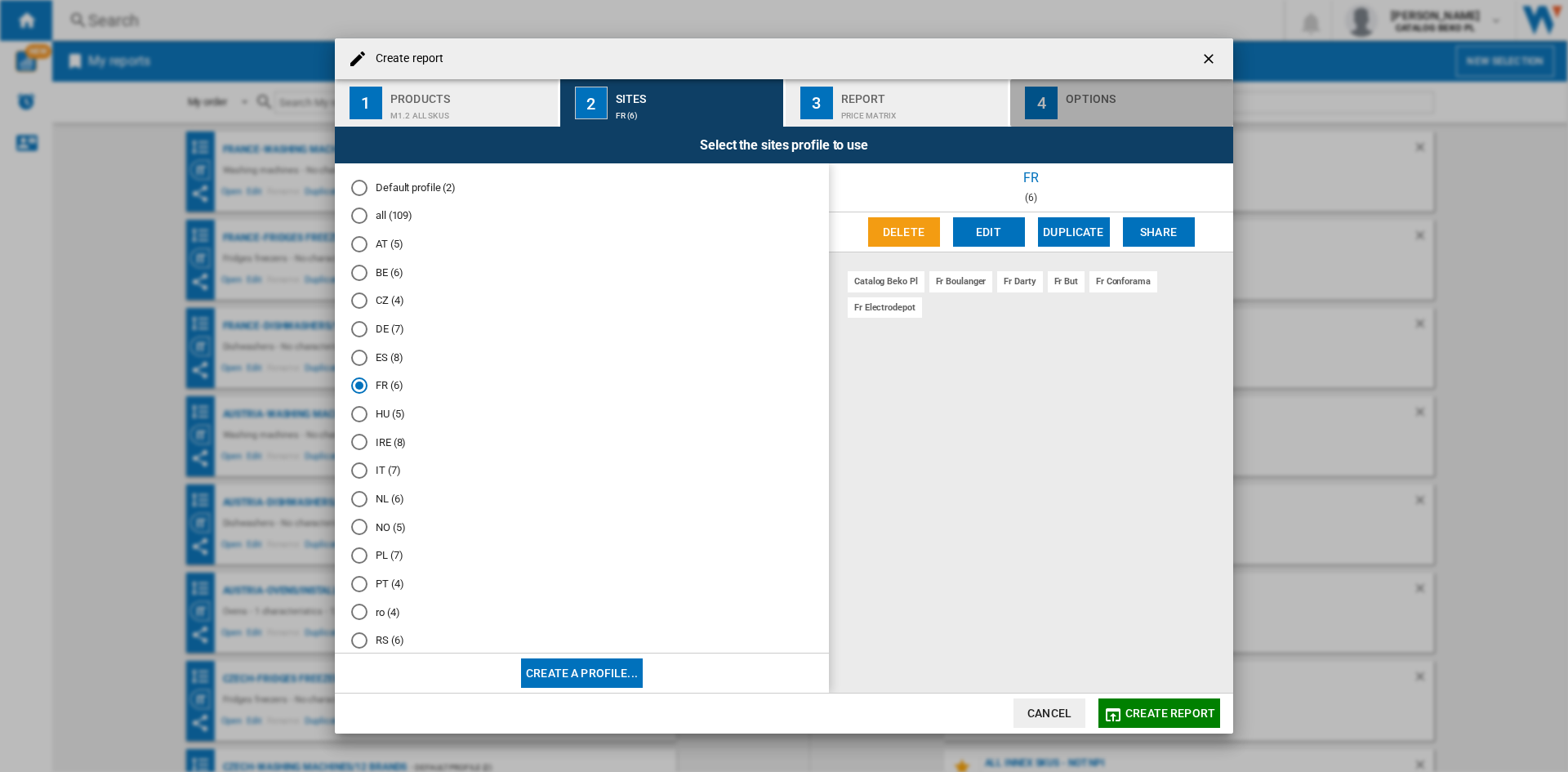
click at [1149, 102] on div "Options" at bounding box center [1146, 94] width 160 height 17
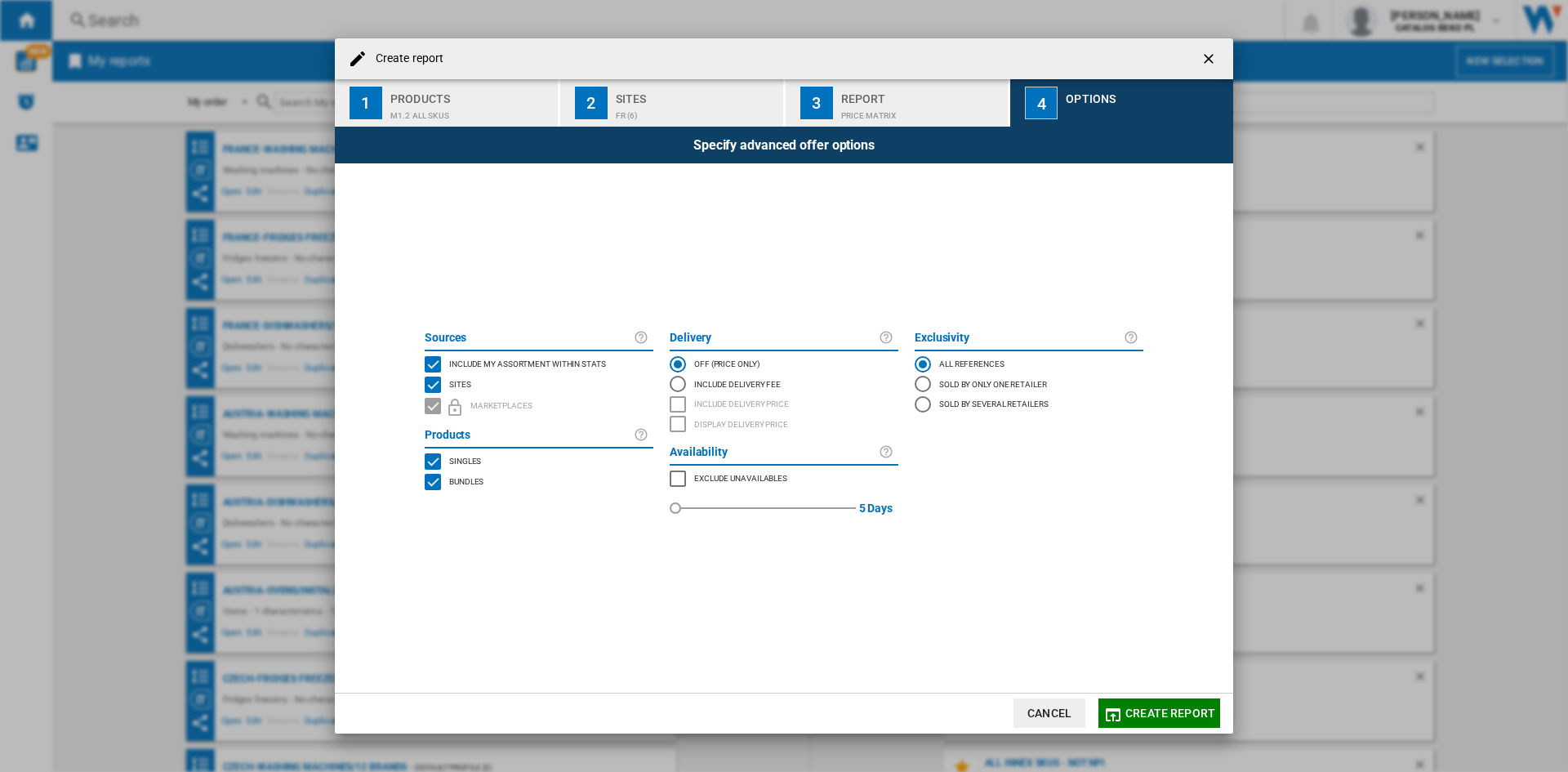
click at [543, 363] on span "Include my assortment within stats" at bounding box center [528, 363] width 157 height 12
click at [1132, 711] on span "Create report" at bounding box center [1170, 713] width 90 height 13
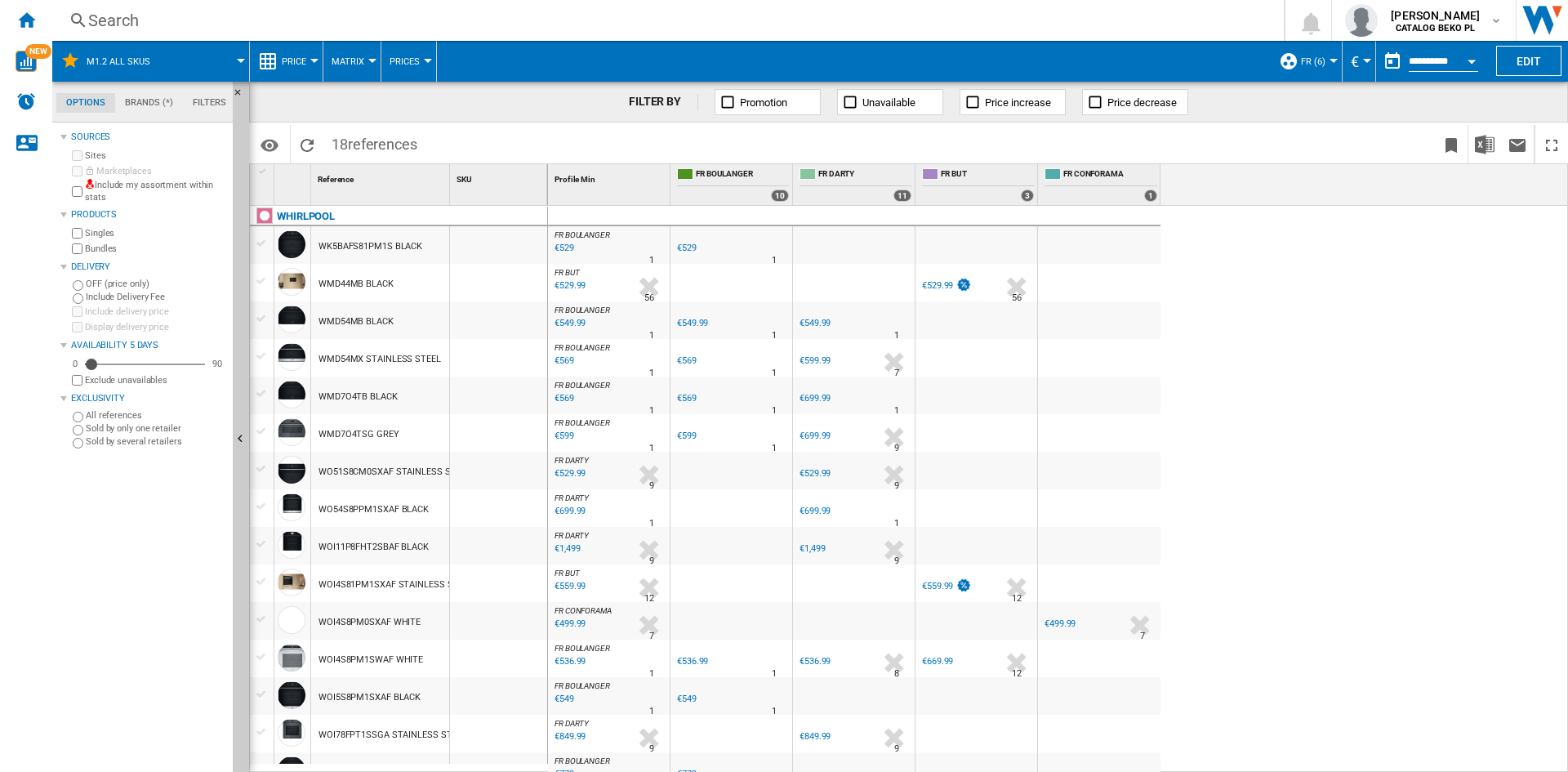
click at [295, 55] on button "Price" at bounding box center [297, 61] width 33 height 41
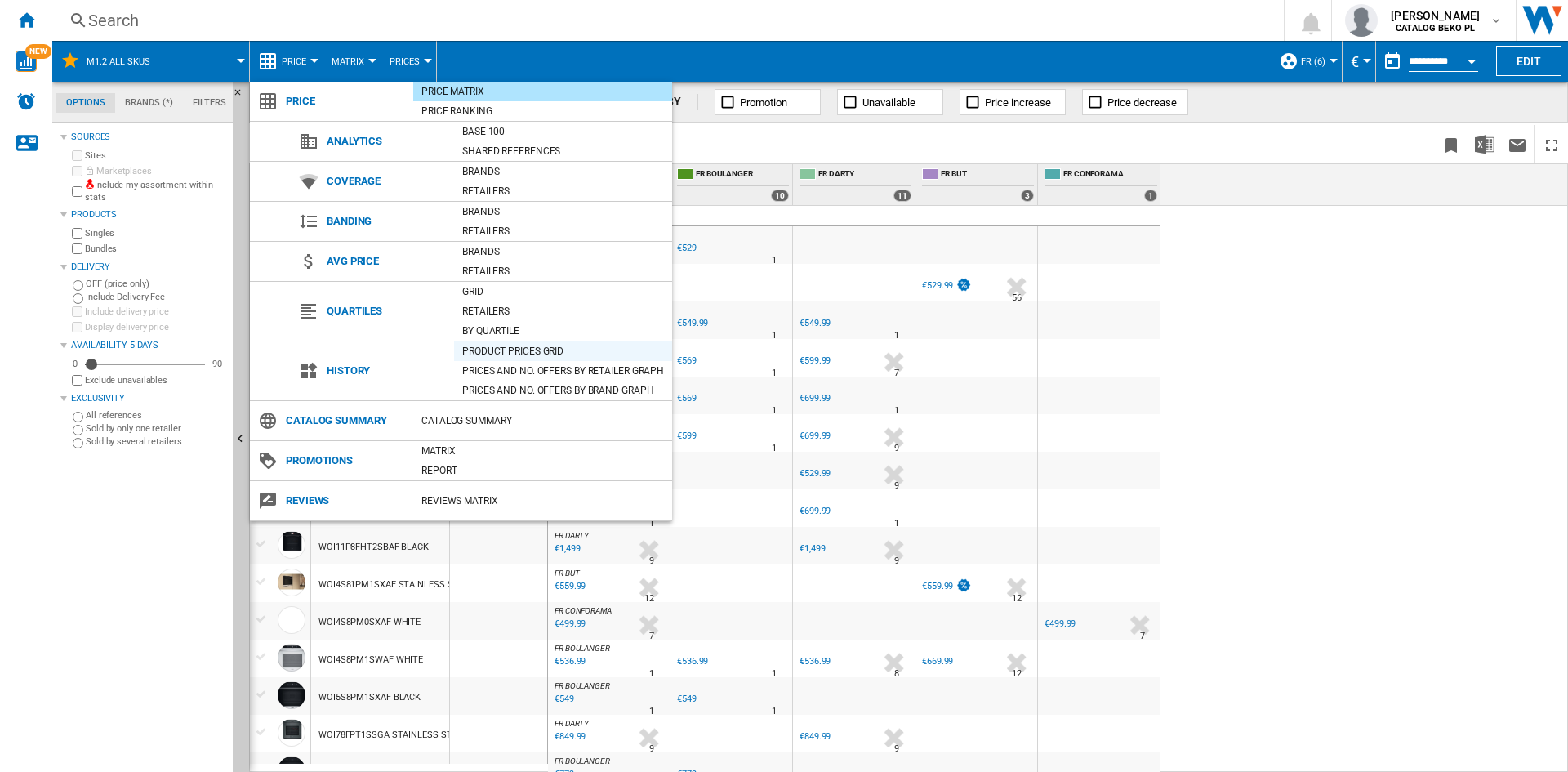
click at [515, 345] on div "Product prices grid" at bounding box center [563, 350] width 218 height 16
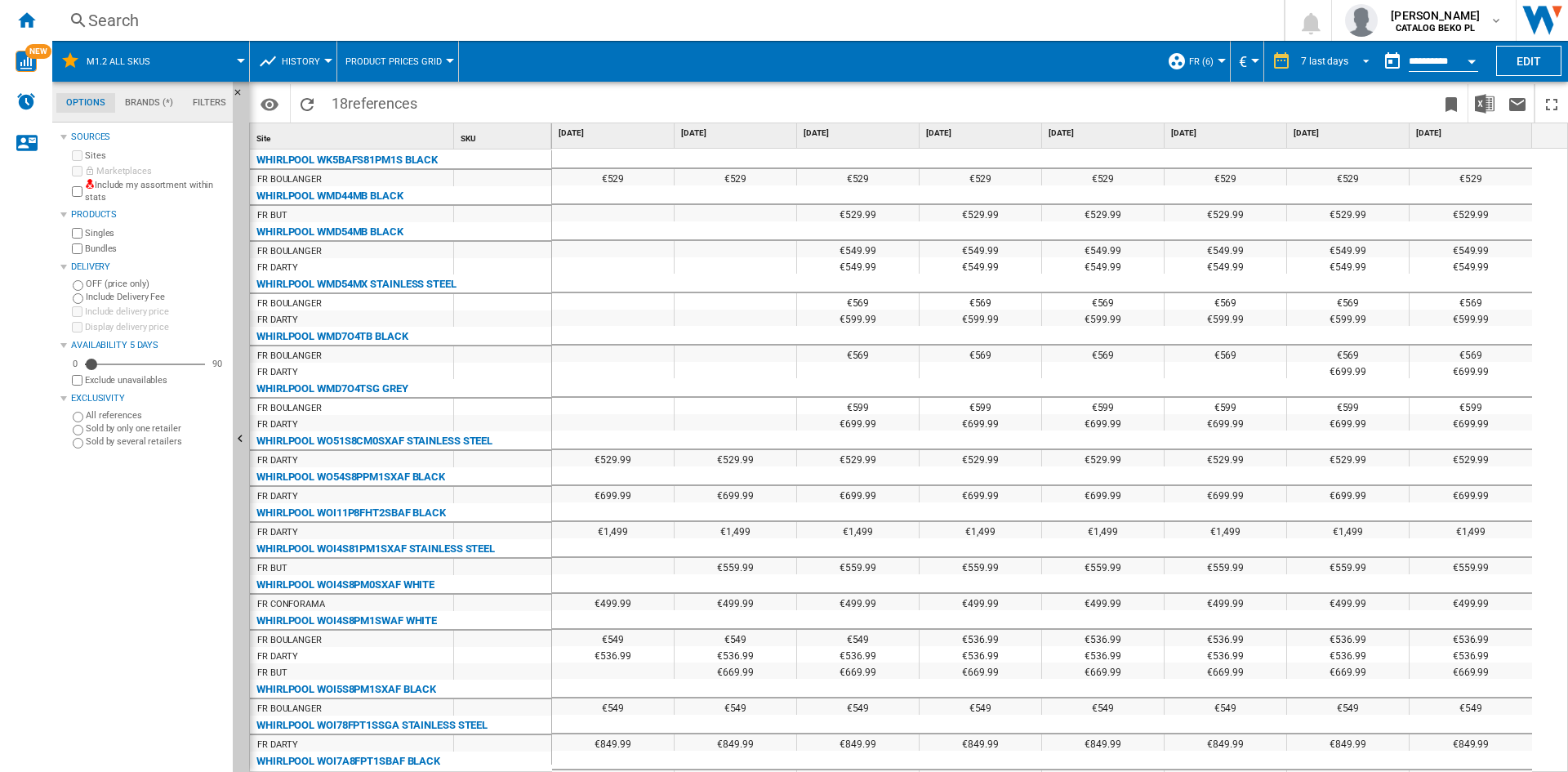
click at [1328, 65] on div "7 last days" at bounding box center [1324, 61] width 47 height 12
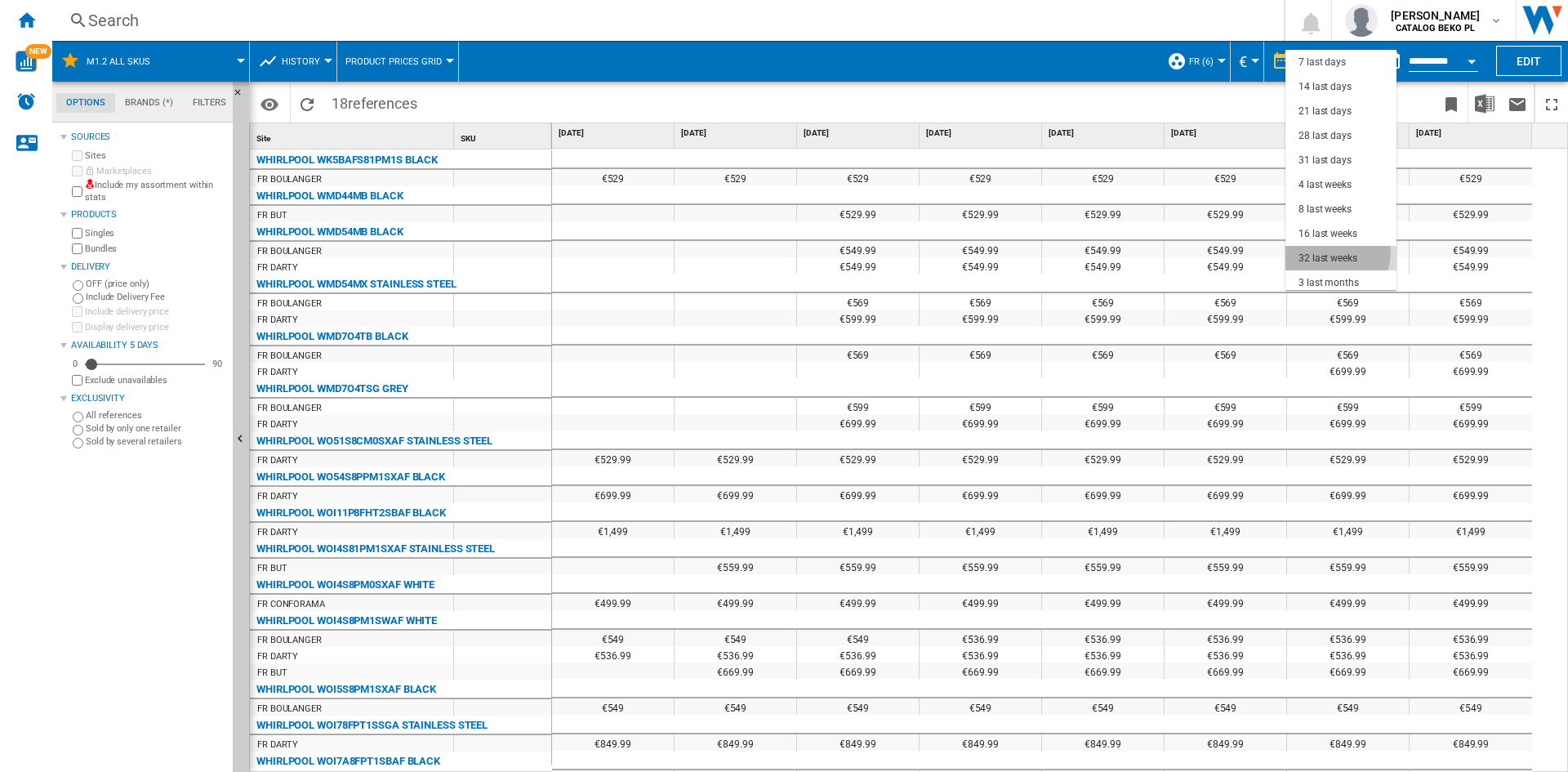
click at [1329, 252] on div "32 last weeks" at bounding box center [1329, 258] width 59 height 14
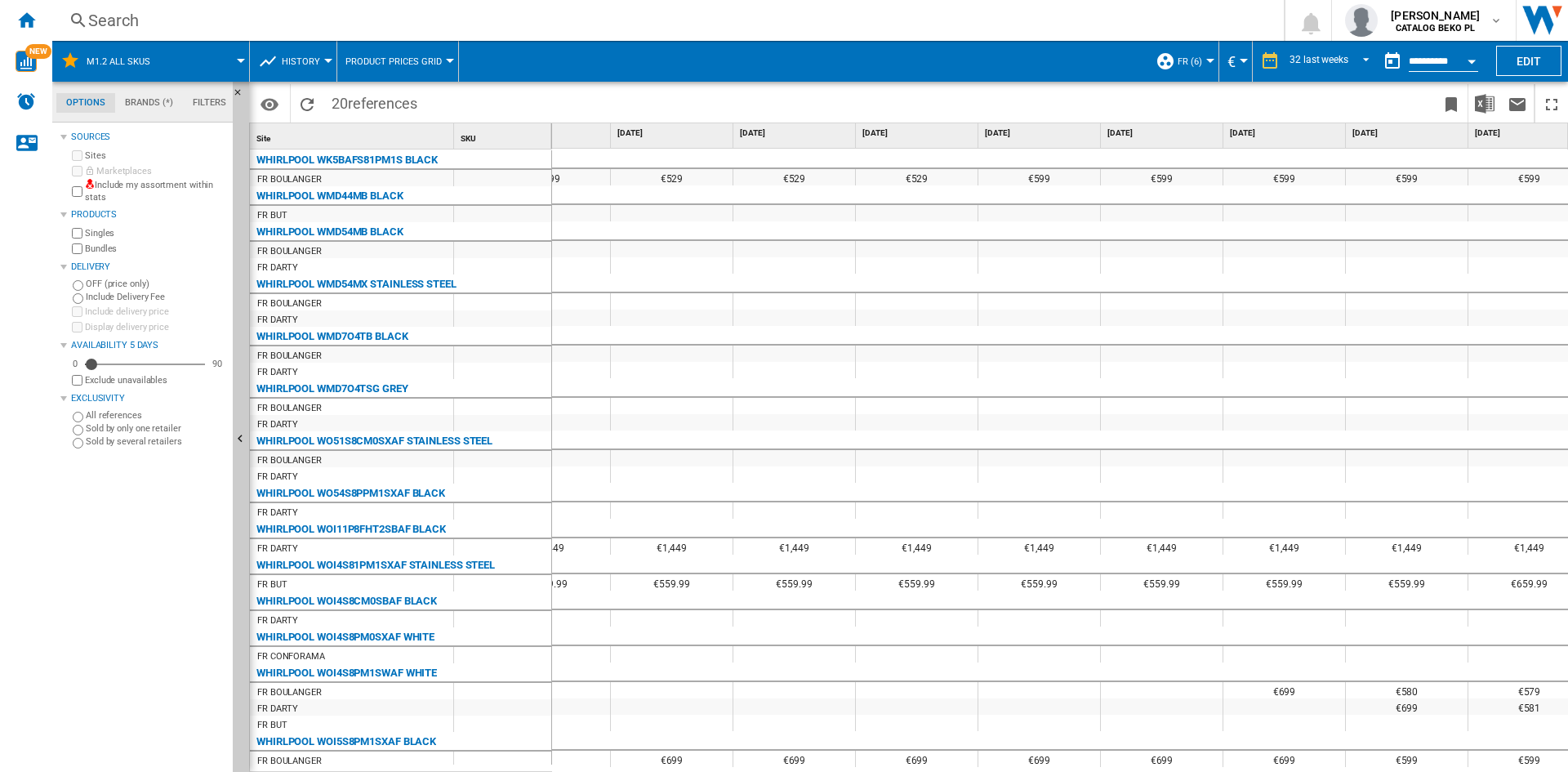
scroll to position [0, 1359]
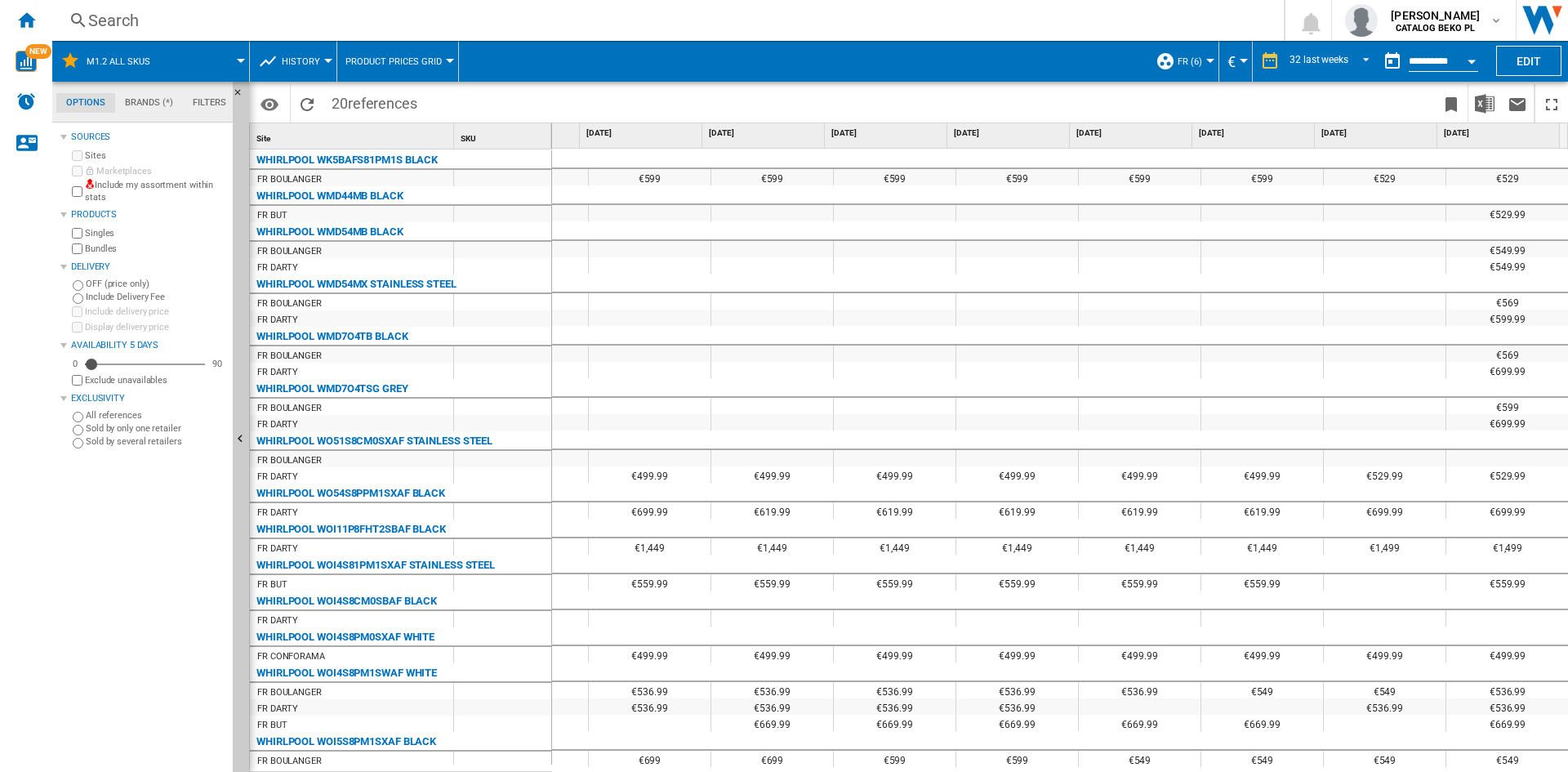
click at [938, 102] on span at bounding box center [1182, 103] width 505 height 39
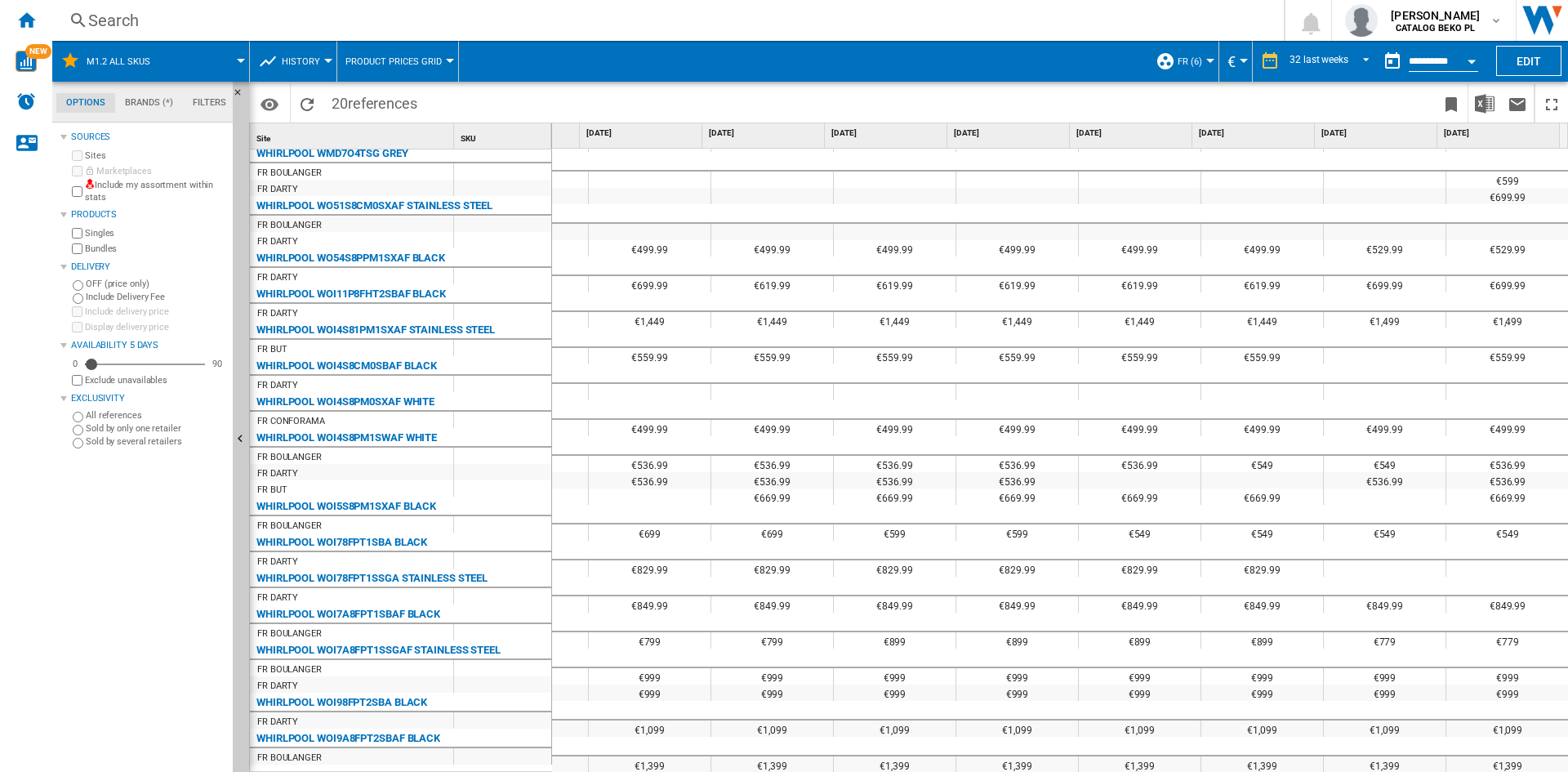
scroll to position [0, 0]
